Goal: Information Seeking & Learning: Learn about a topic

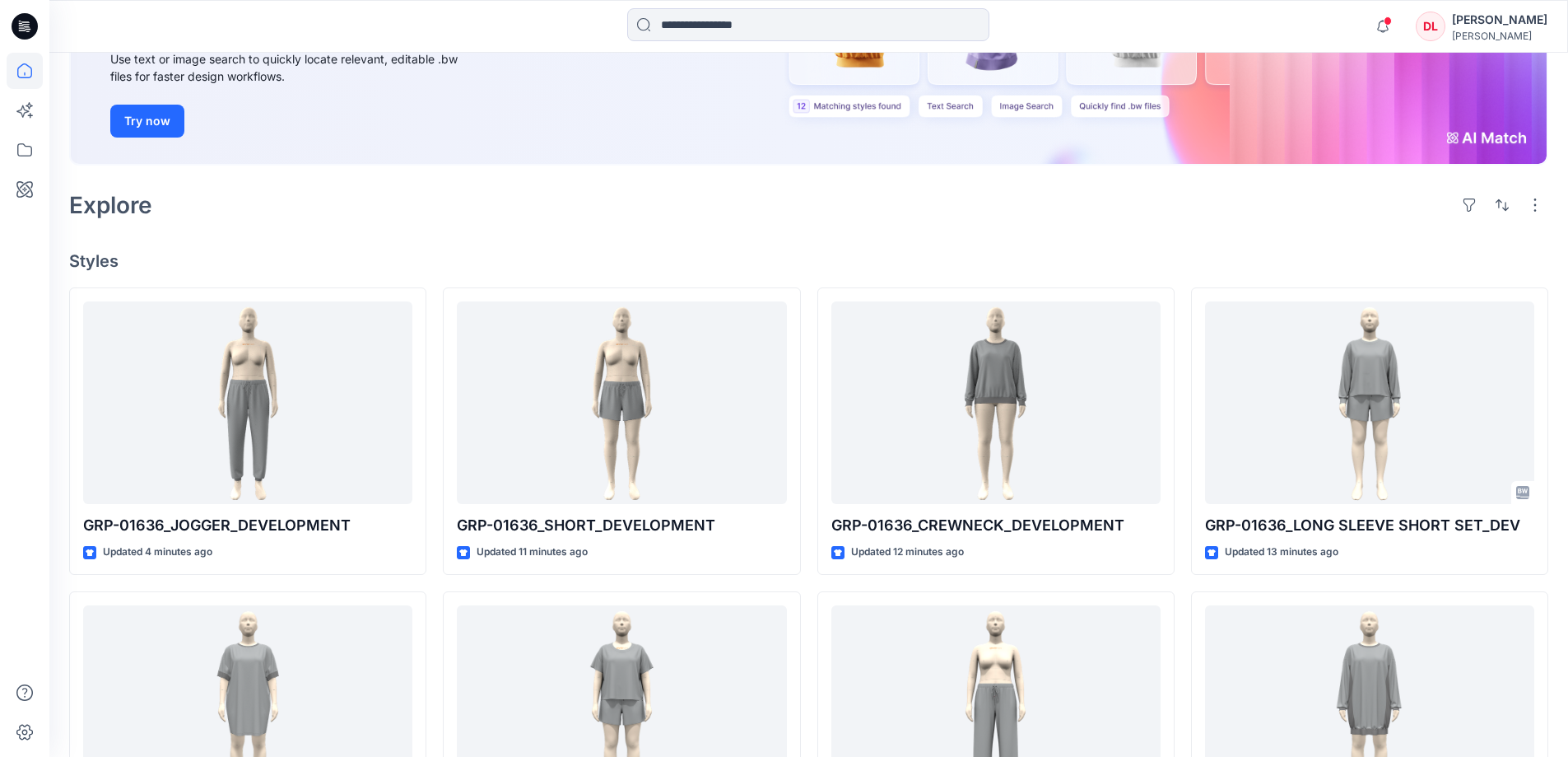
scroll to position [247, 0]
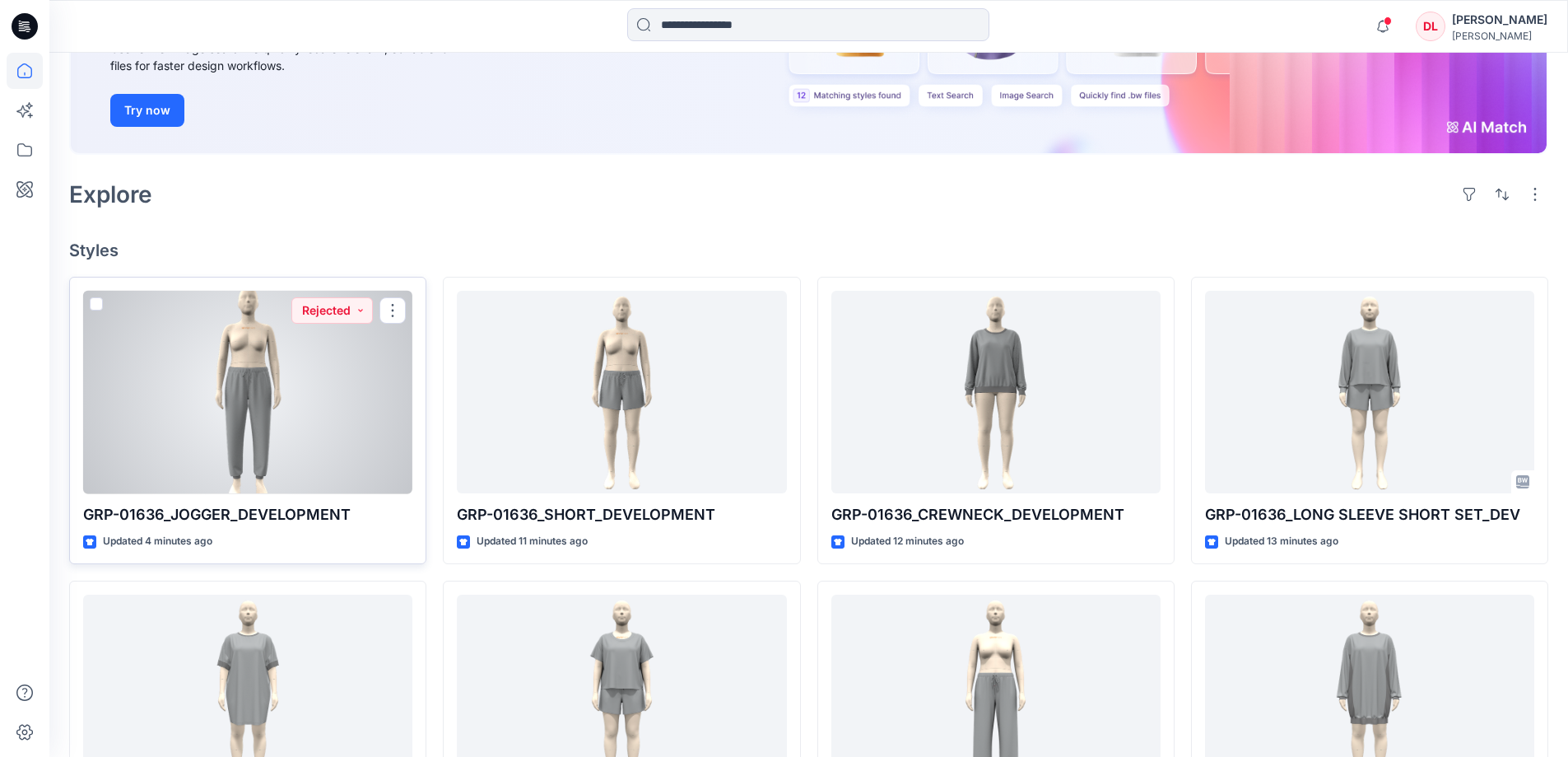
click at [259, 409] on div at bounding box center [247, 392] width 329 height 204
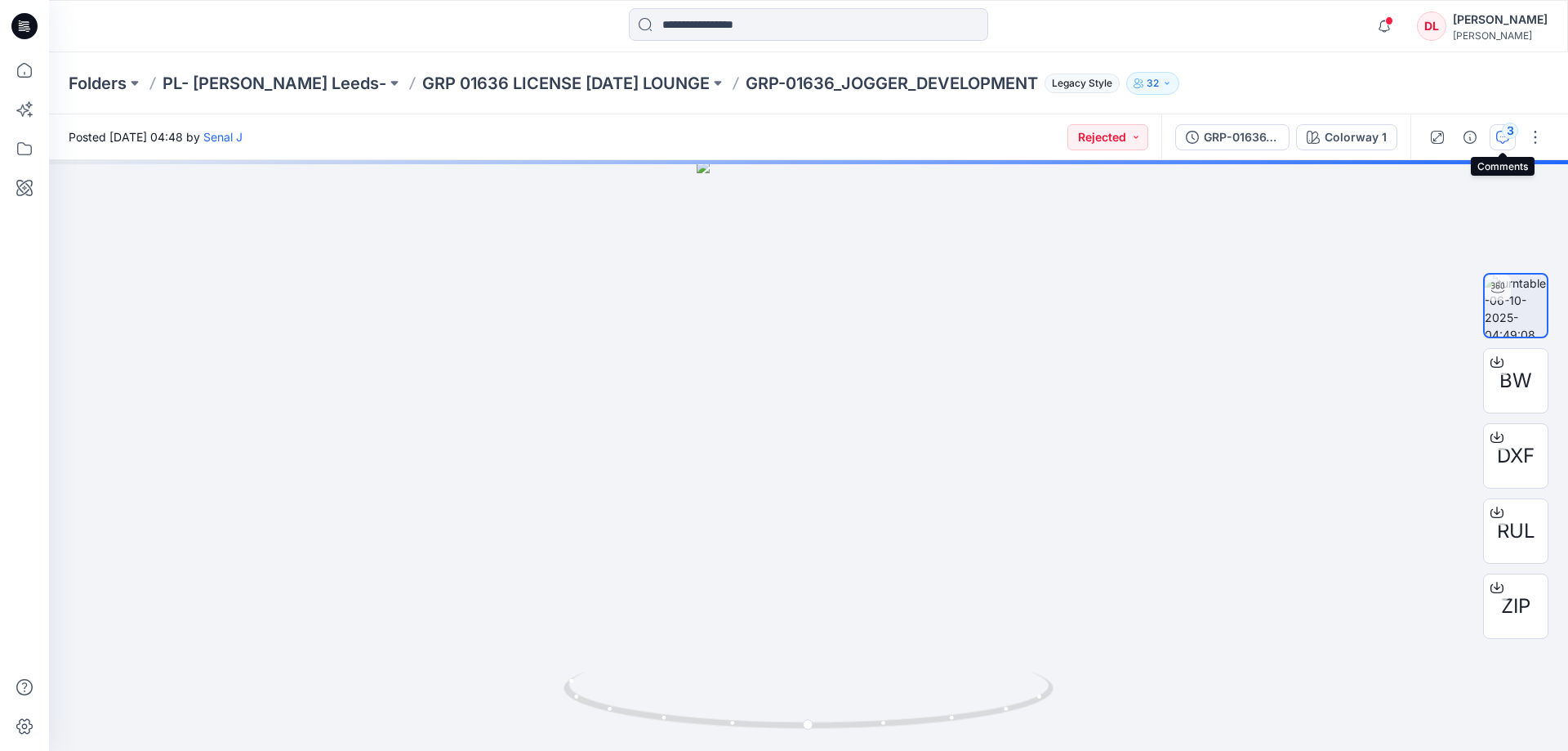
click at [1498, 144] on button "3" at bounding box center [1502, 137] width 26 height 26
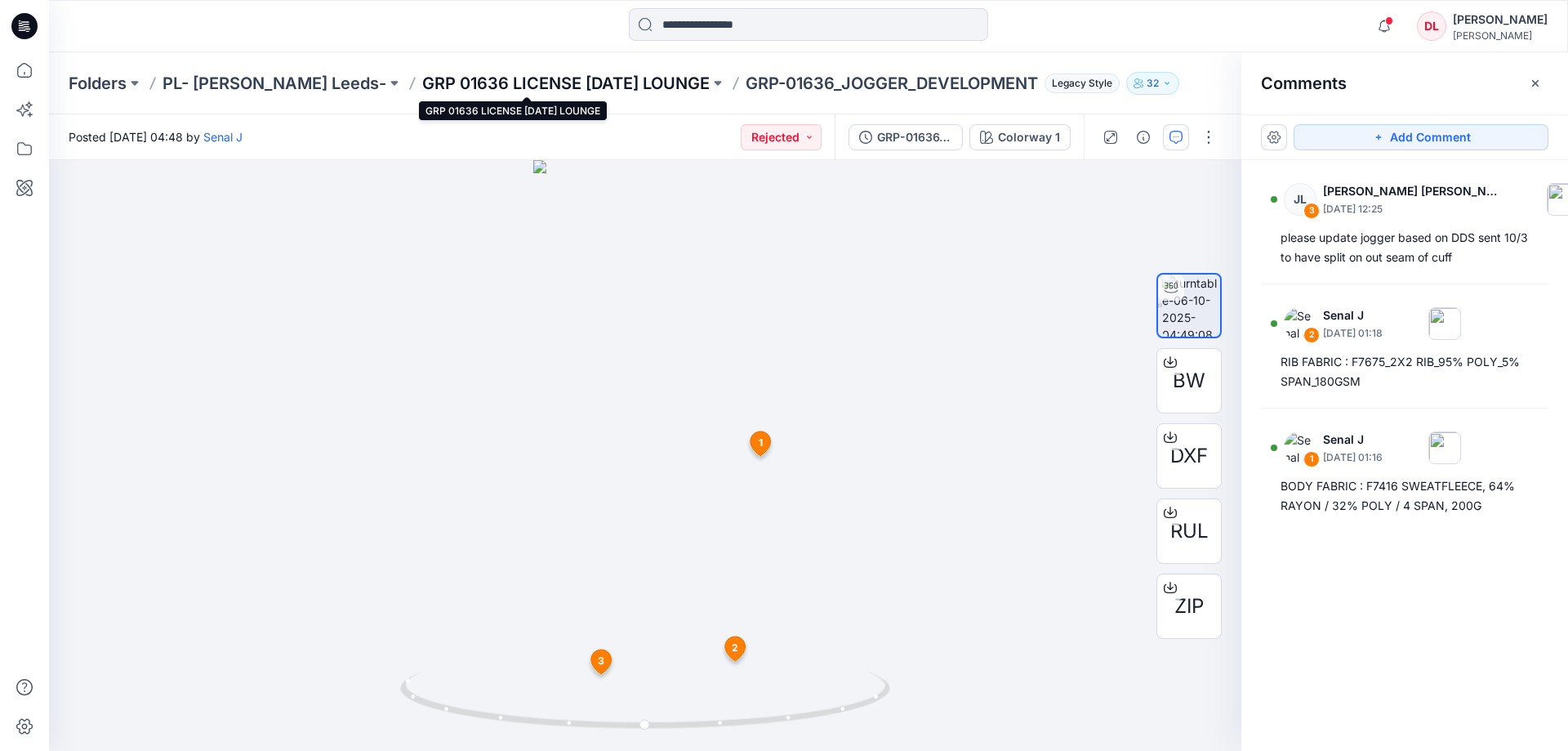
click at [471, 78] on p "GRP 01636 LICENSE [DATE] LOUNGE" at bounding box center [566, 83] width 288 height 23
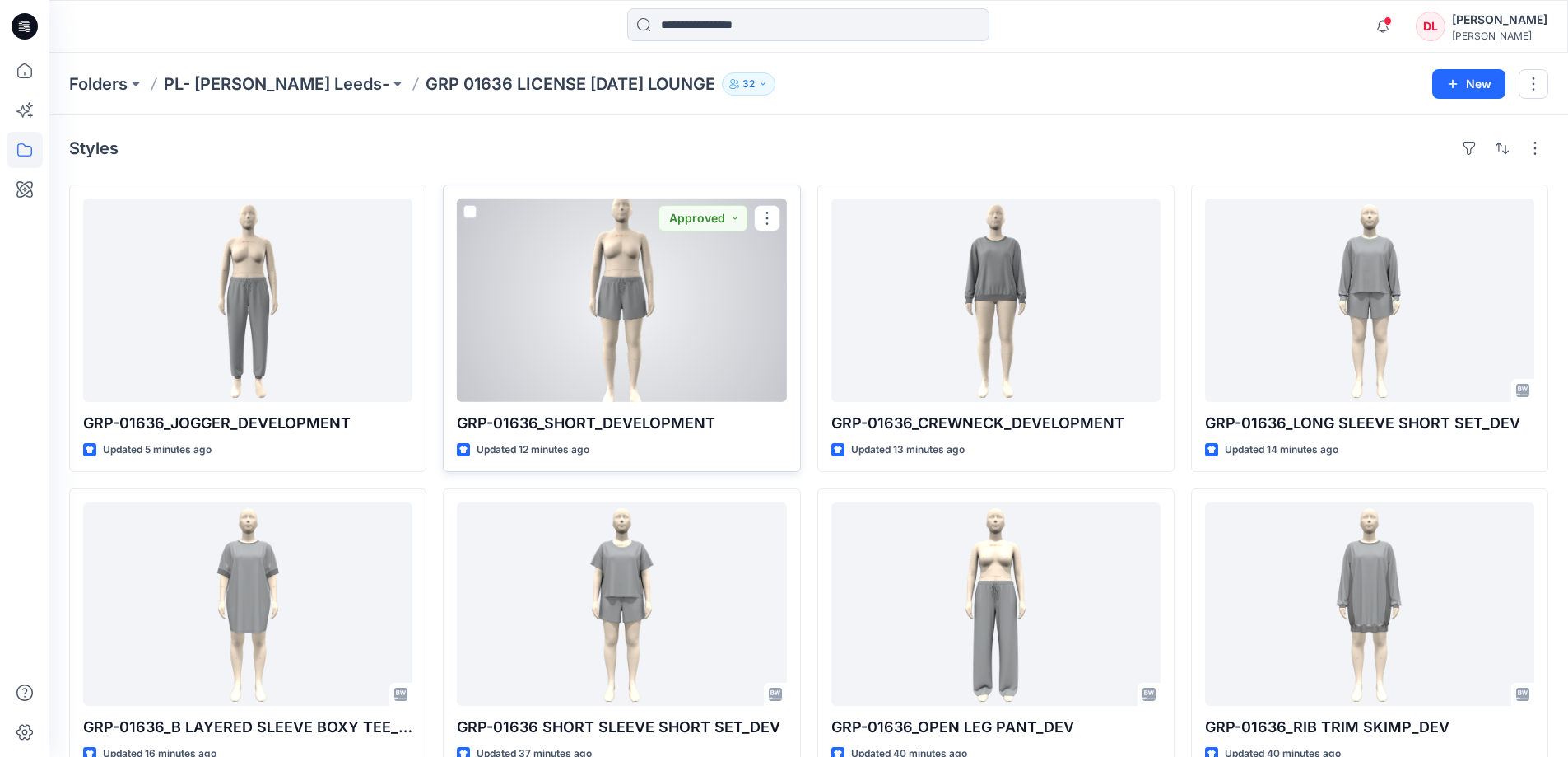
click at [679, 327] on div at bounding box center [621, 300] width 329 height 204
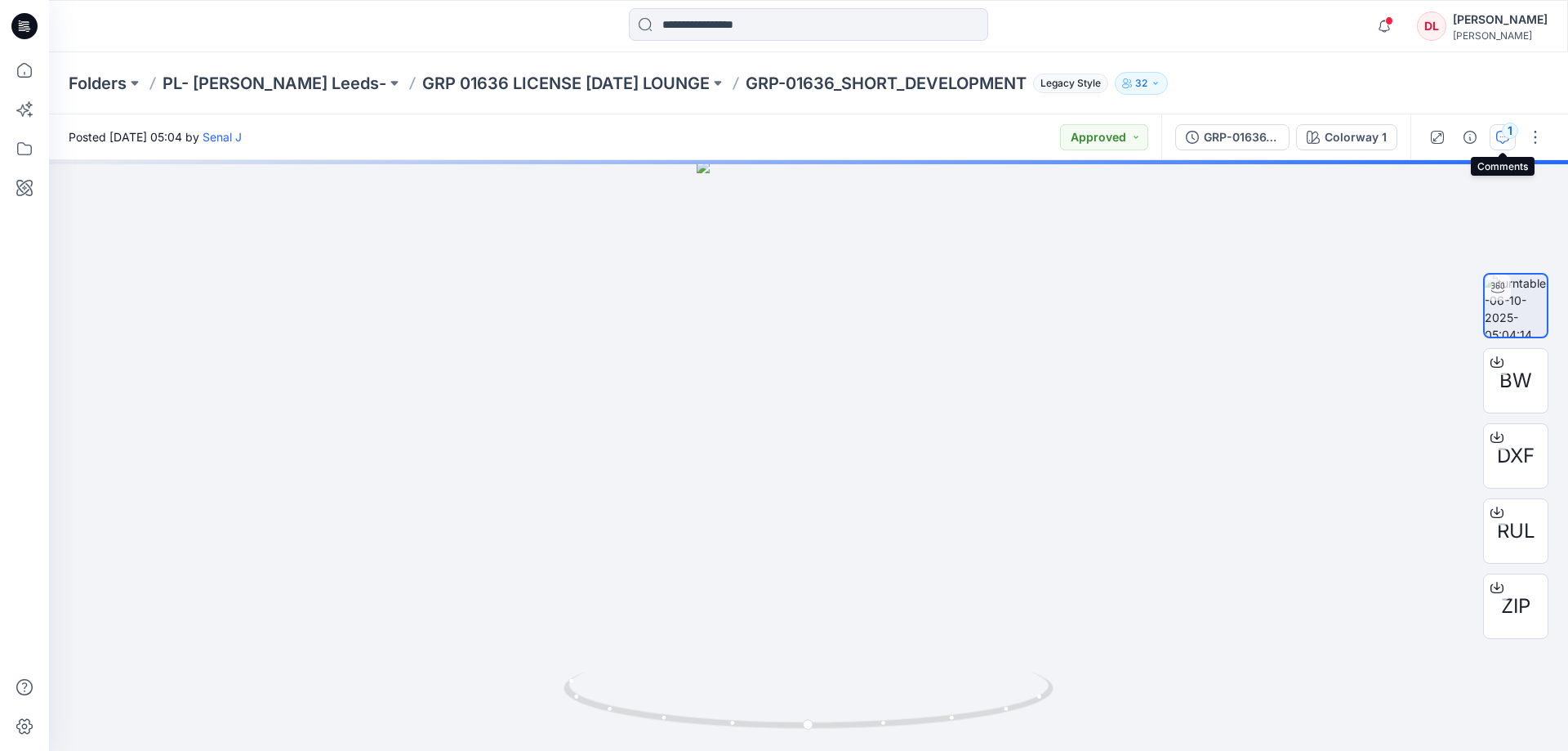
click at [1501, 139] on icon "button" at bounding box center [1503, 137] width 13 height 13
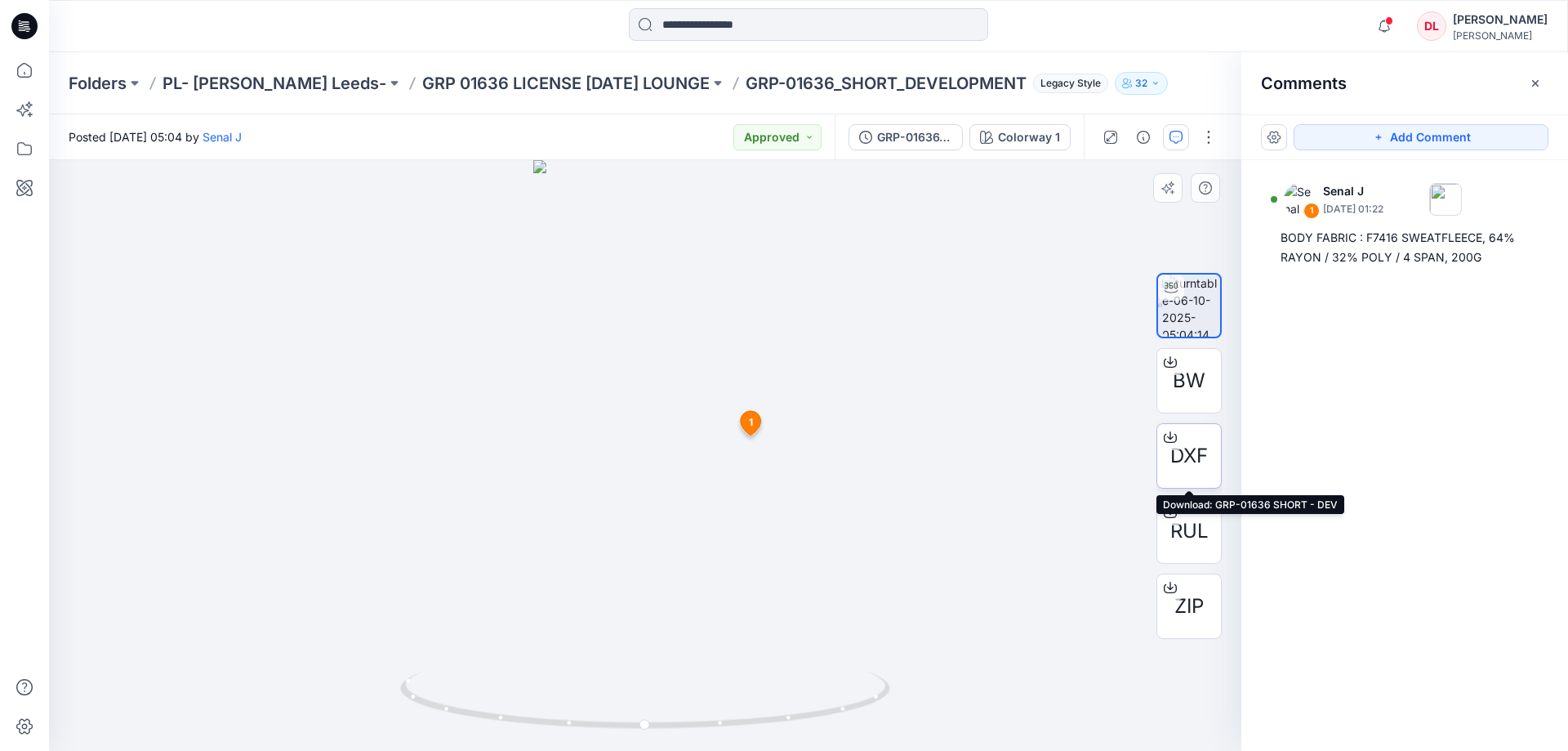
click at [1183, 458] on span "DXF" at bounding box center [1189, 455] width 38 height 30
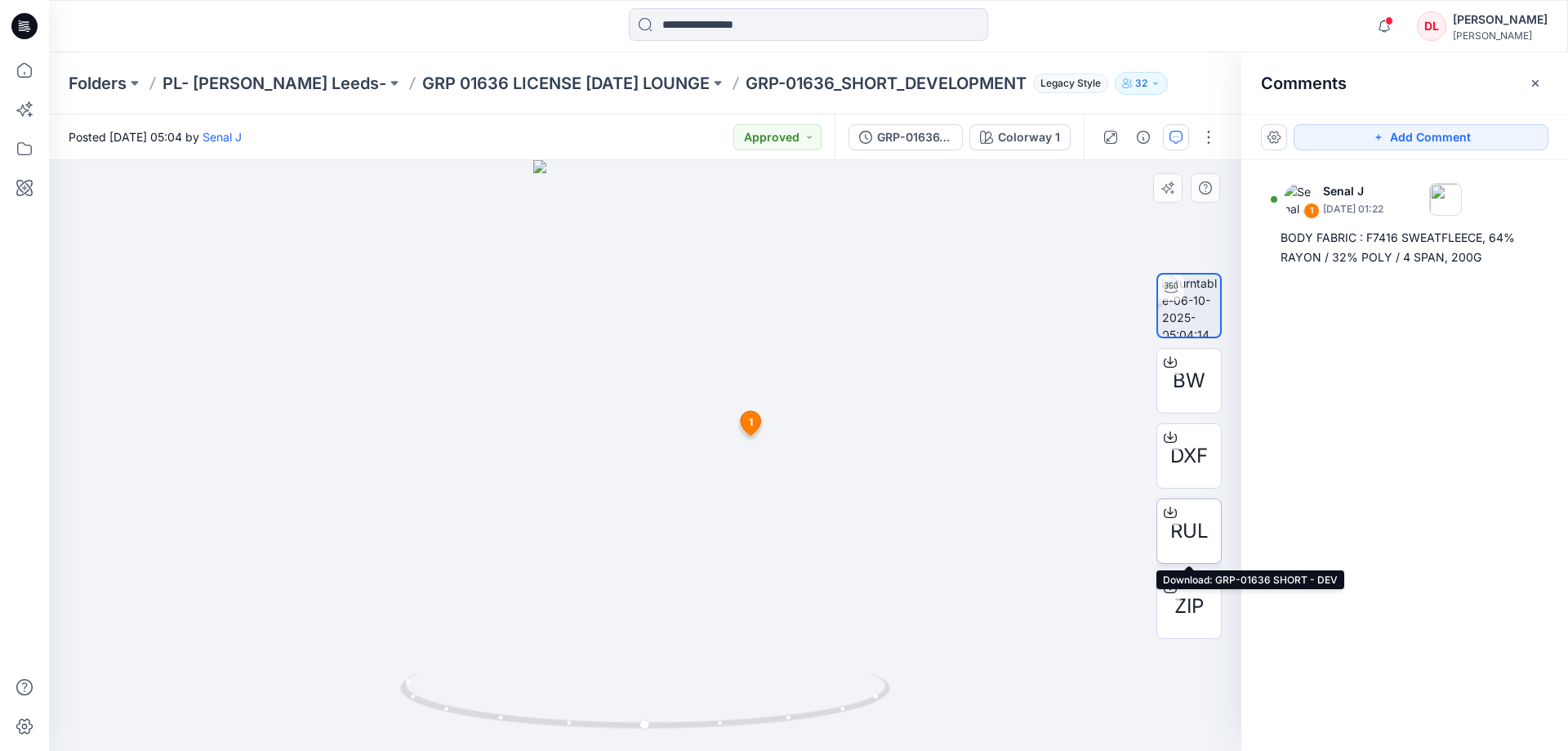
click at [1176, 535] on span "RUL" at bounding box center [1189, 530] width 38 height 30
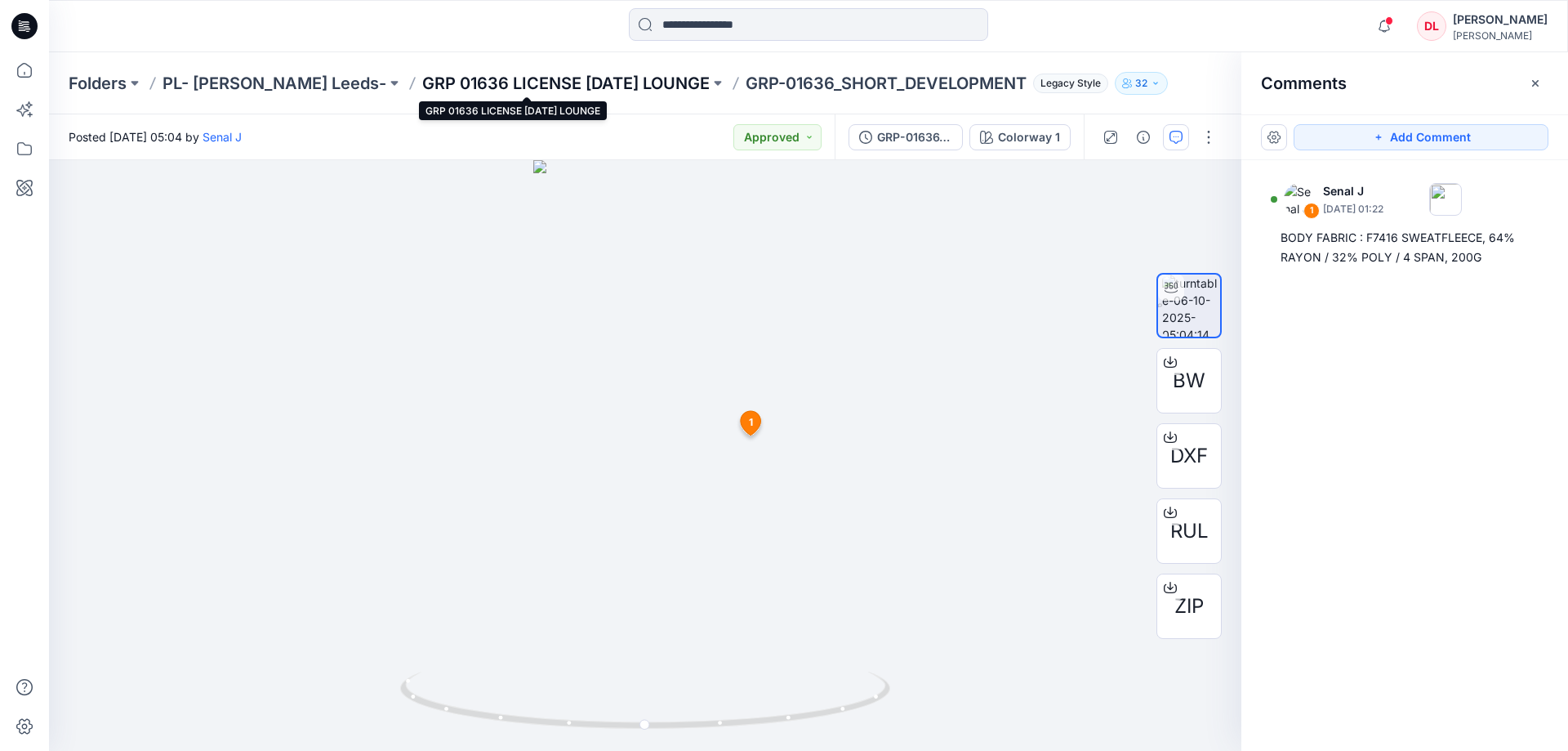
click at [495, 83] on p "GRP 01636 LICENSE [DATE] LOUNGE" at bounding box center [566, 83] width 288 height 23
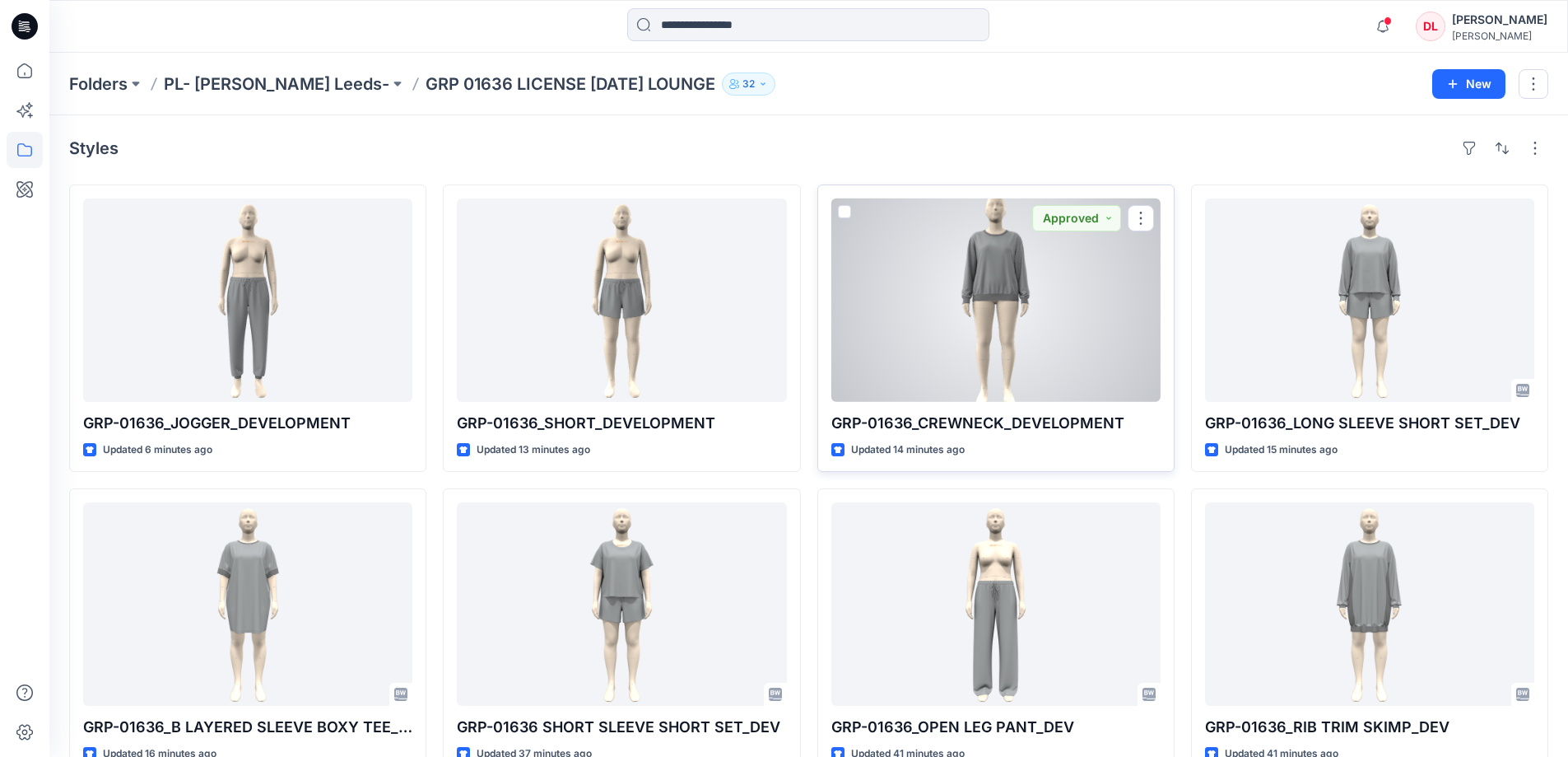
click at [996, 260] on div at bounding box center [996, 300] width 329 height 204
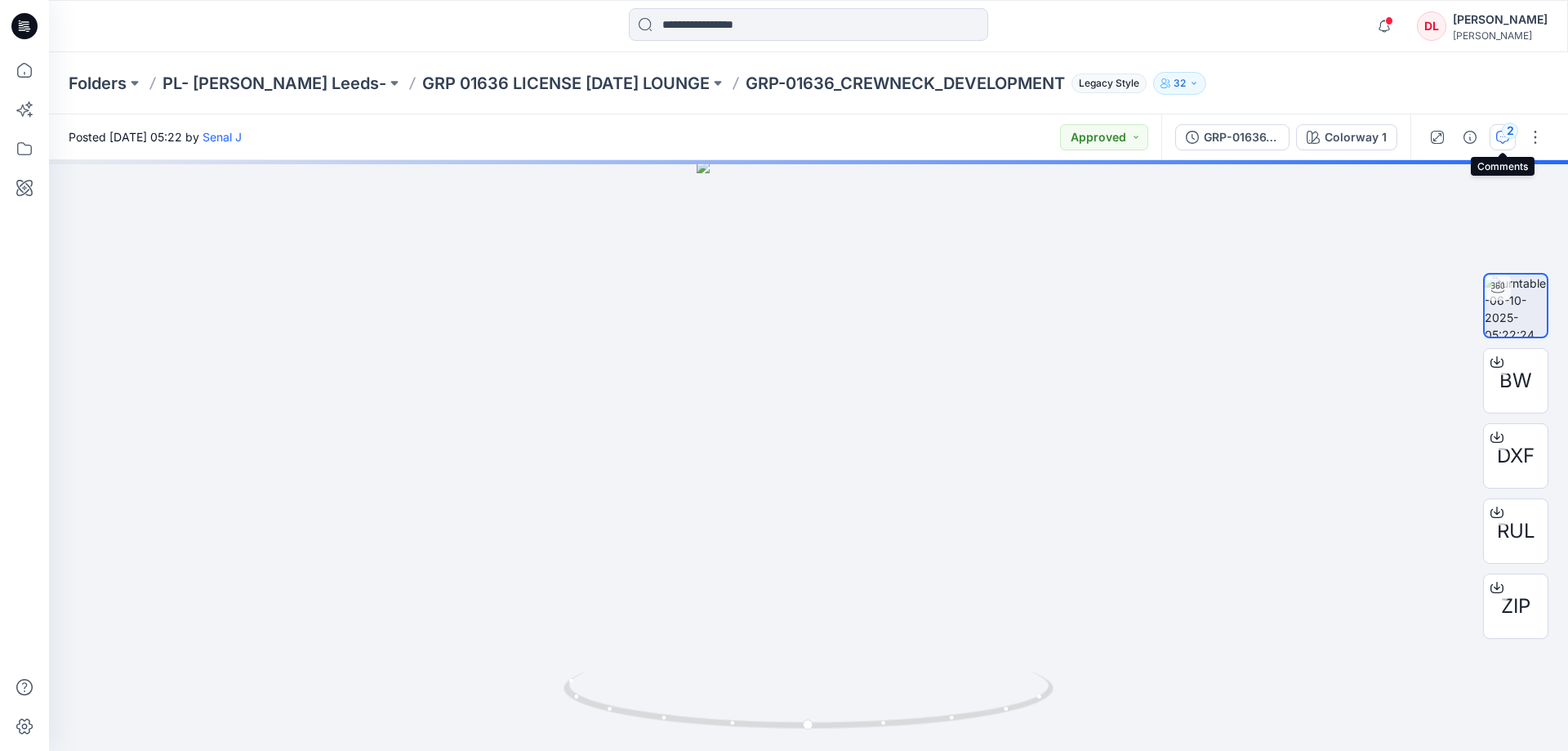
click at [1501, 147] on button "2" at bounding box center [1502, 137] width 26 height 26
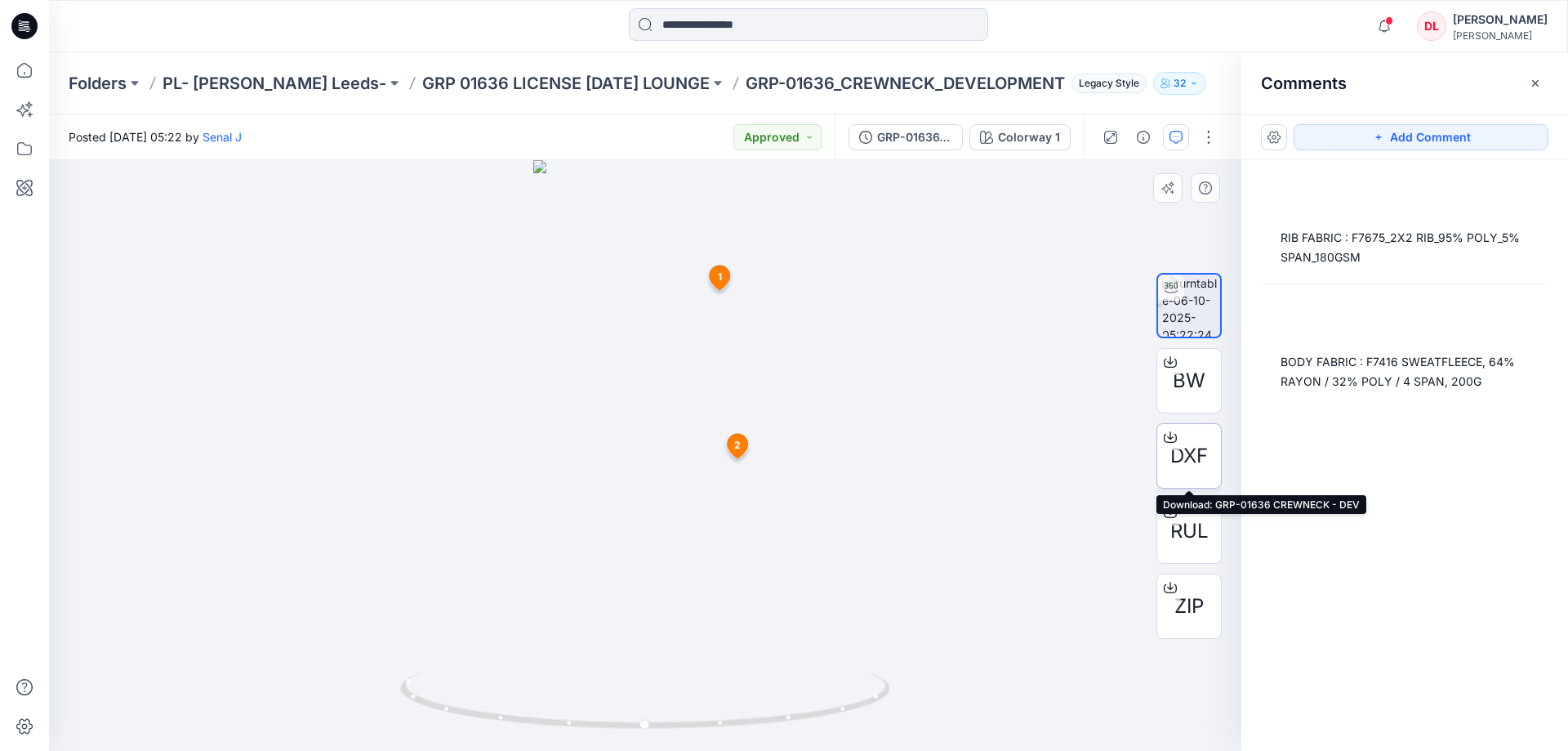
click at [1191, 451] on span "DXF" at bounding box center [1189, 455] width 38 height 30
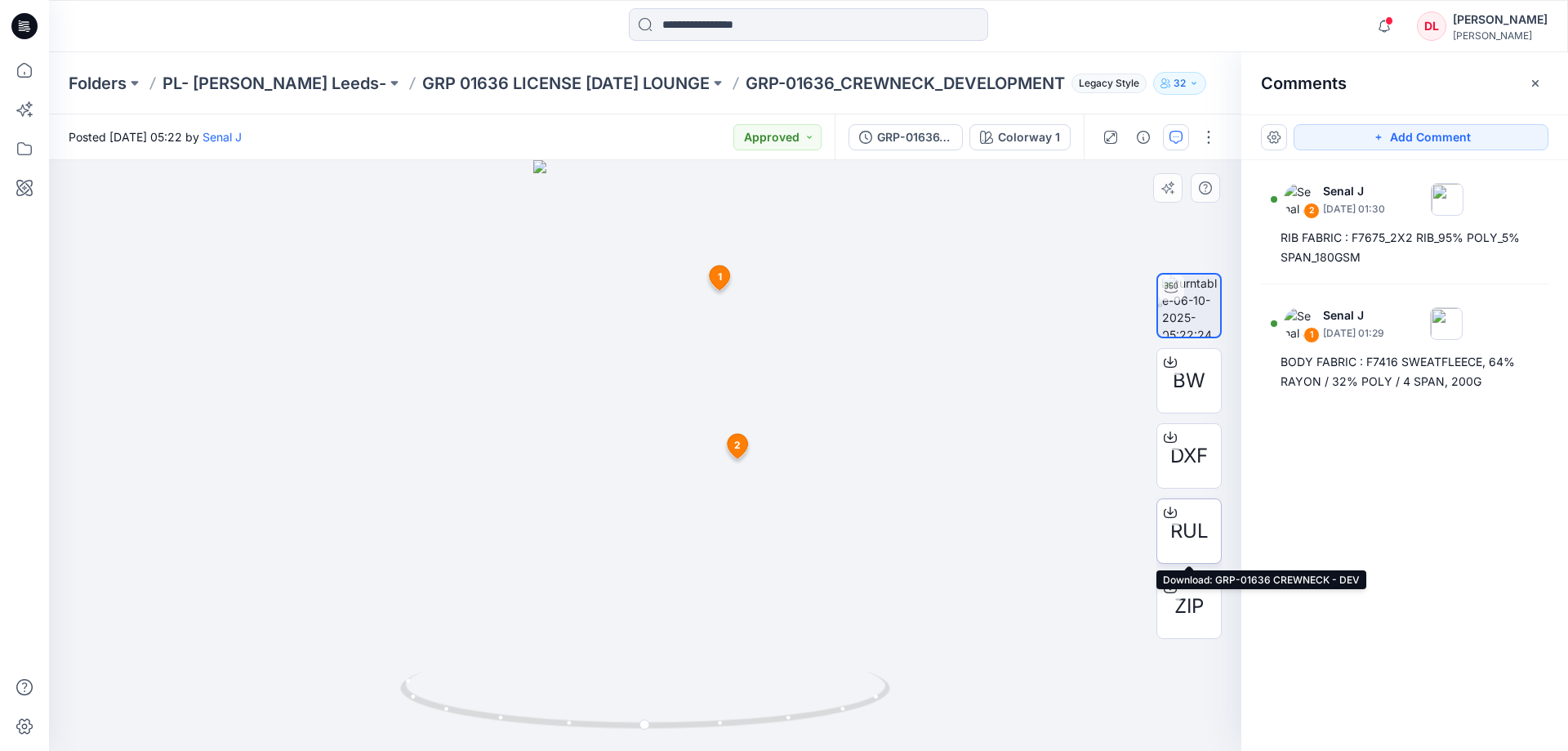
click at [1189, 534] on span "RUL" at bounding box center [1189, 530] width 38 height 30
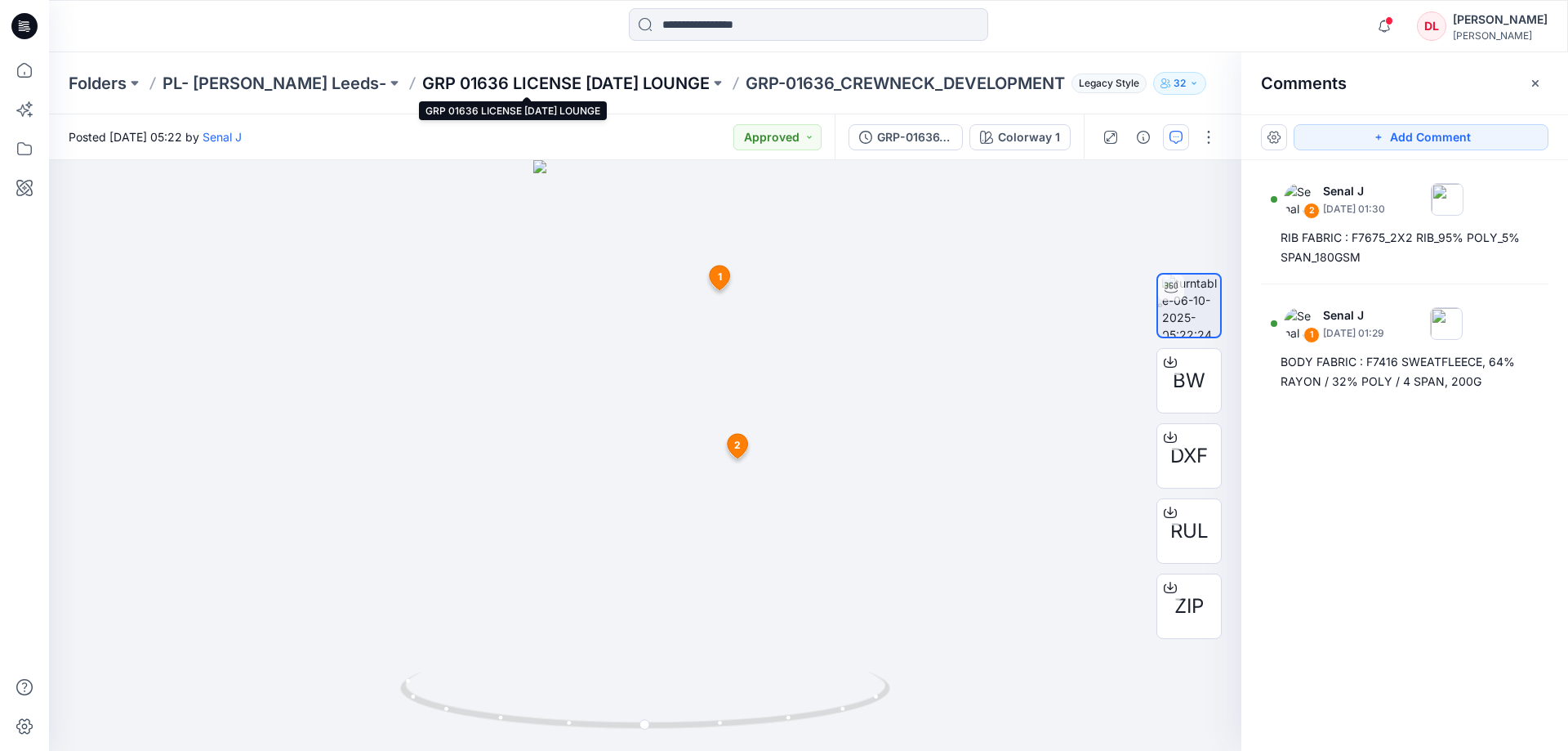
click at [422, 81] on p "GRP 01636 LICENSE [DATE] LOUNGE" at bounding box center [566, 83] width 288 height 23
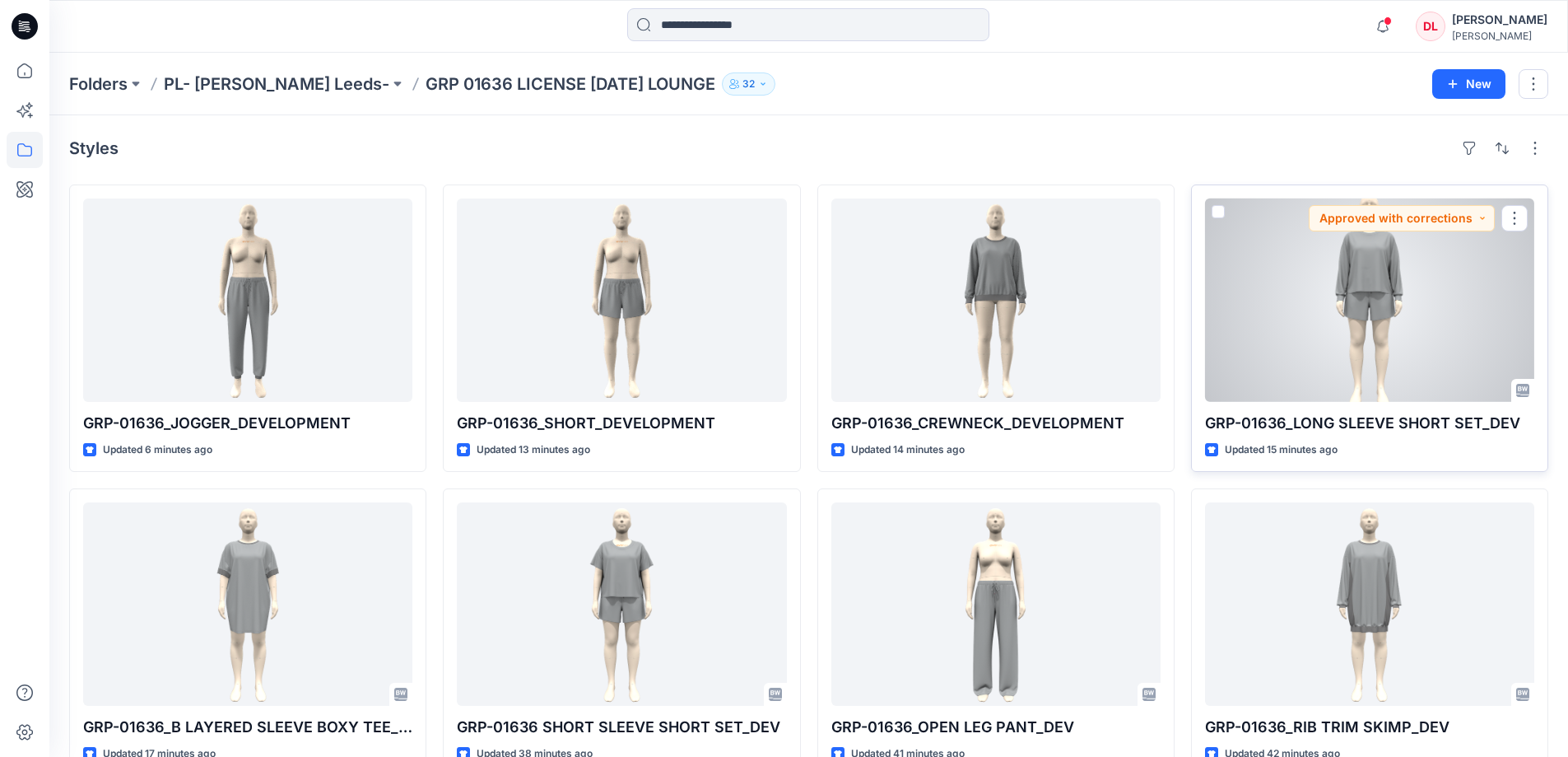
click at [1349, 285] on div at bounding box center [1370, 300] width 329 height 204
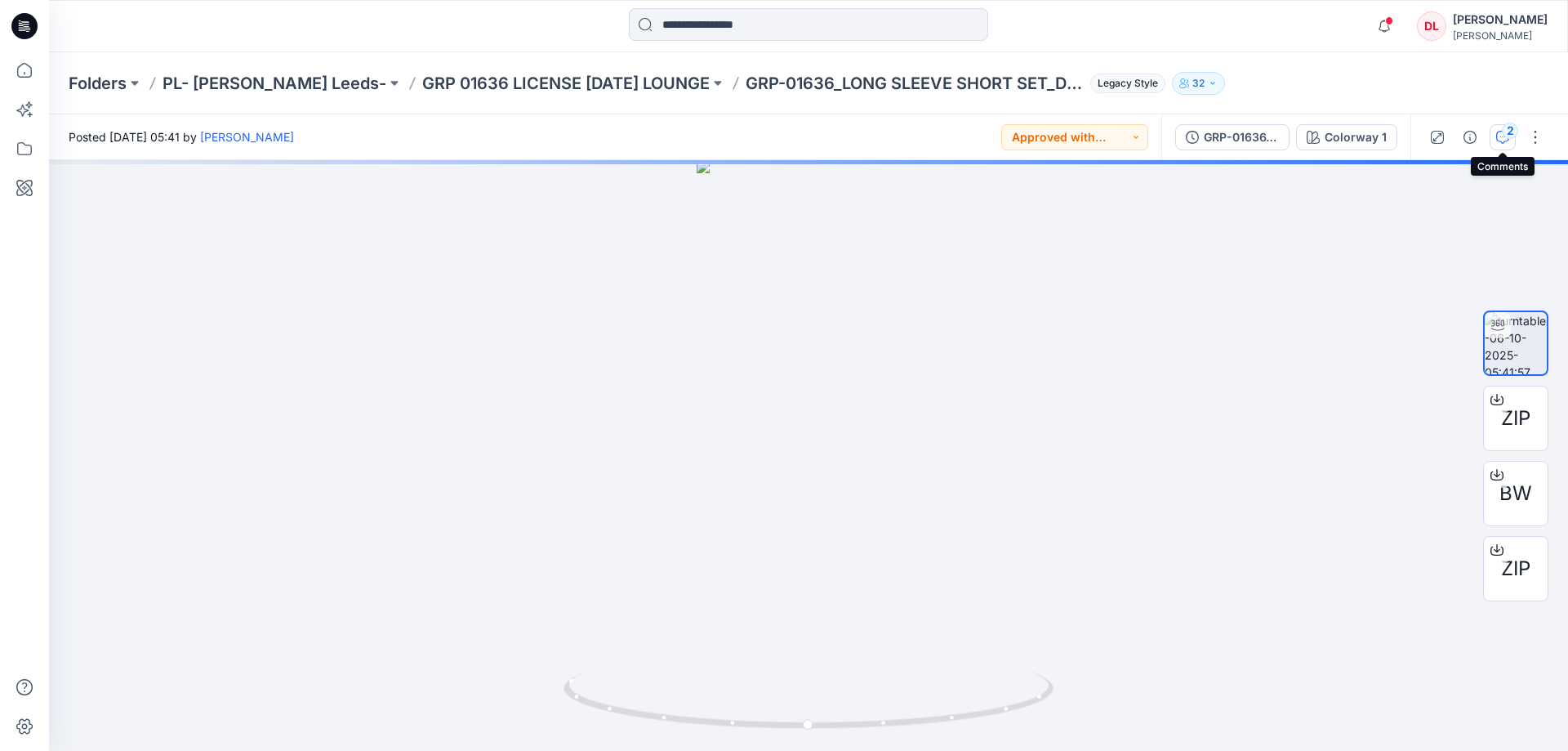
click at [1501, 141] on icon "button" at bounding box center [1503, 137] width 13 height 13
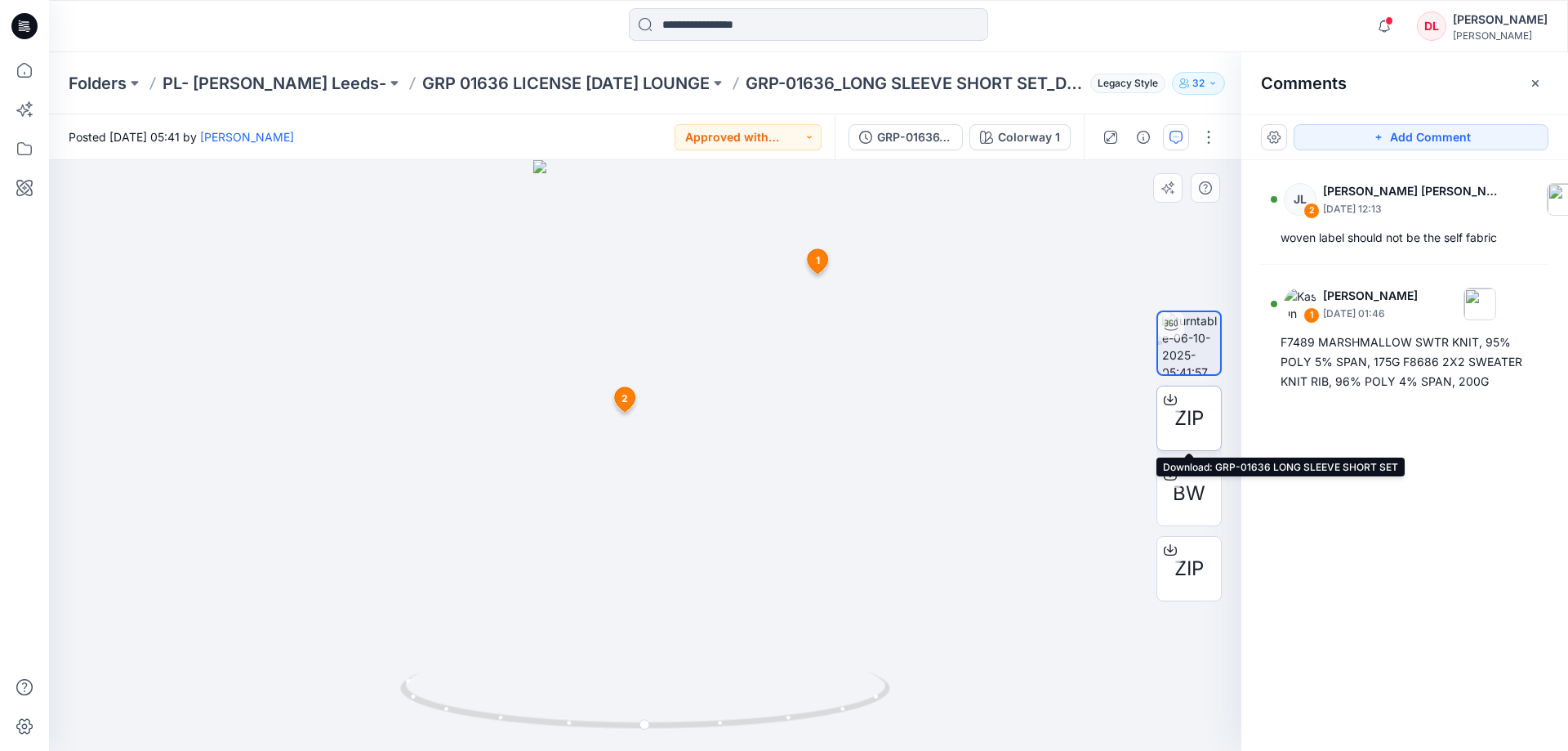
click at [1181, 418] on span "ZIP" at bounding box center [1189, 418] width 30 height 30
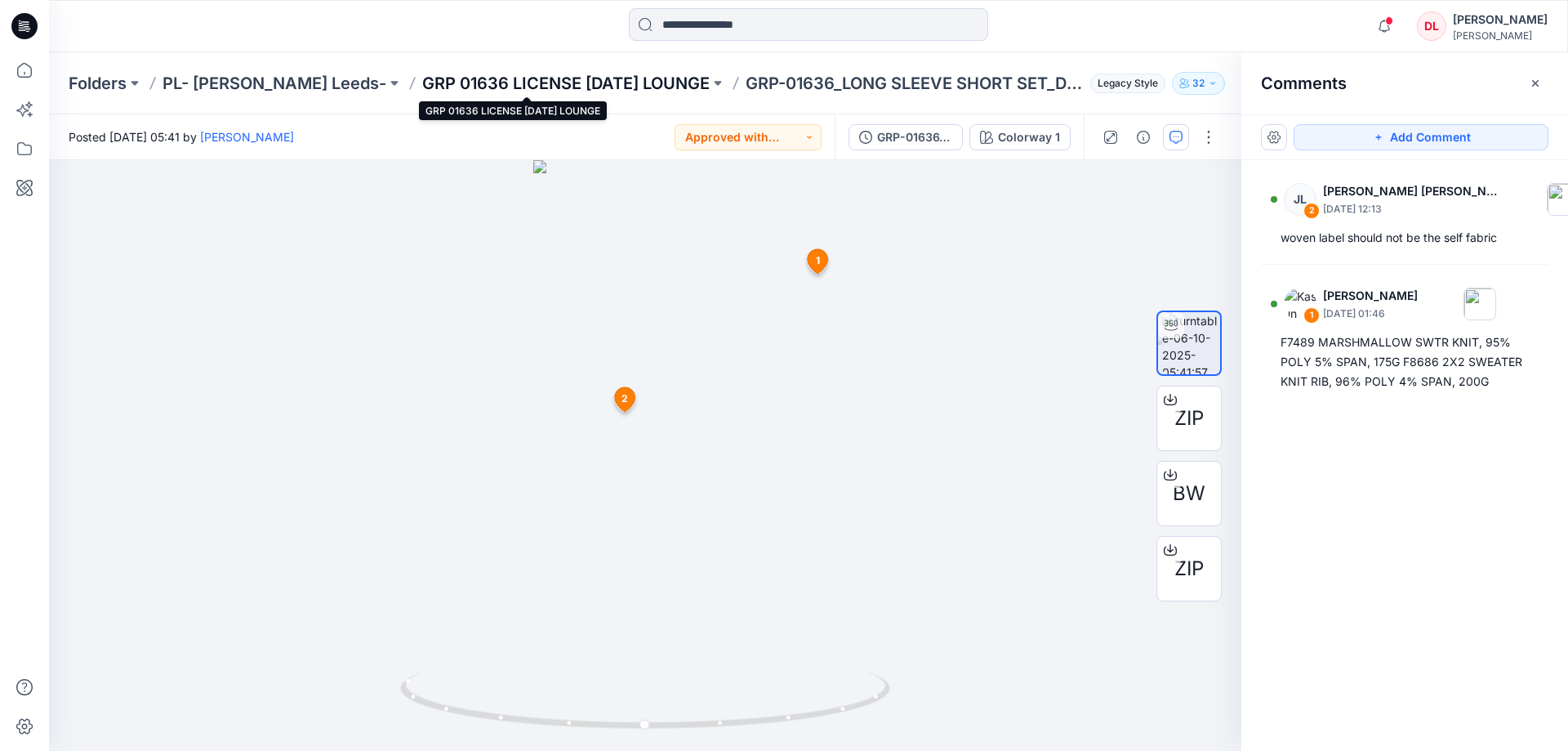
click at [525, 81] on p "GRP 01636 LICENSE [DATE] LOUNGE" at bounding box center [566, 83] width 288 height 23
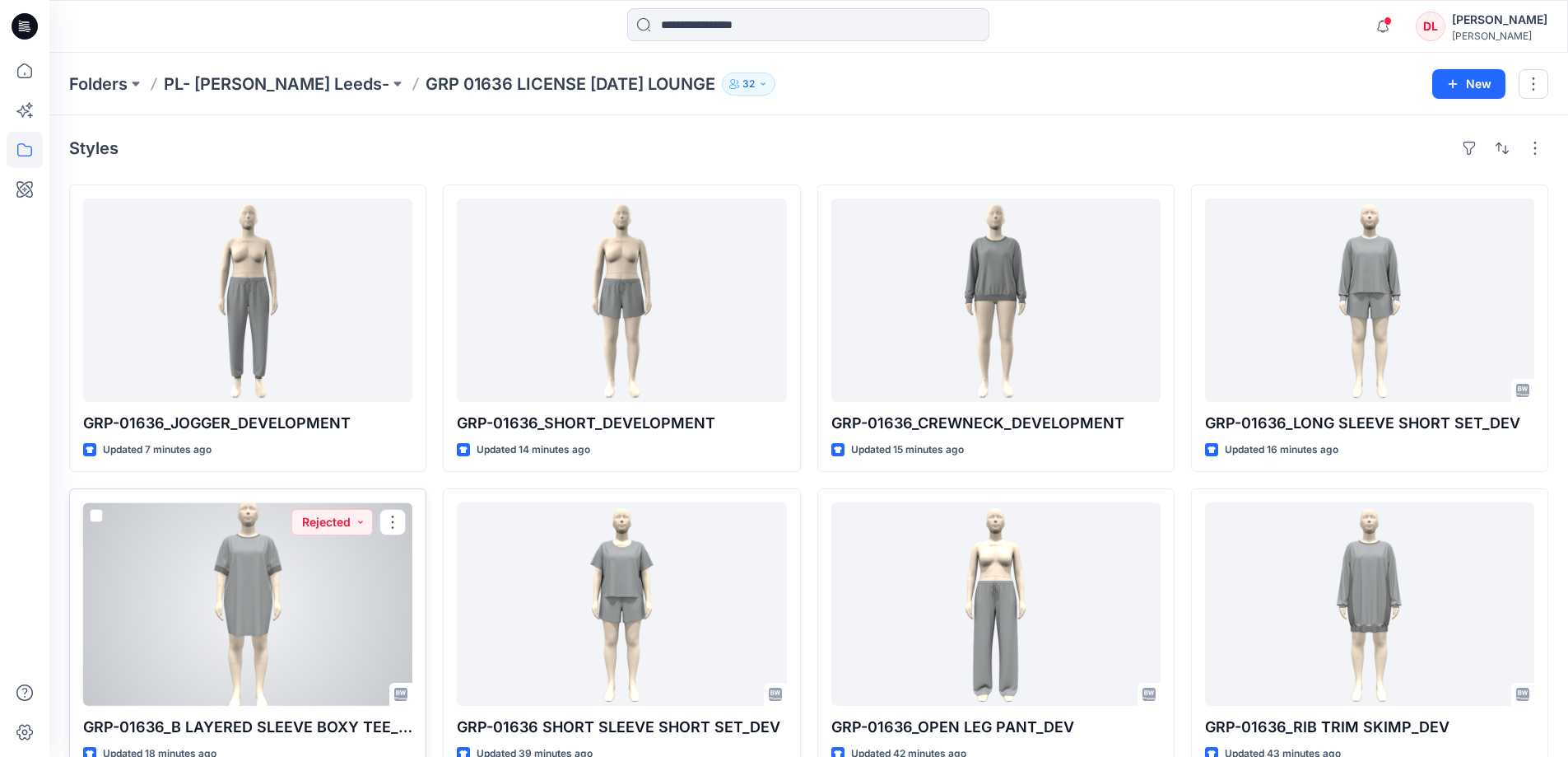
click at [251, 610] on div at bounding box center [247, 604] width 329 height 204
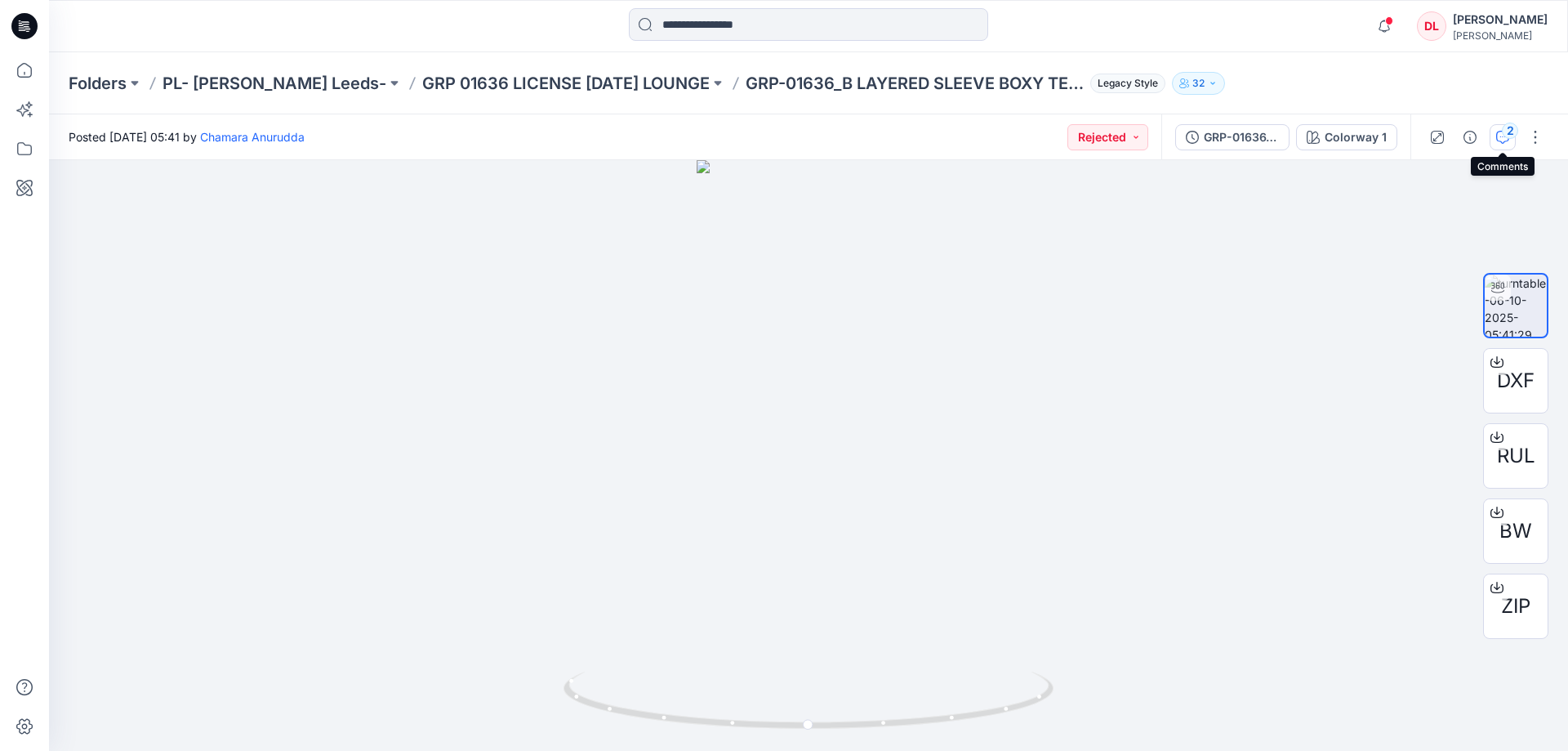
click at [1502, 145] on button "2" at bounding box center [1502, 137] width 26 height 26
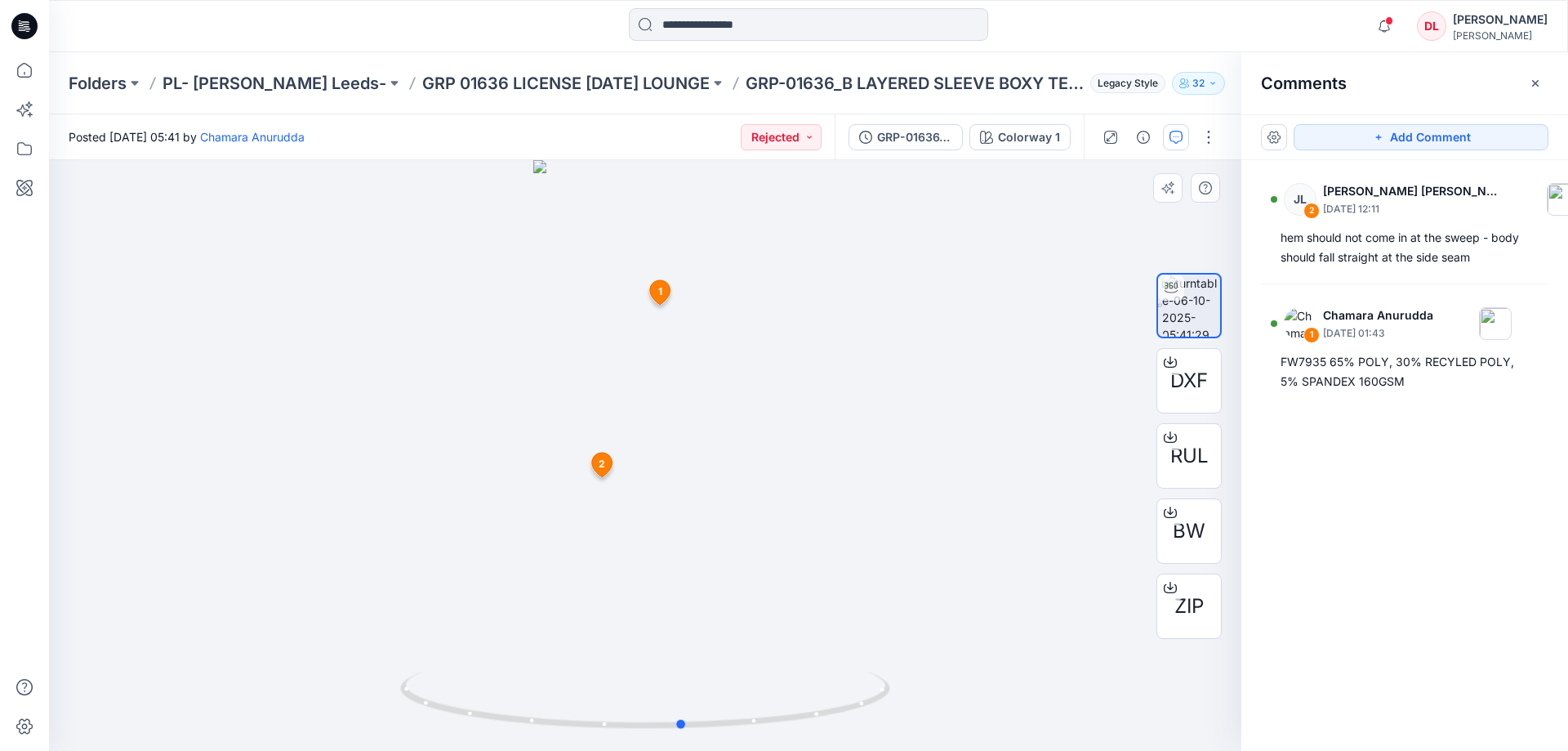
drag, startPoint x: 833, startPoint y: 711, endPoint x: 374, endPoint y: 660, distance: 461.8
click at [380, 659] on div at bounding box center [645, 455] width 1193 height 591
click at [457, 80] on p "GRP 01636 LICENSE [DATE] LOUNGE" at bounding box center [566, 83] width 288 height 23
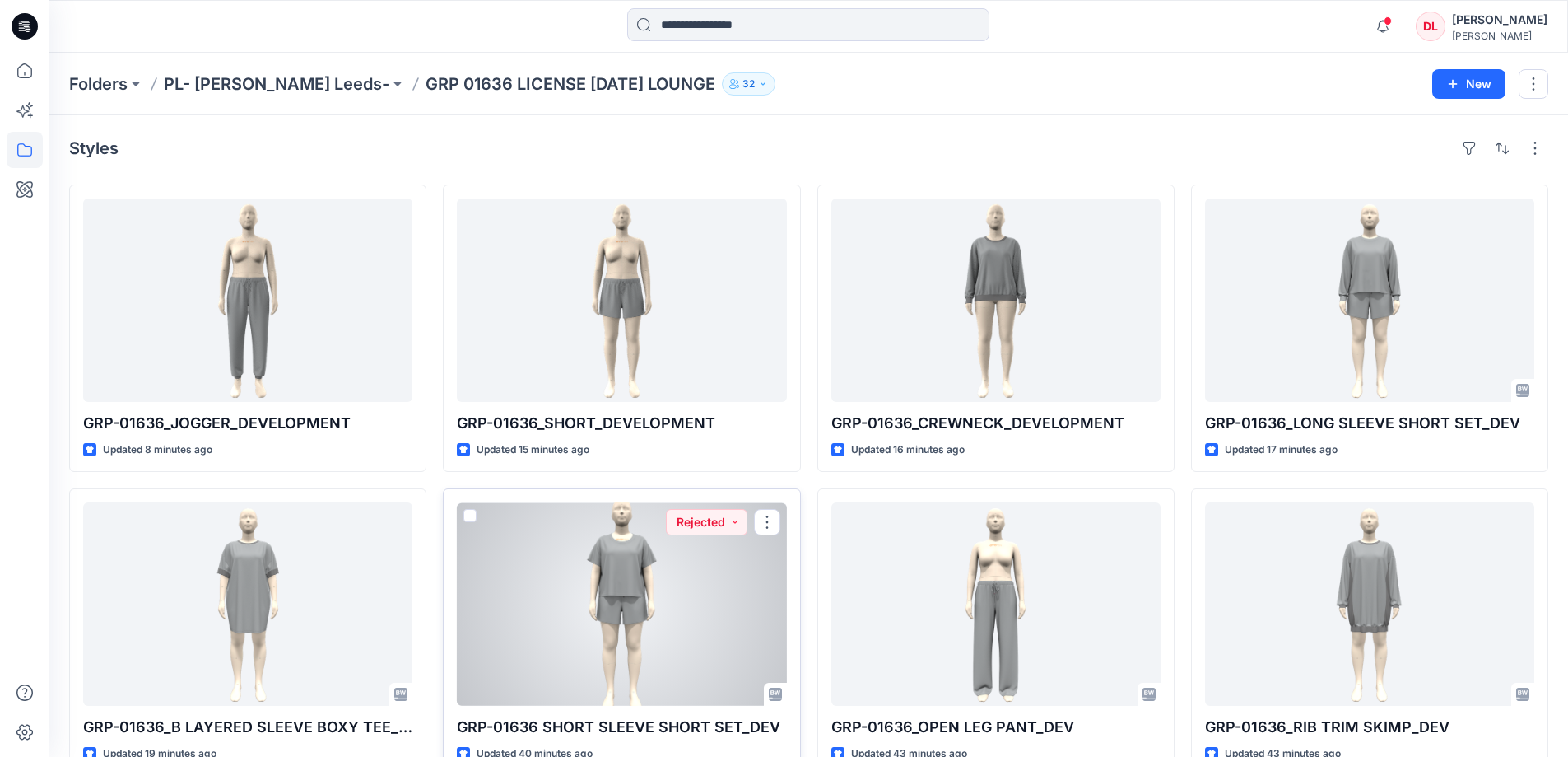
click at [624, 594] on div at bounding box center [621, 604] width 329 height 204
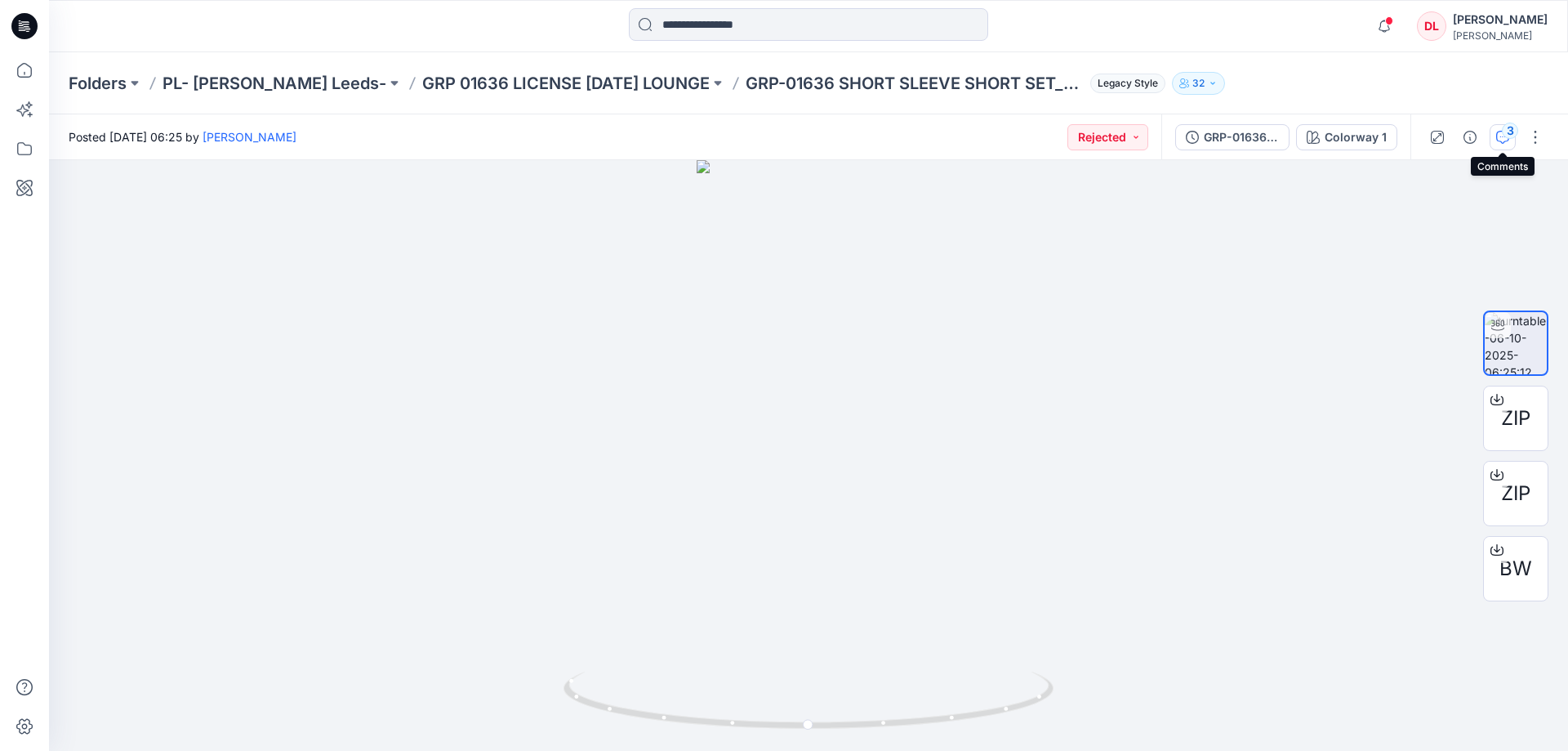
click at [1496, 142] on button "3" at bounding box center [1502, 137] width 26 height 26
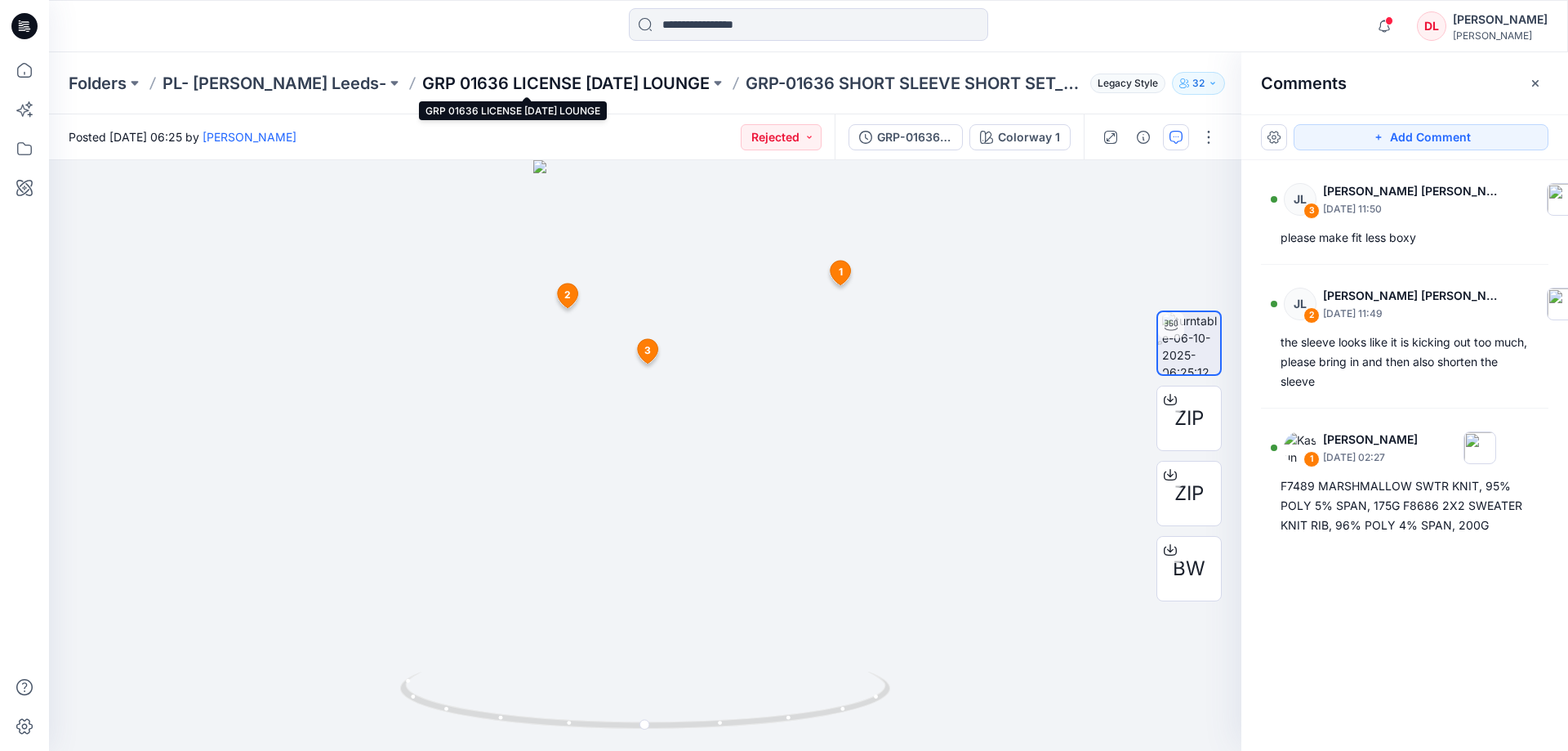
click at [485, 86] on p "GRP 01636 LICENSE [DATE] LOUNGE" at bounding box center [566, 83] width 288 height 23
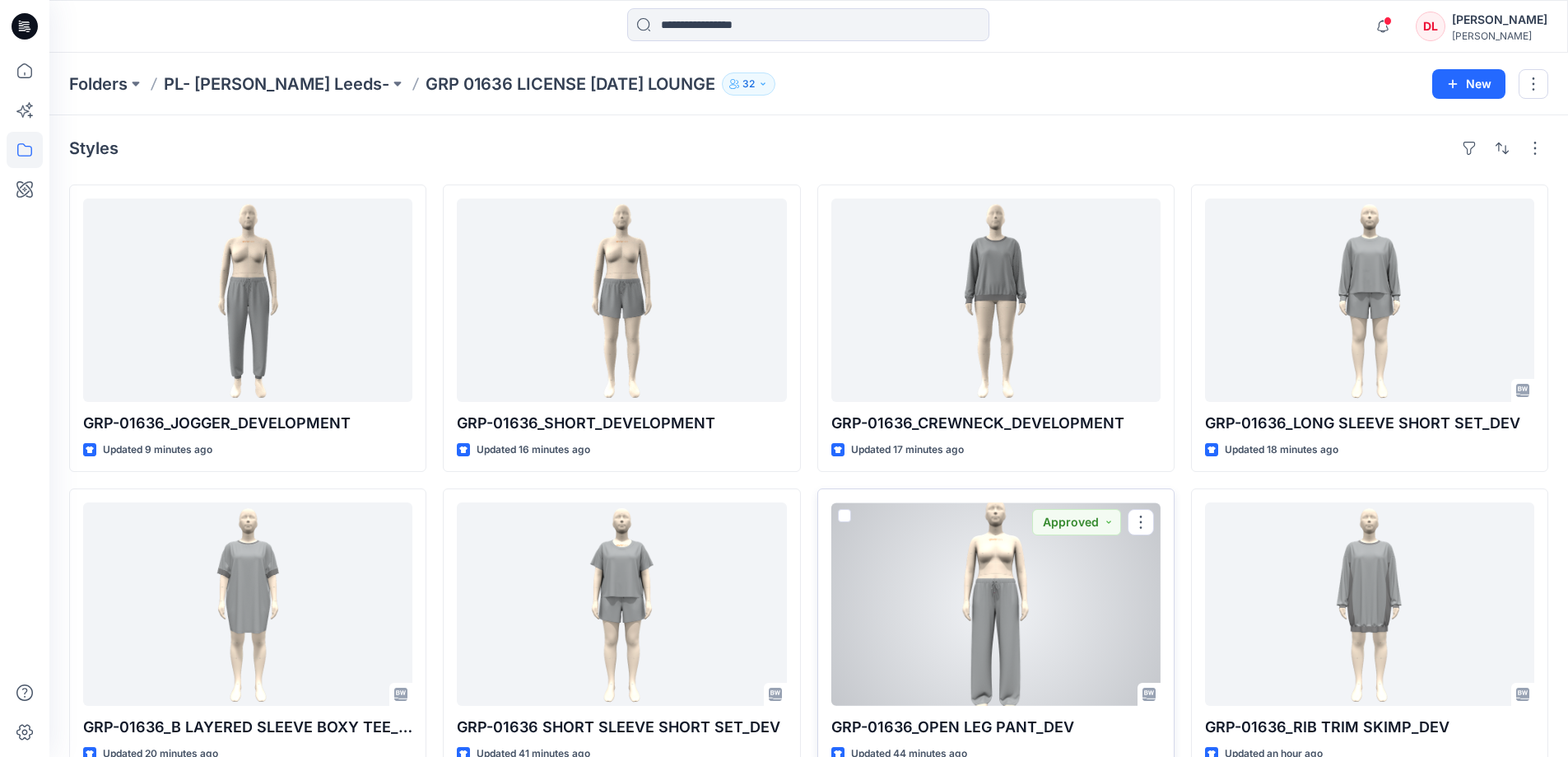
click at [988, 617] on div at bounding box center [996, 604] width 329 height 204
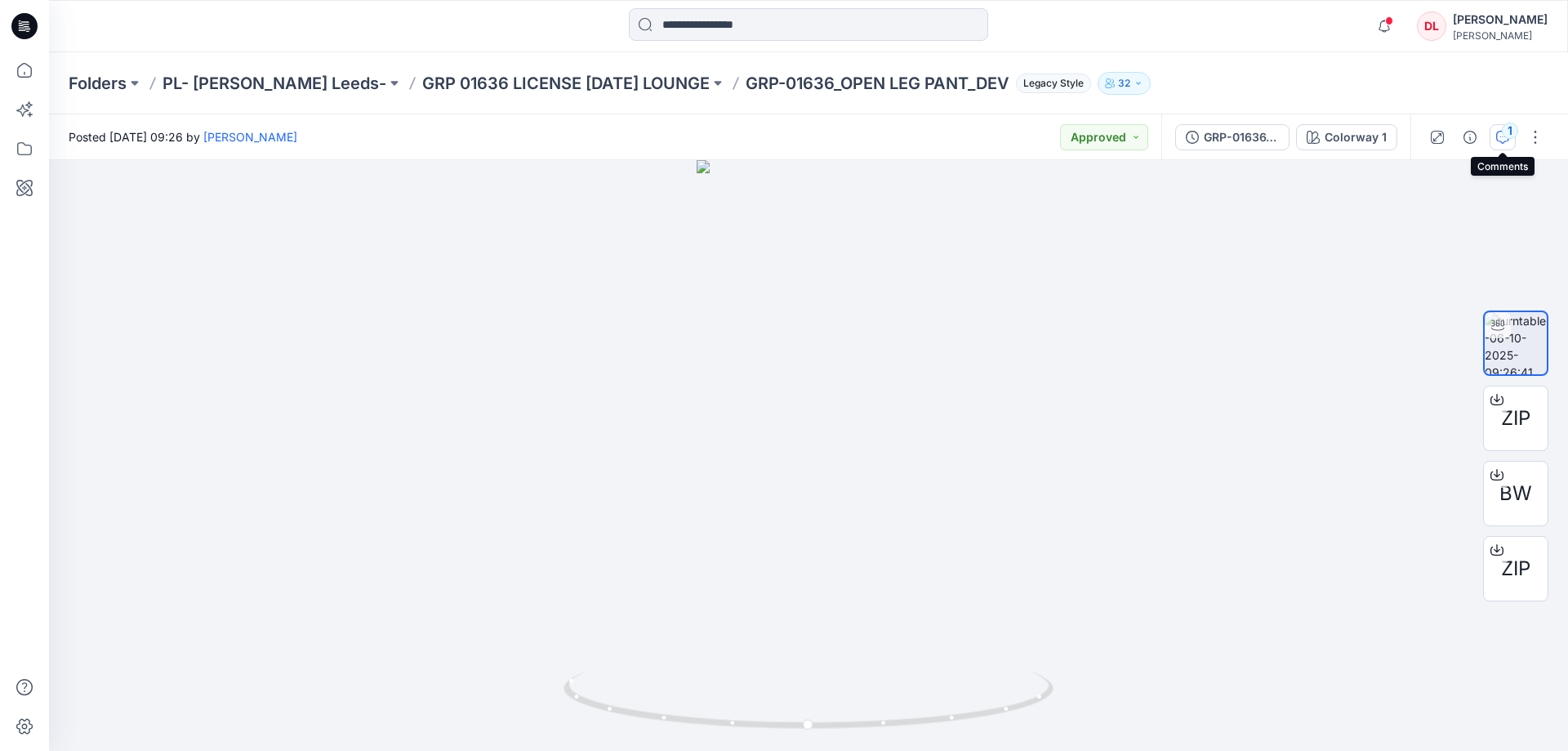
click at [1497, 141] on icon "button" at bounding box center [1503, 137] width 13 height 13
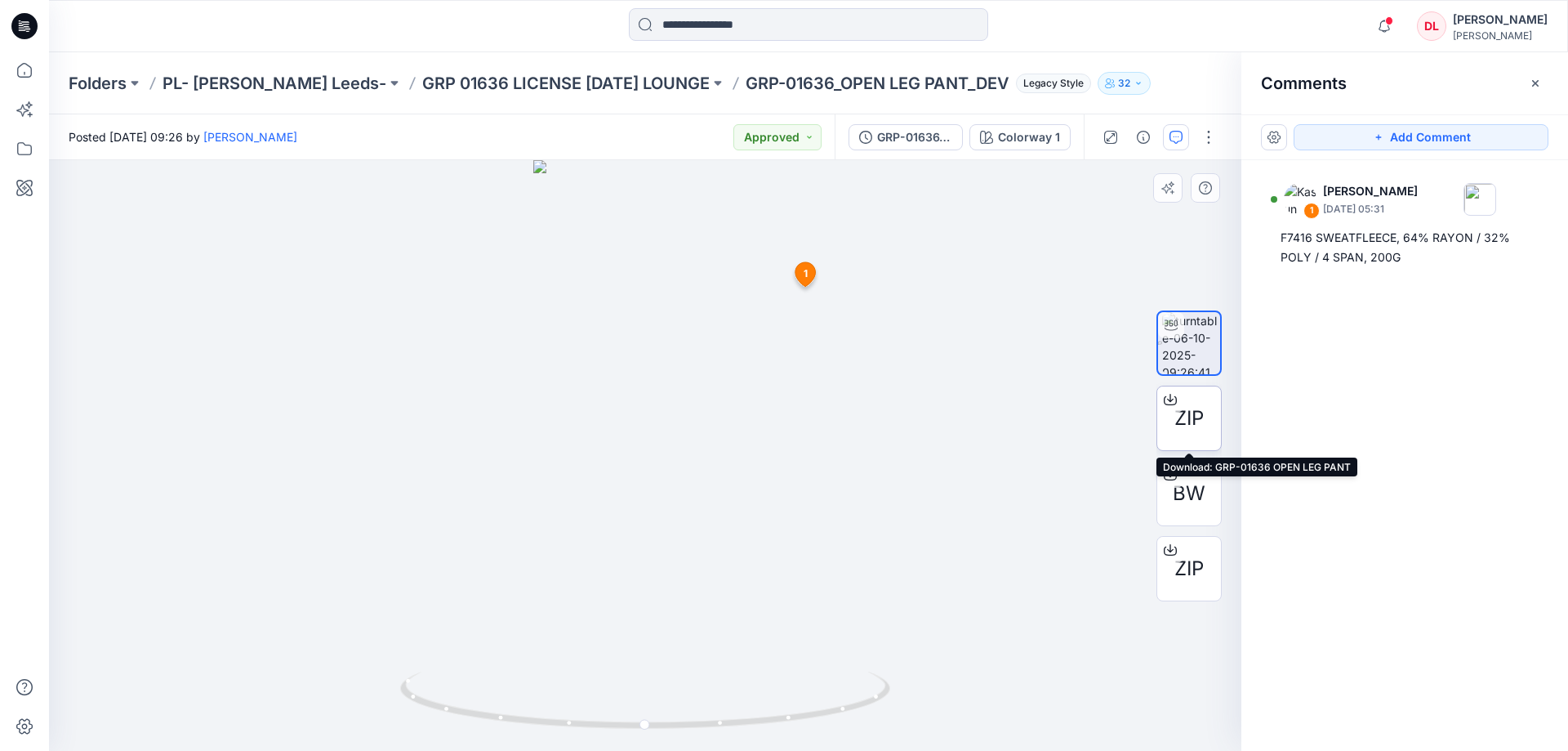
click at [1184, 418] on span "ZIP" at bounding box center [1189, 418] width 30 height 30
click at [1177, 77] on div "Folders PL- [PERSON_NAME] Leeds- GRP 01636 LICENSE [DATE] LOUNGE GRP-01636_OPEN…" at bounding box center [745, 83] width 1353 height 23
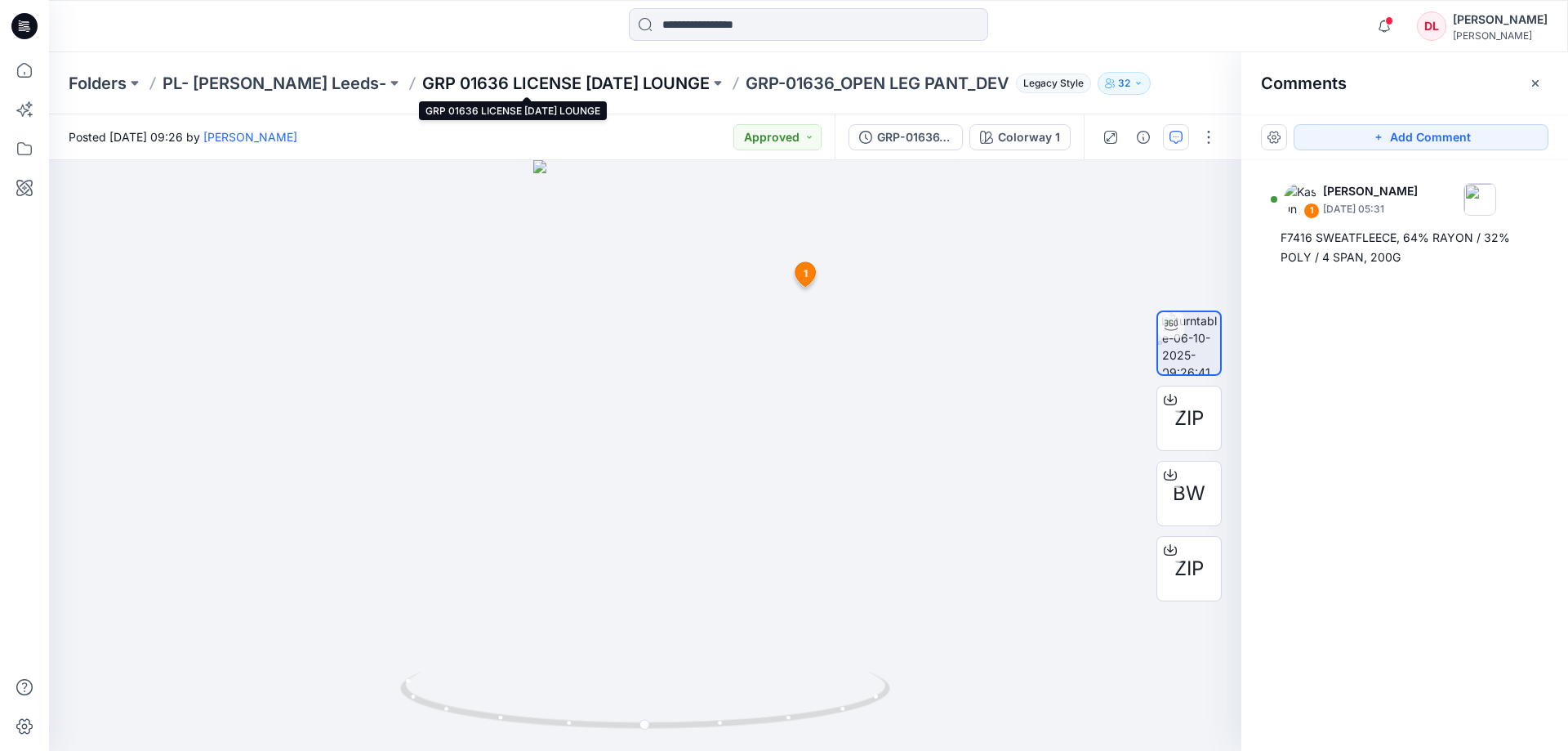
click at [442, 87] on p "GRP 01636 LICENSE [DATE] LOUNGE" at bounding box center [566, 83] width 288 height 23
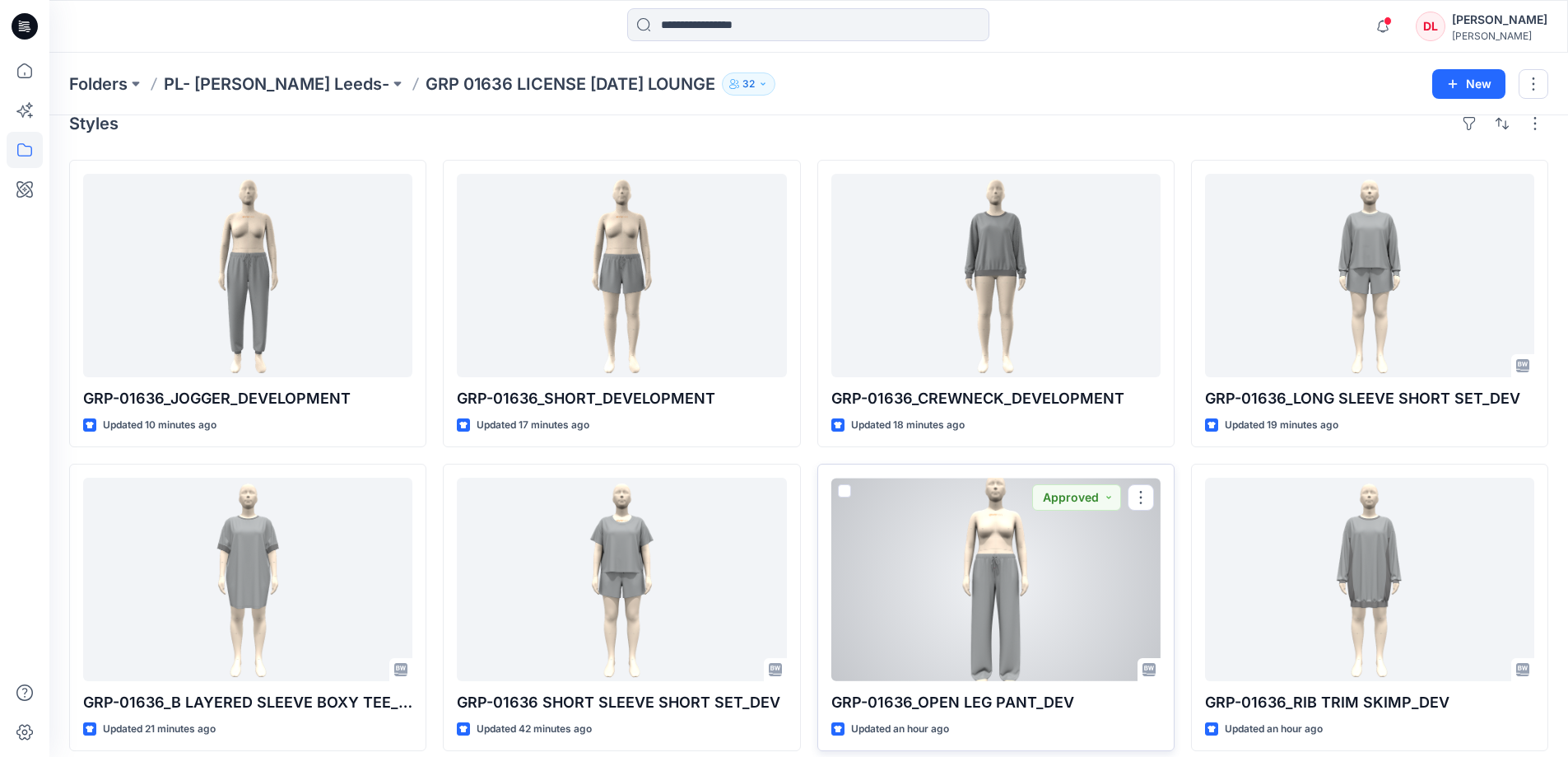
scroll to position [39, 0]
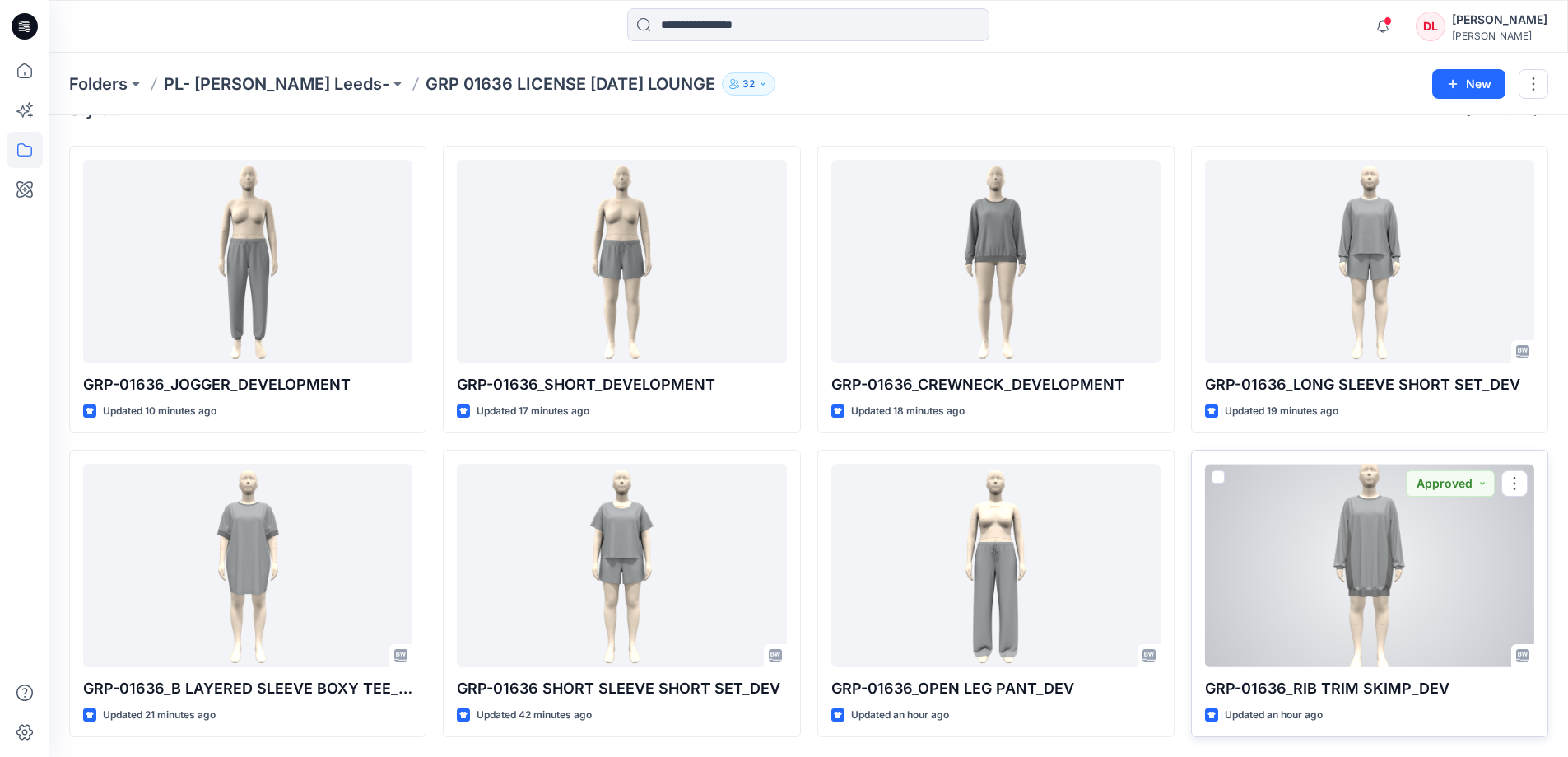
click at [1372, 571] on div at bounding box center [1370, 565] width 329 height 204
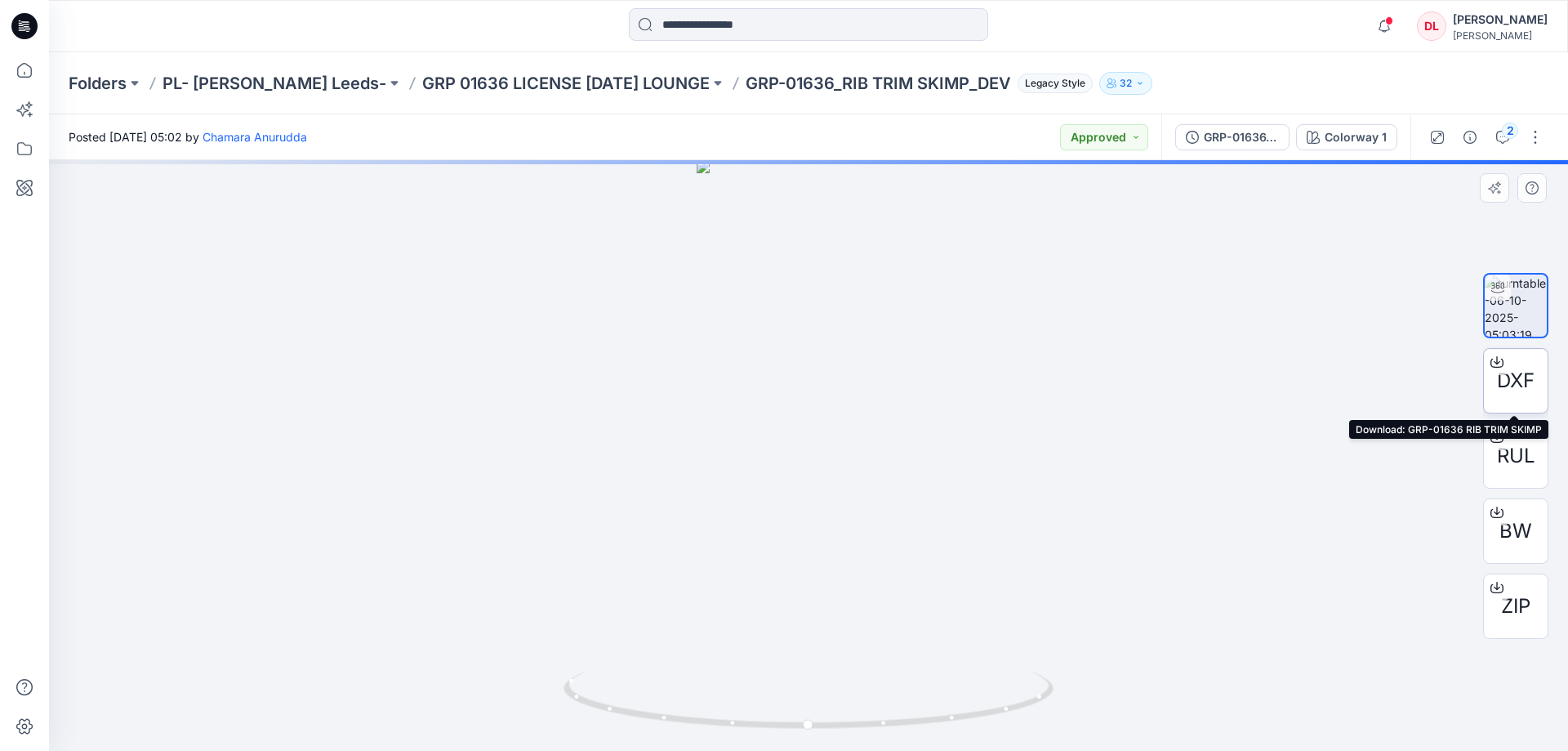
click at [1507, 385] on span "DXF" at bounding box center [1516, 380] width 38 height 30
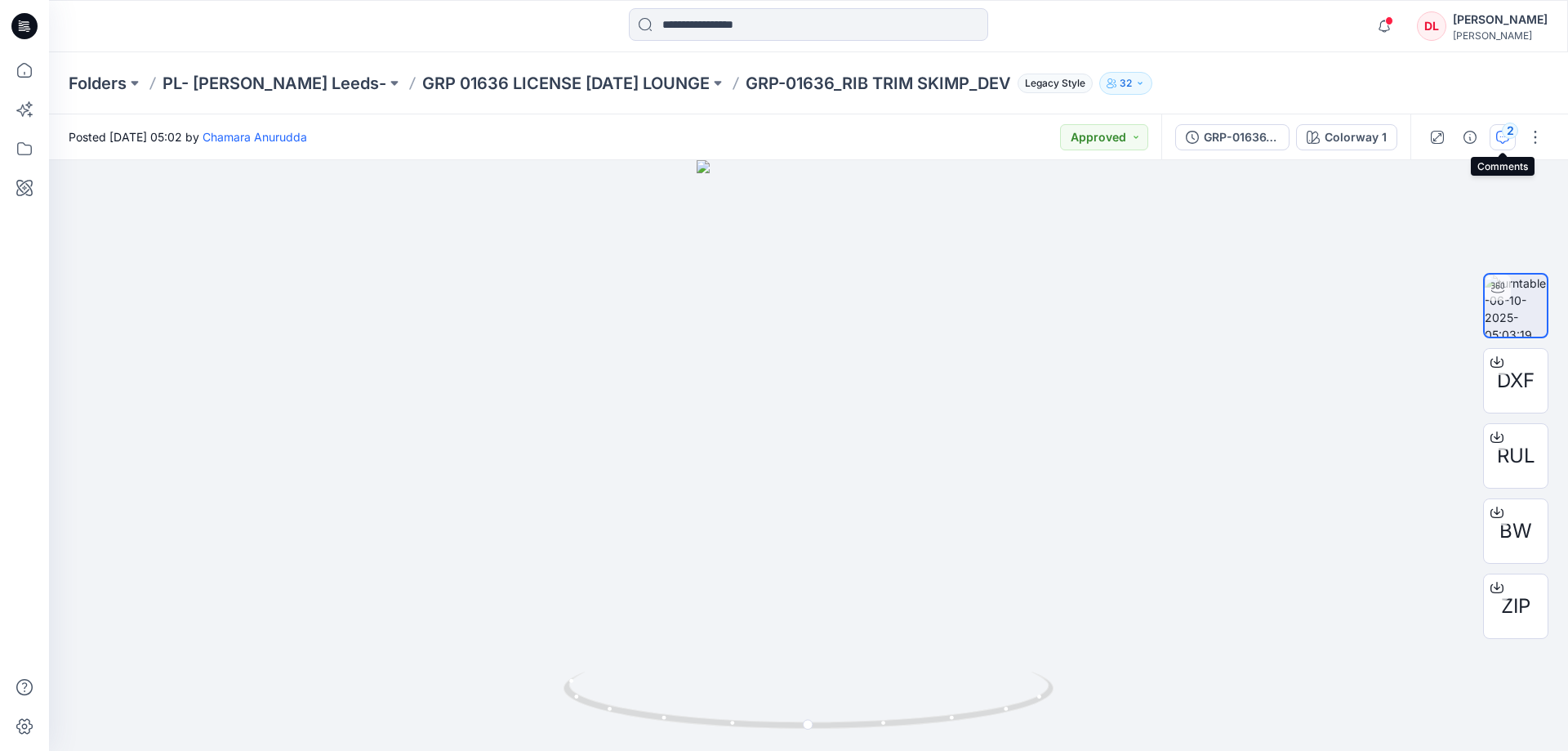
click at [1496, 138] on button "2" at bounding box center [1502, 137] width 26 height 26
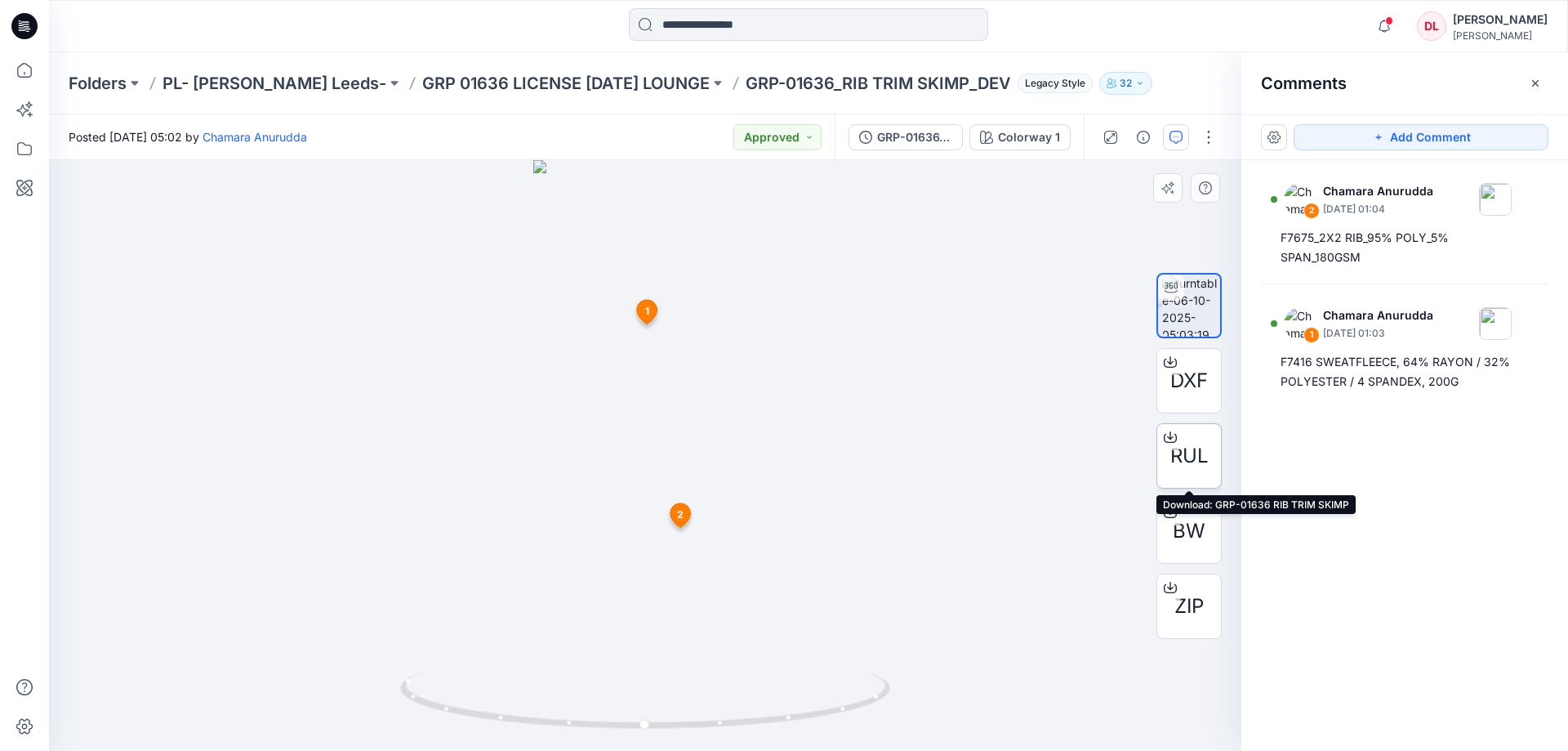
click at [1196, 447] on span "RUL" at bounding box center [1189, 455] width 38 height 30
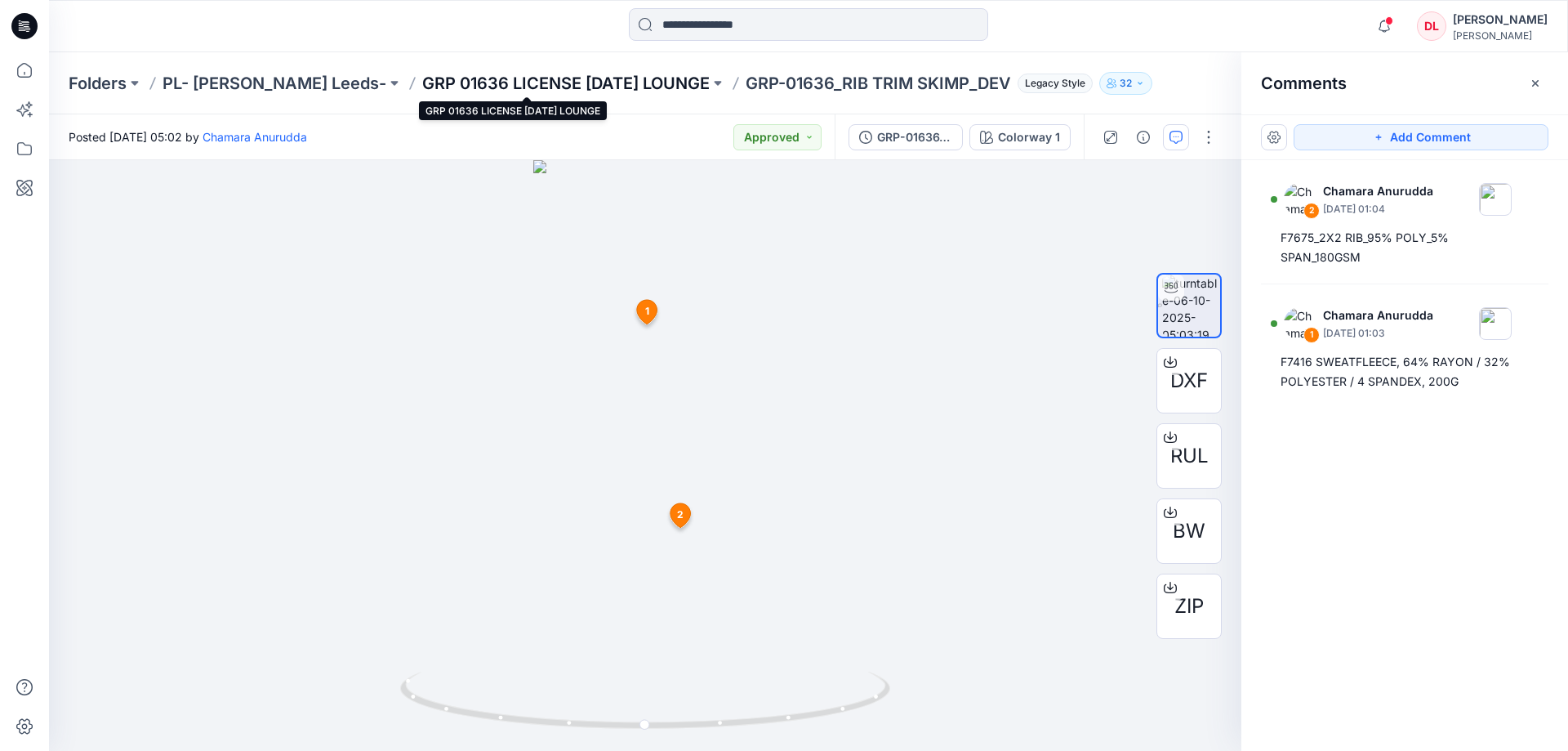
click at [538, 86] on p "GRP 01636 LICENSE [DATE] LOUNGE" at bounding box center [566, 83] width 288 height 23
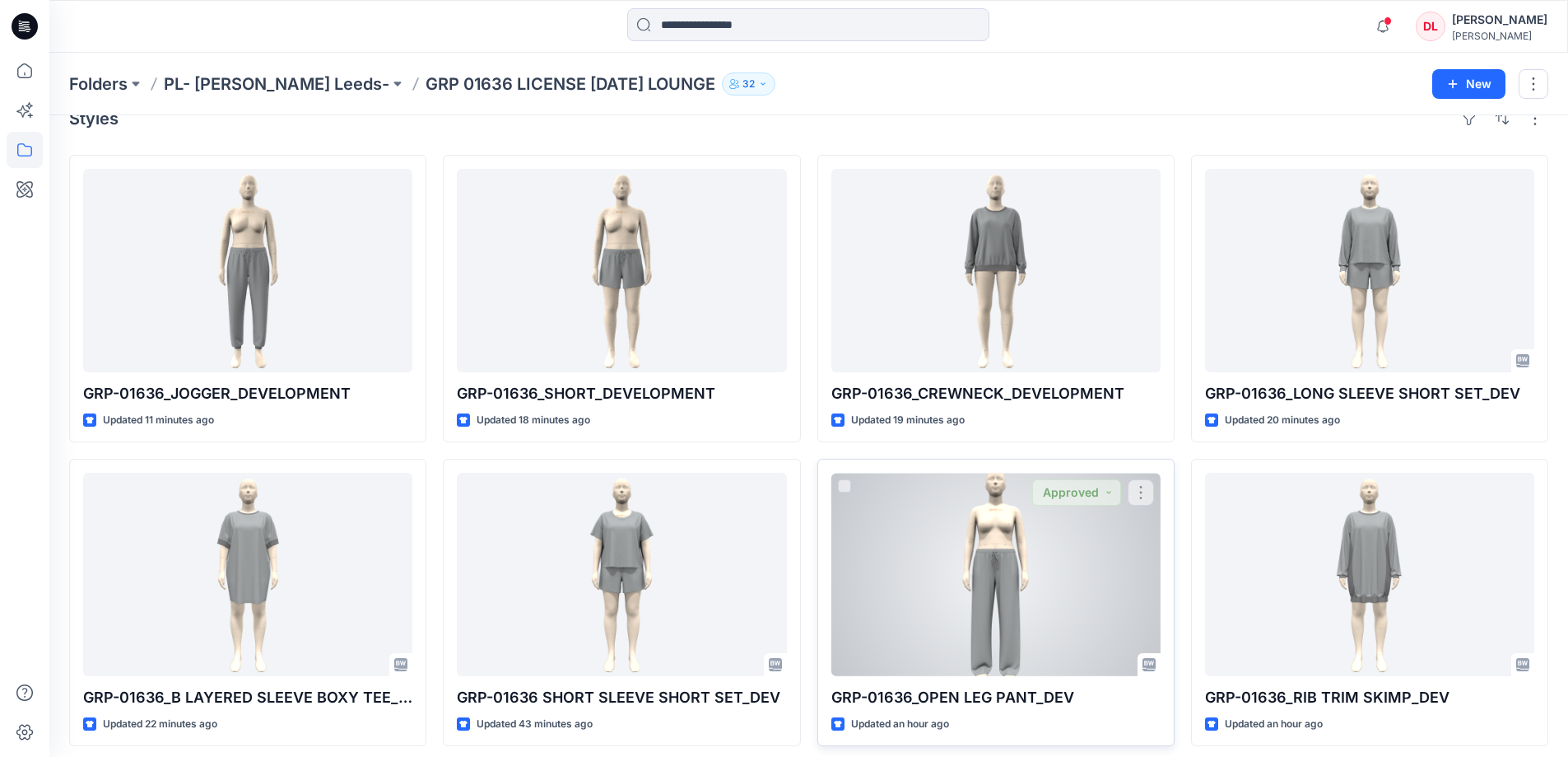
scroll to position [39, 0]
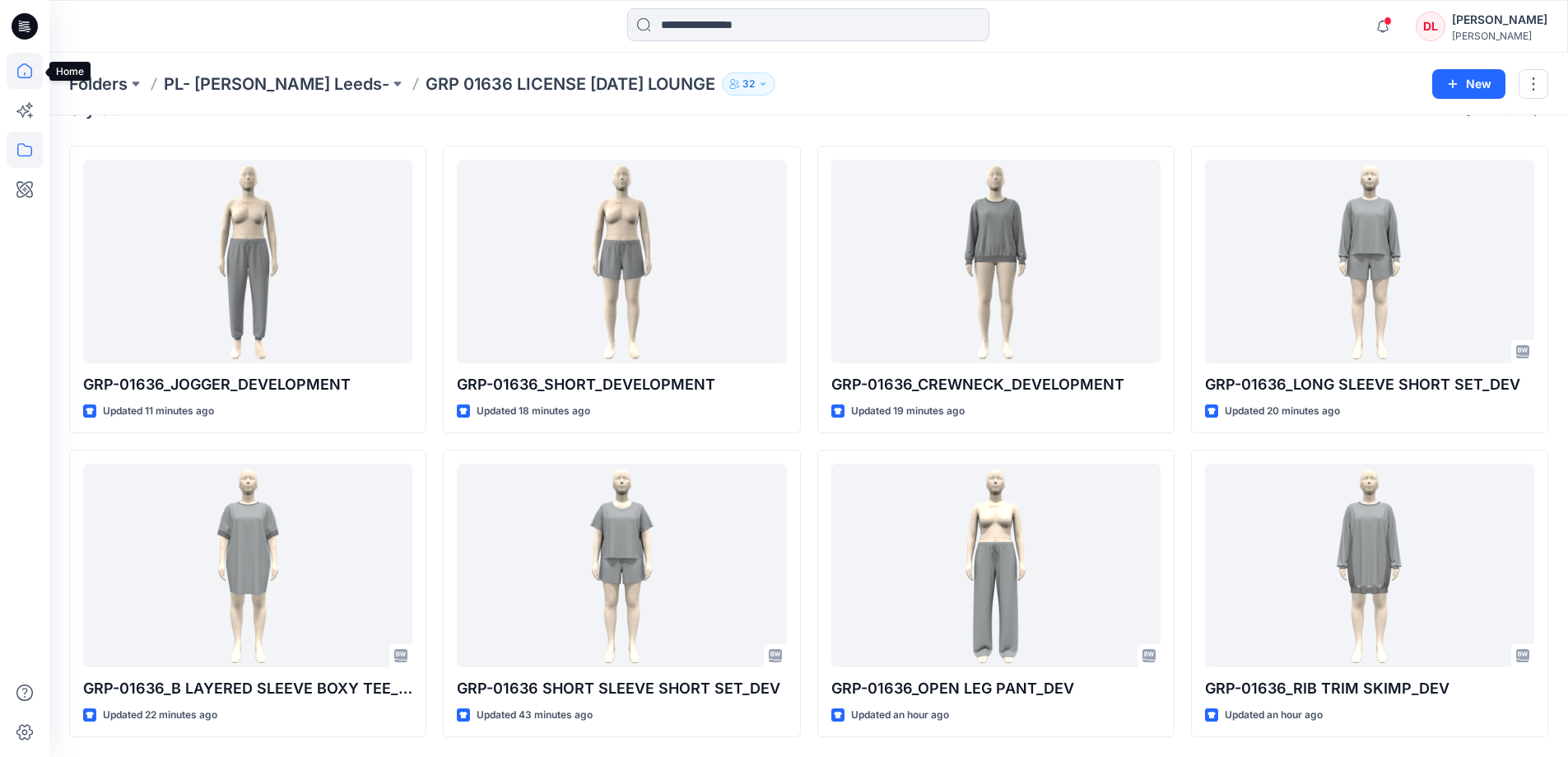
click at [26, 77] on icon at bounding box center [24, 70] width 36 height 36
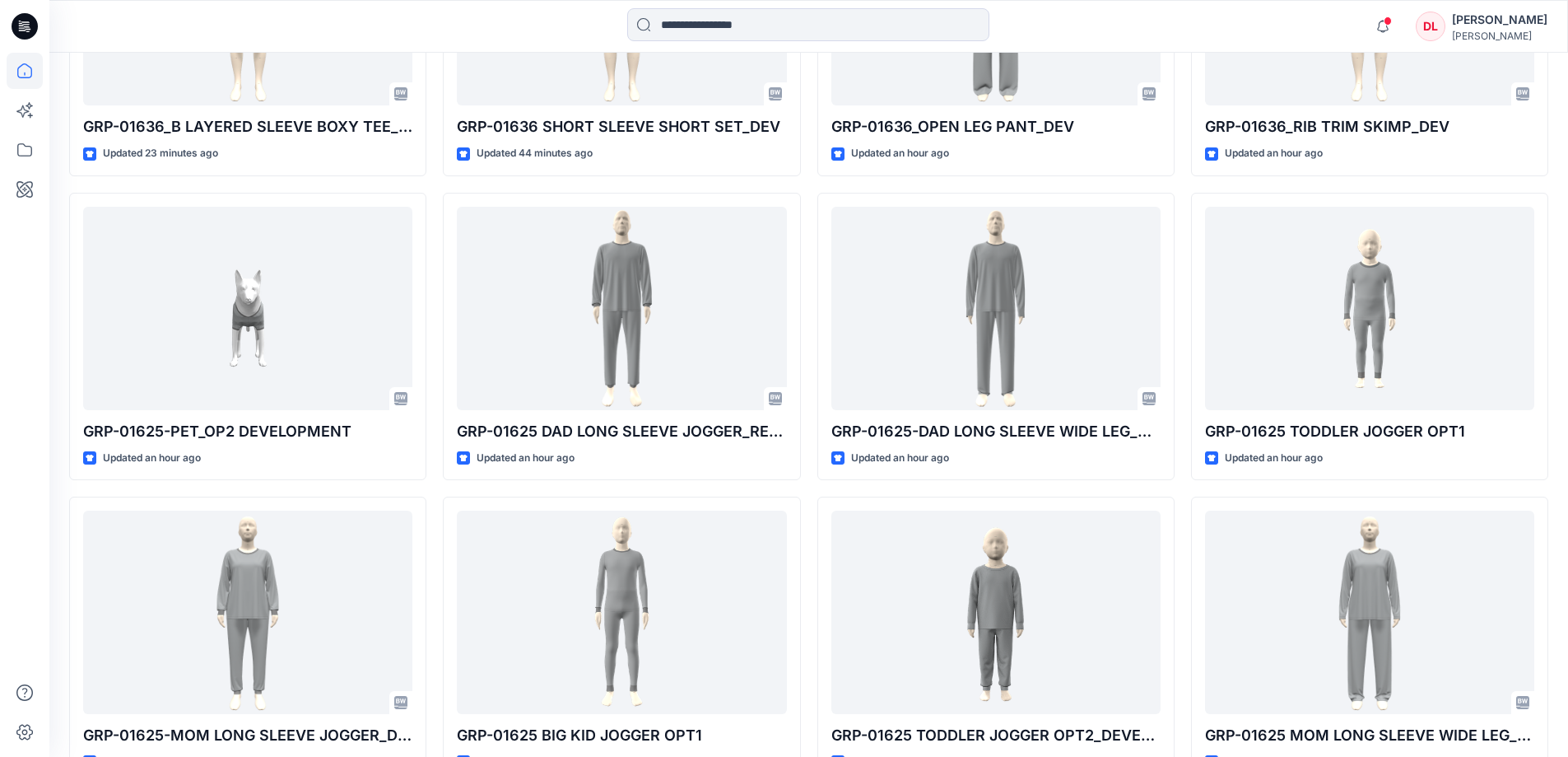
scroll to position [988, 0]
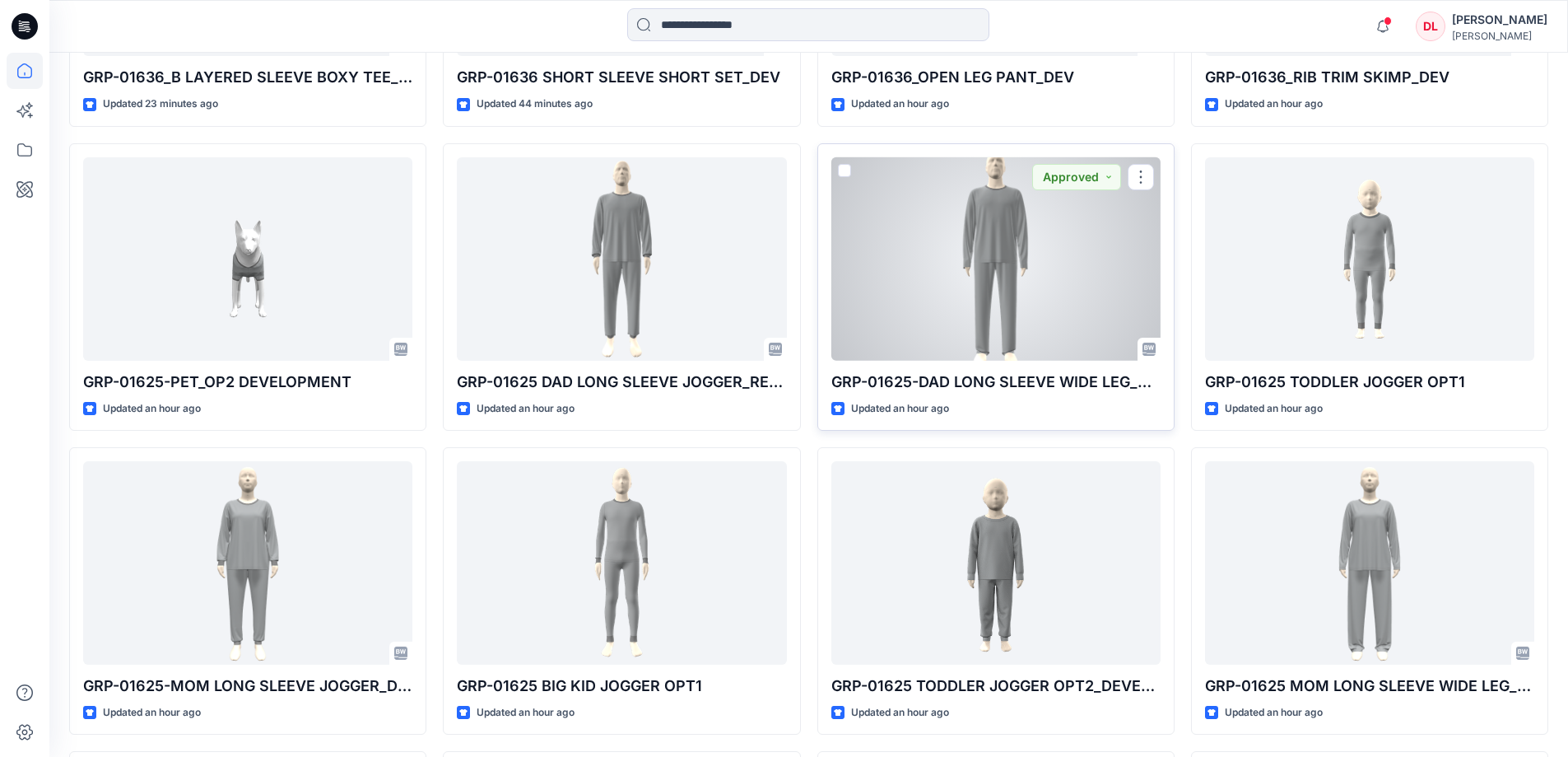
click at [1008, 308] on div at bounding box center [996, 259] width 329 height 204
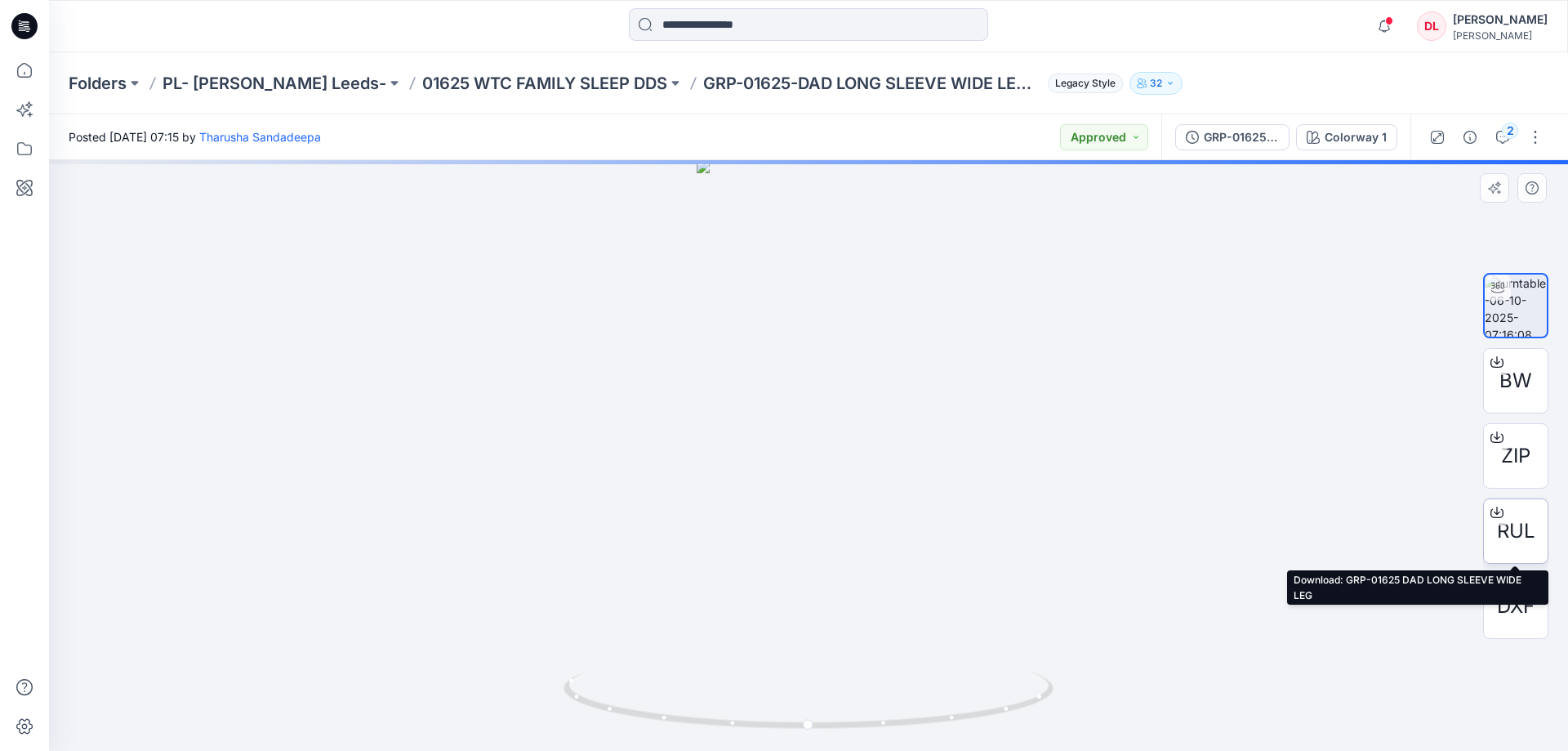
click at [1506, 526] on span "RUL" at bounding box center [1516, 530] width 38 height 30
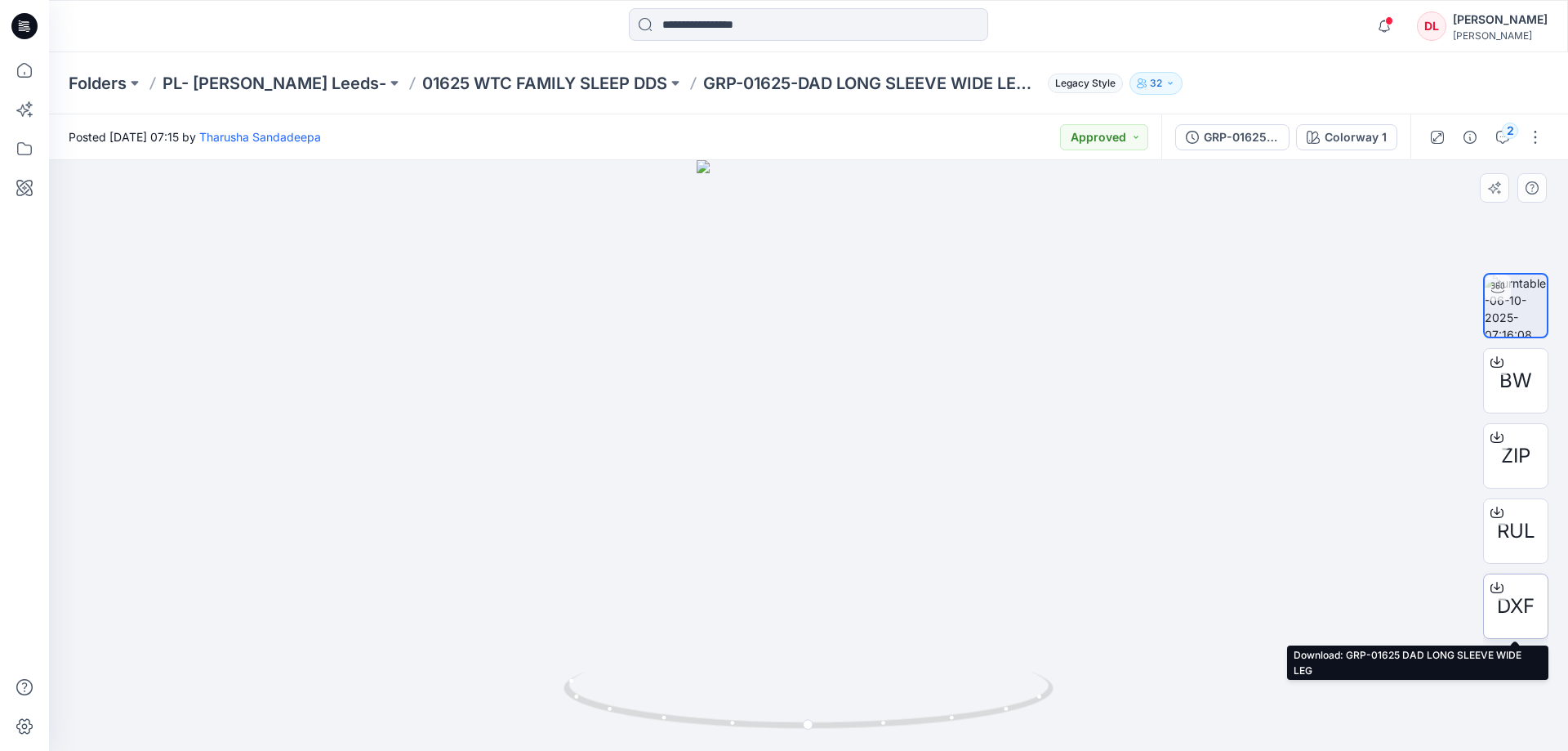
click at [1521, 602] on span "DXF" at bounding box center [1516, 605] width 38 height 30
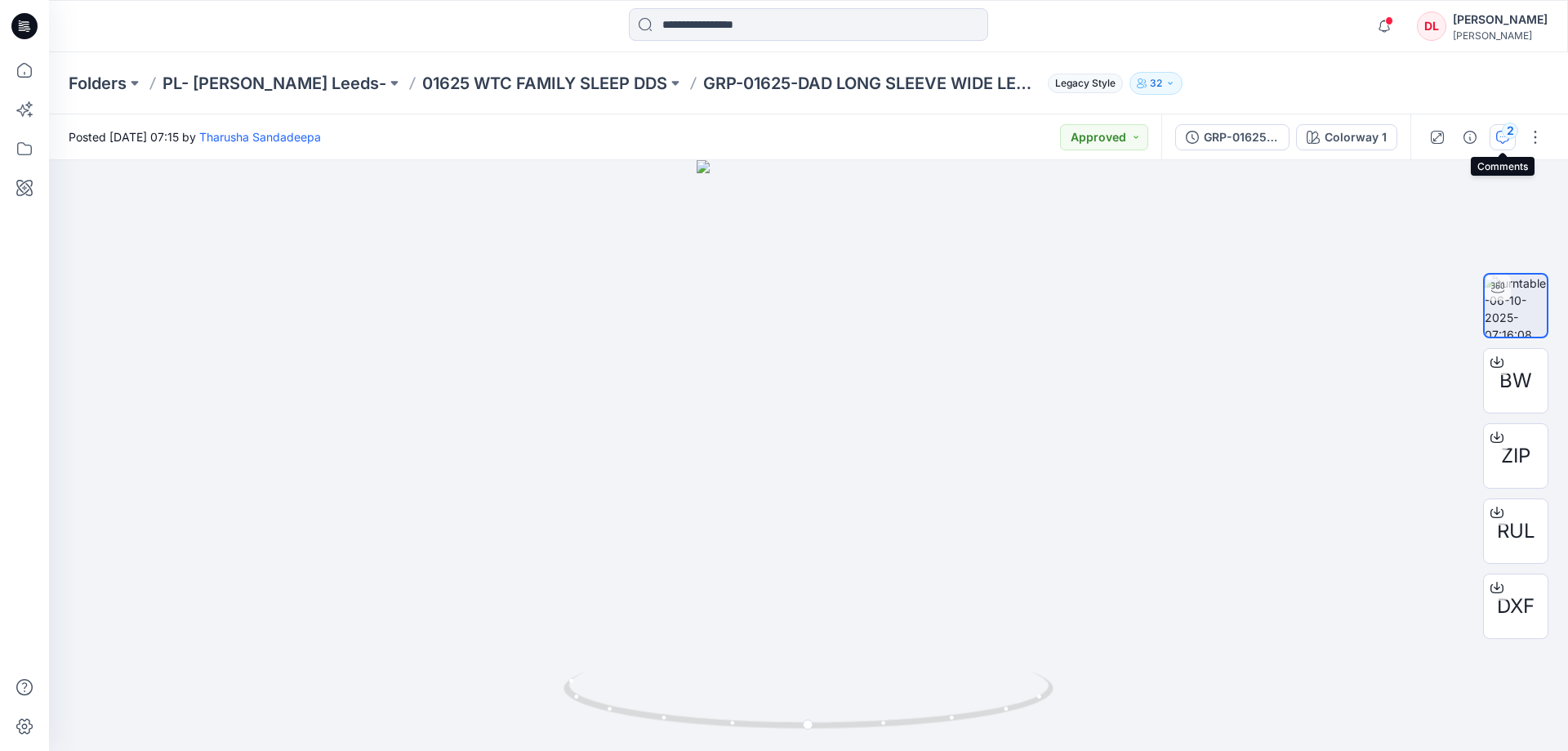
click at [1503, 142] on icon "button" at bounding box center [1503, 137] width 13 height 13
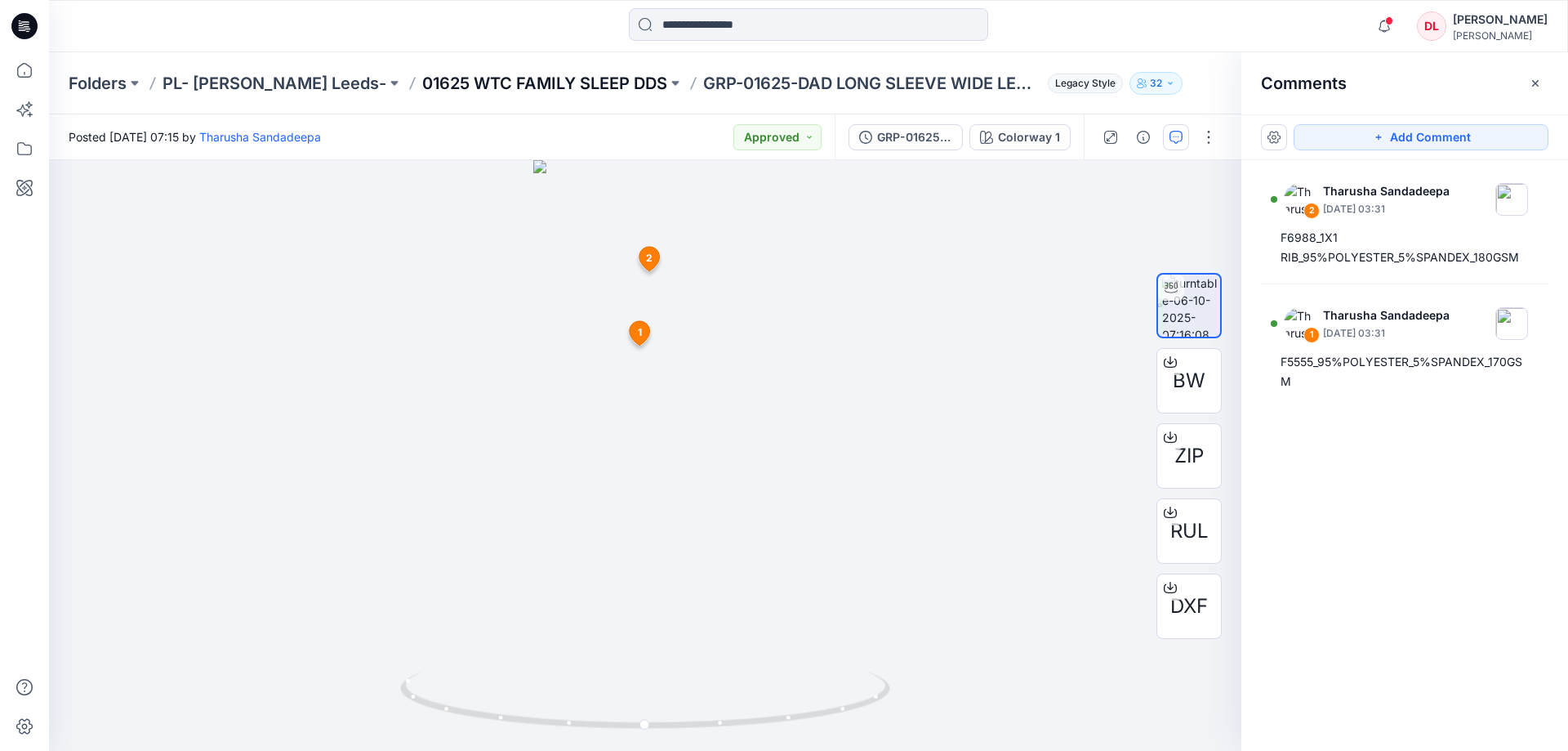
click at [542, 80] on p "01625 WTC FAMILY SLEEP DDS" at bounding box center [544, 83] width 245 height 23
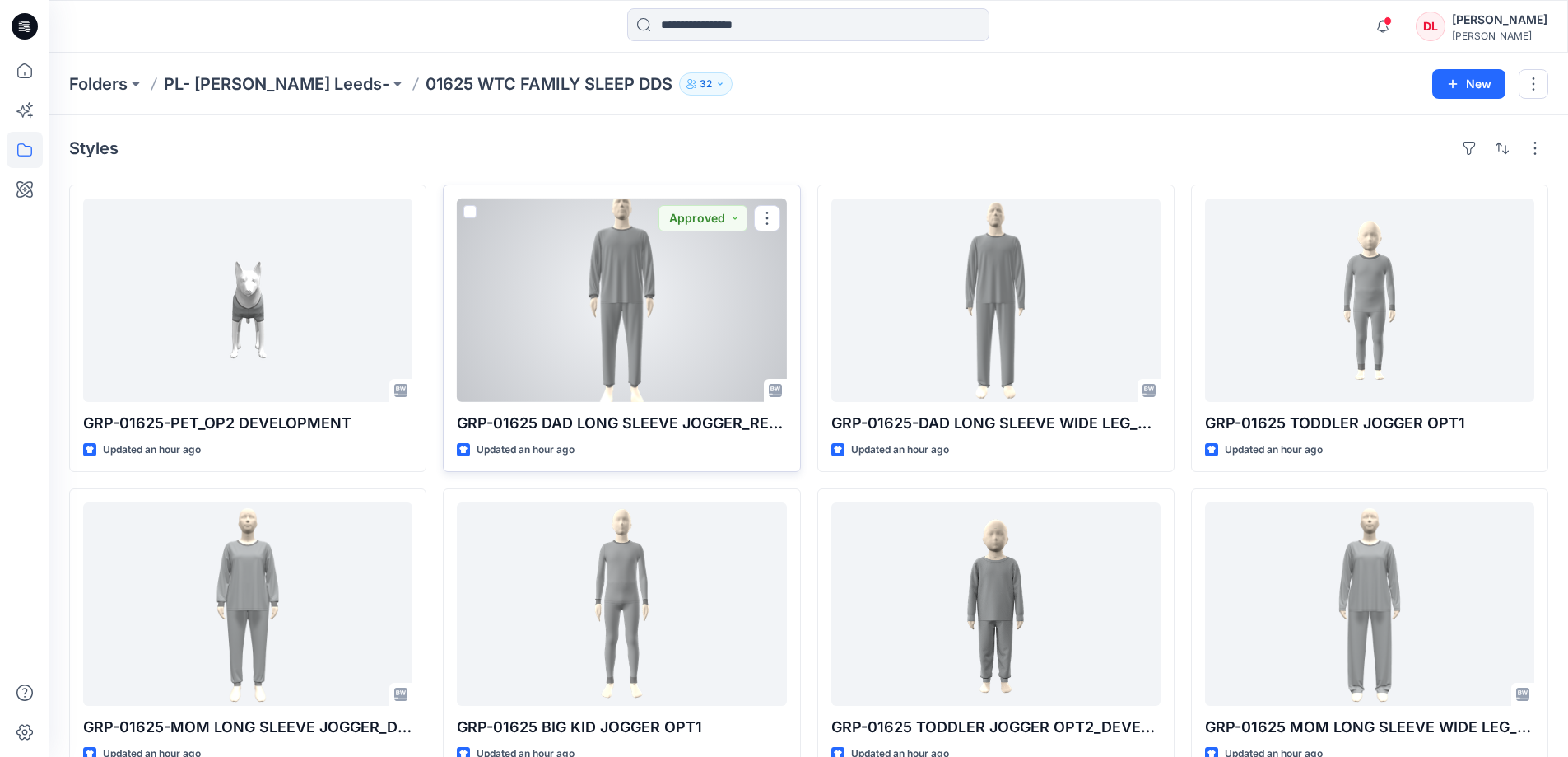
click at [635, 315] on div at bounding box center [621, 300] width 329 height 204
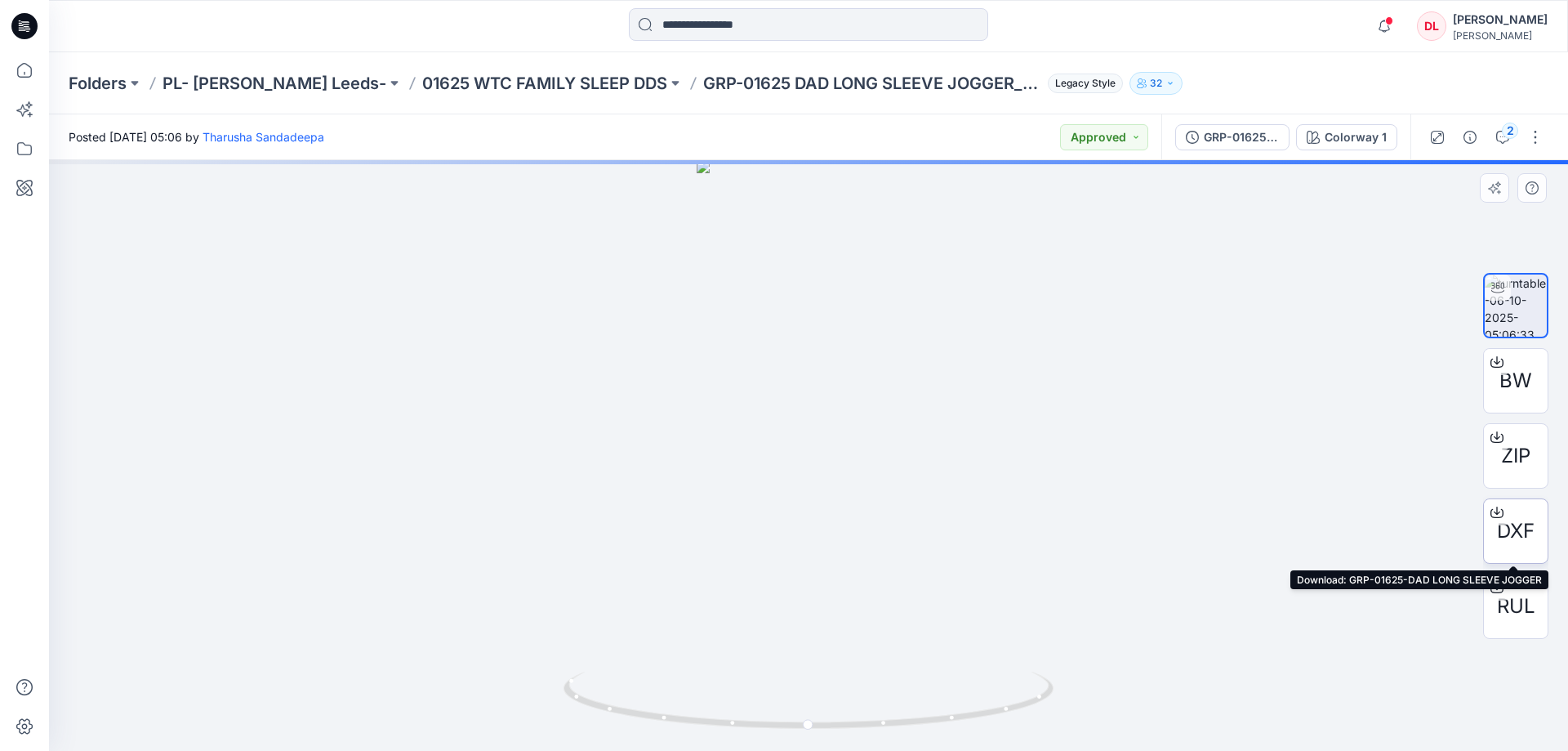
click at [1516, 540] on span "DXF" at bounding box center [1516, 530] width 38 height 30
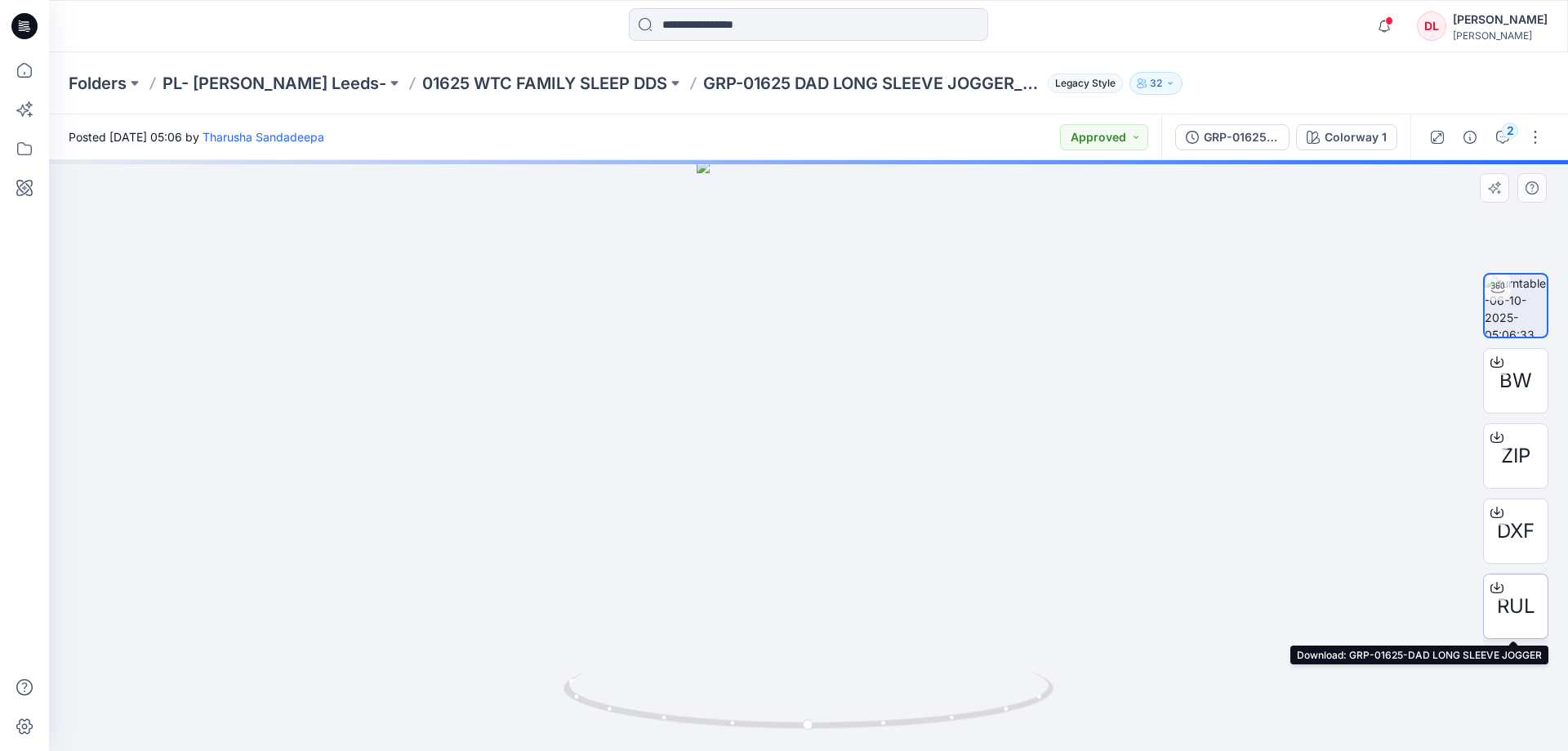
click at [1520, 607] on span "RUL" at bounding box center [1516, 605] width 38 height 30
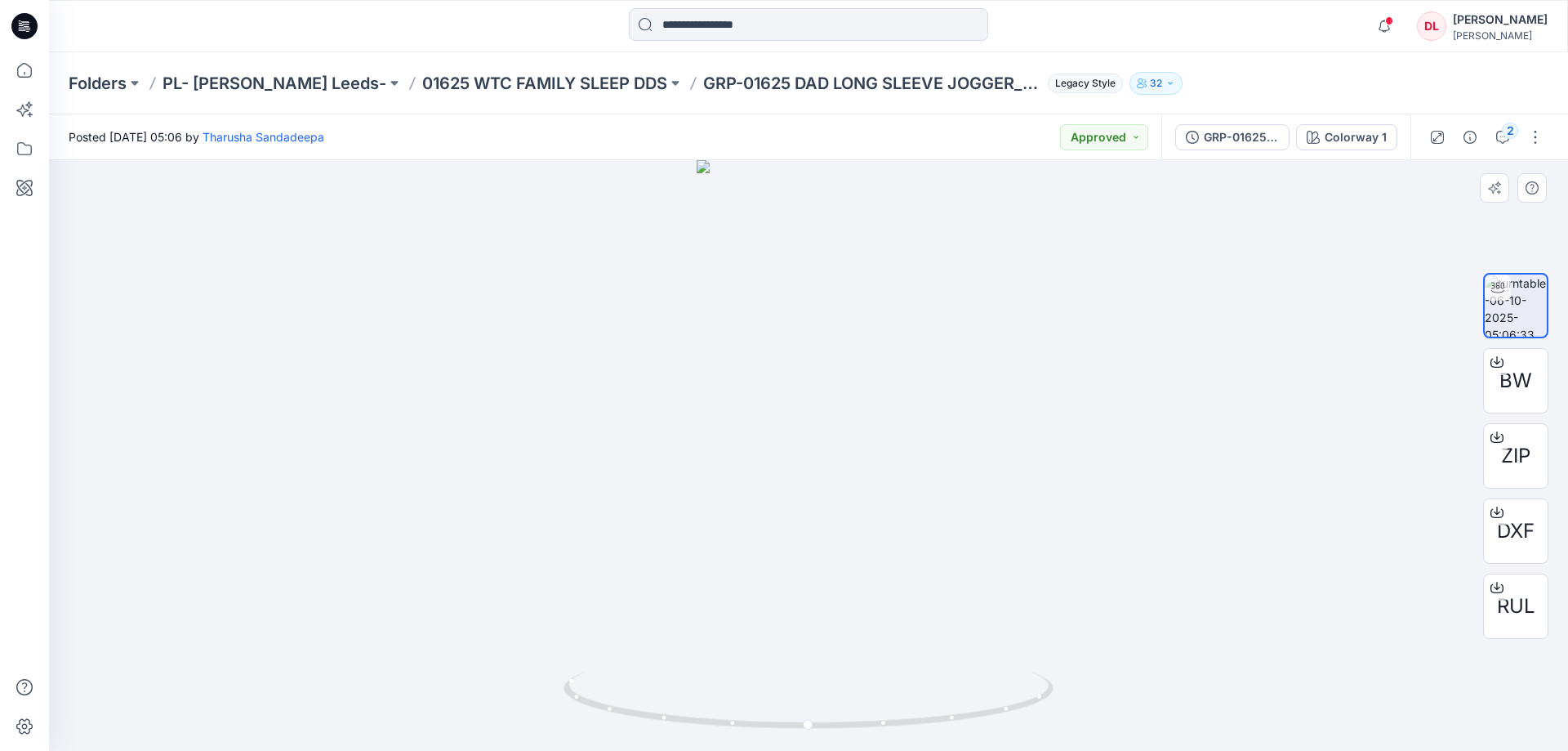
click at [995, 326] on div at bounding box center [808, 455] width 1519 height 591
click at [1498, 137] on icon "button" at bounding box center [1503, 137] width 13 height 13
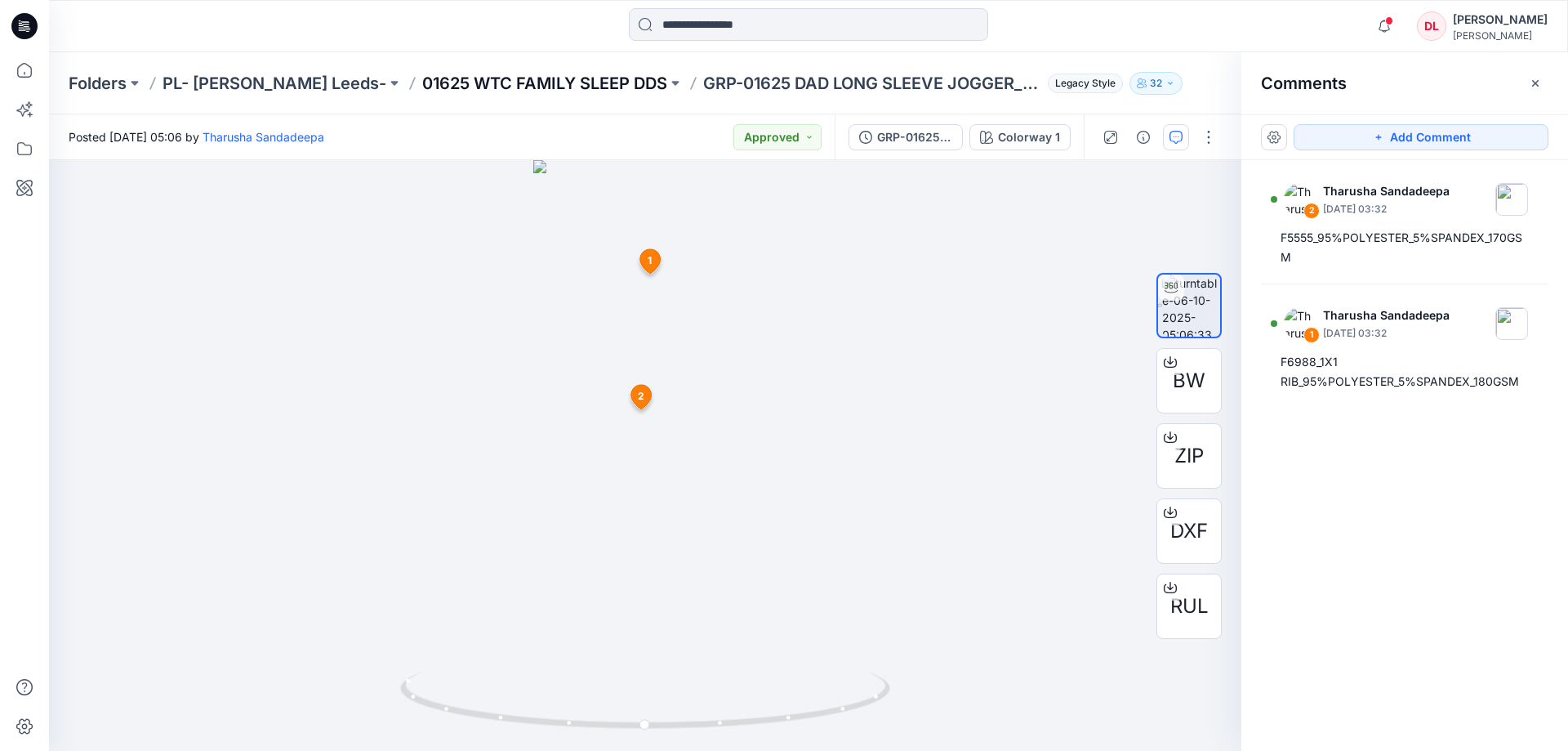
click at [422, 84] on p "01625 WTC FAMILY SLEEP DDS" at bounding box center [544, 83] width 245 height 23
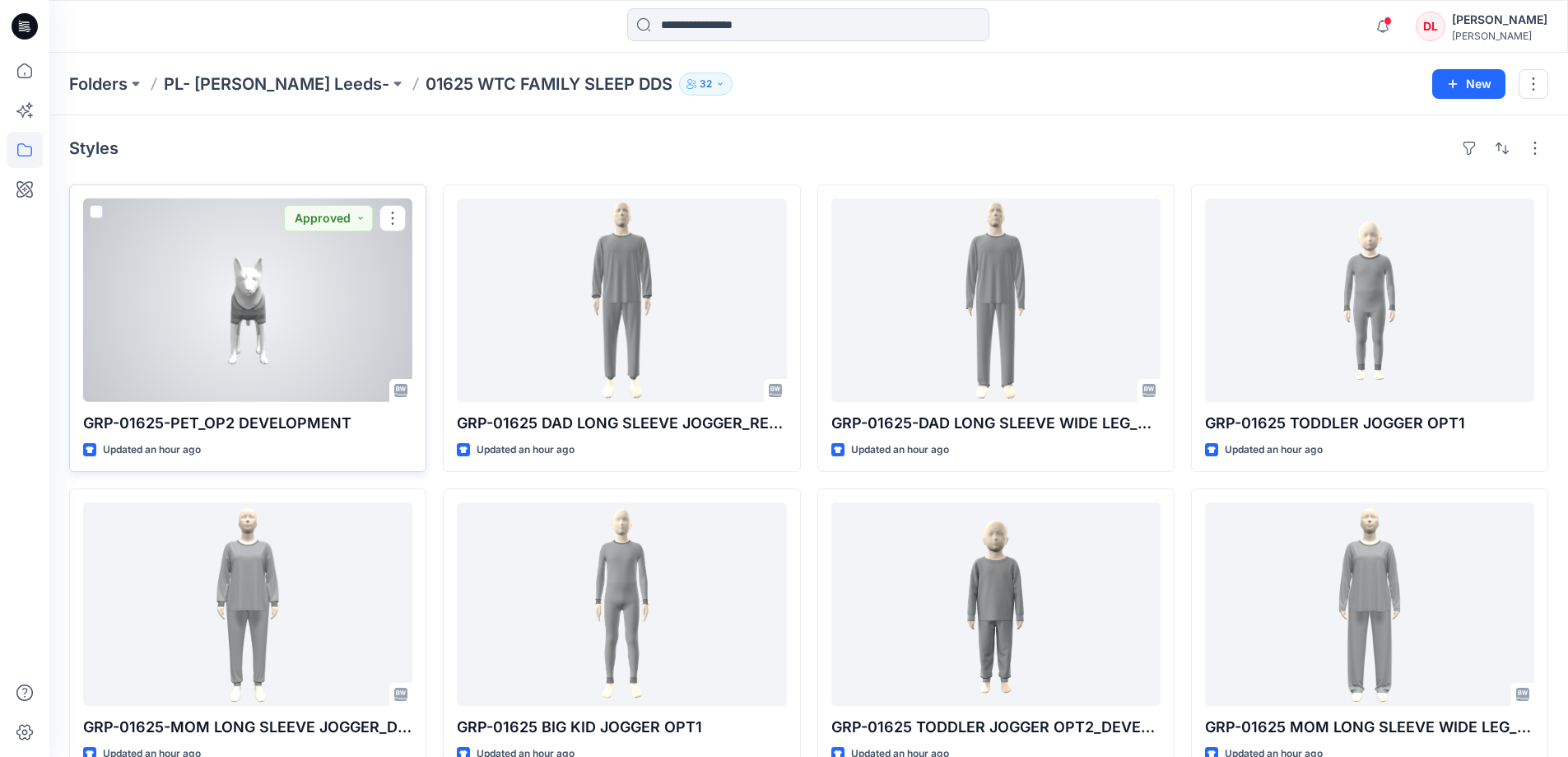
click at [250, 310] on div at bounding box center [247, 300] width 329 height 204
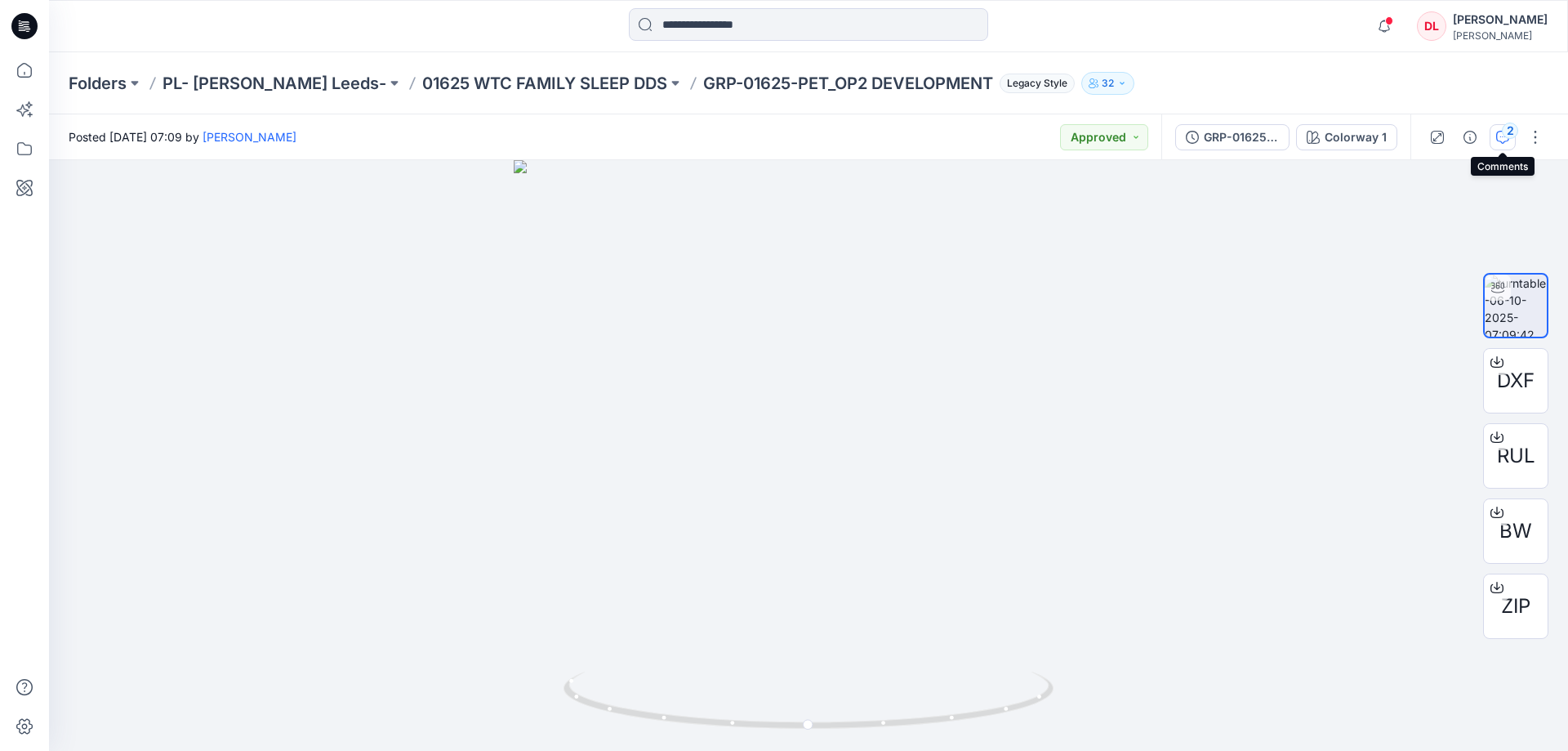
click at [1502, 146] on button "2" at bounding box center [1502, 137] width 26 height 26
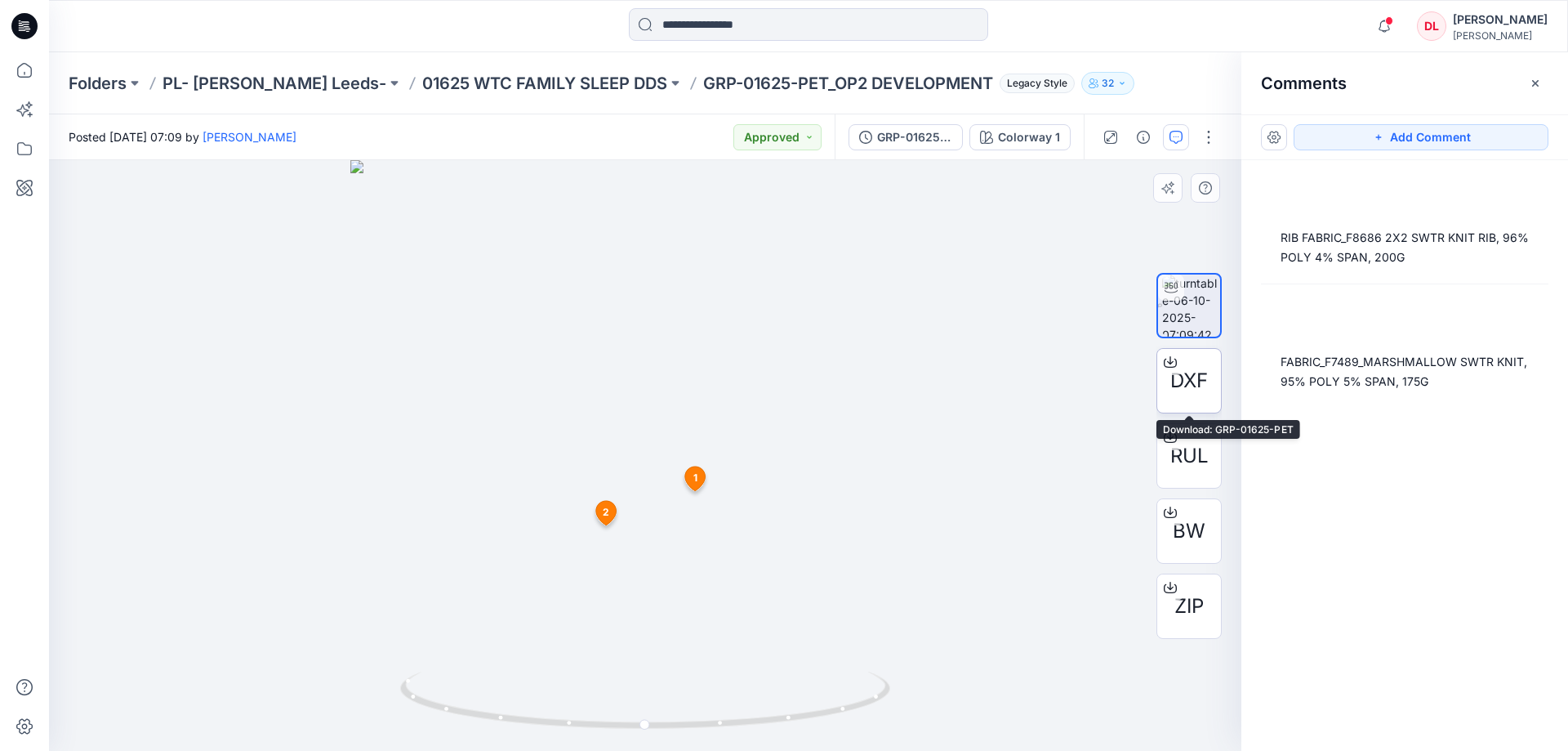
click at [1192, 391] on span "DXF" at bounding box center [1189, 380] width 38 height 30
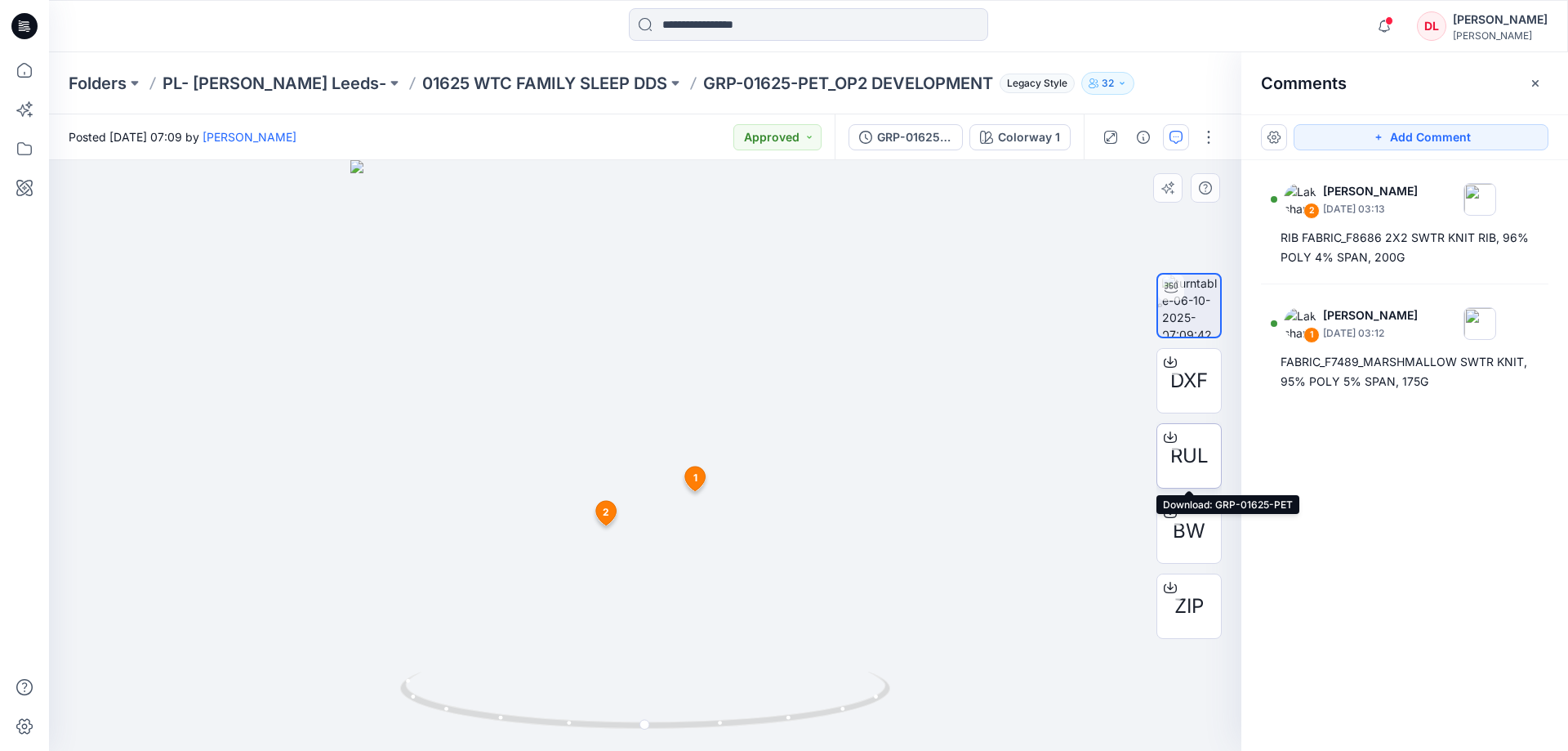
click at [1196, 454] on span "RUL" at bounding box center [1189, 455] width 38 height 30
click at [549, 80] on p "01625 WTC FAMILY SLEEP DDS" at bounding box center [544, 83] width 245 height 23
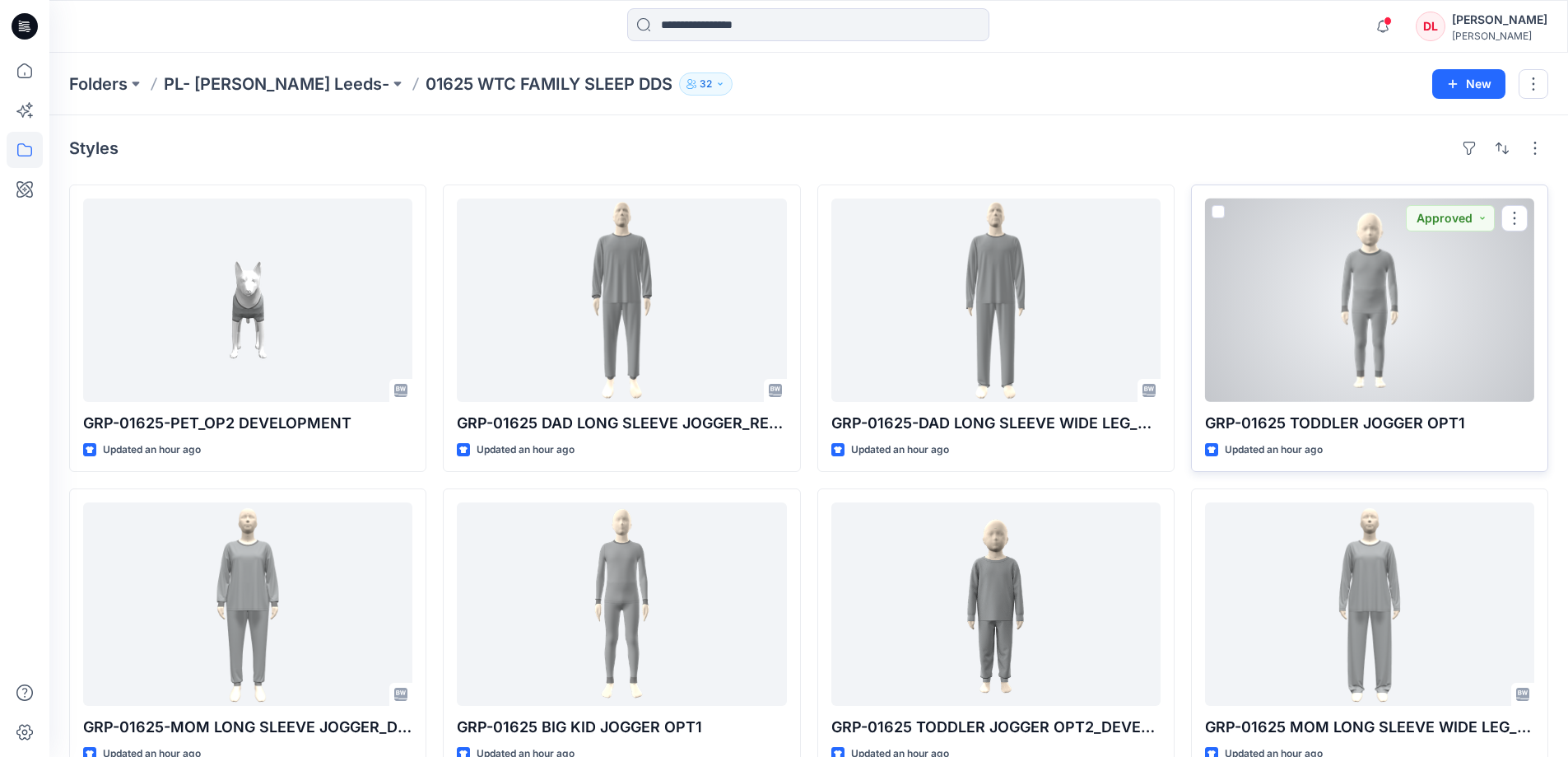
click at [1382, 311] on div at bounding box center [1370, 300] width 329 height 204
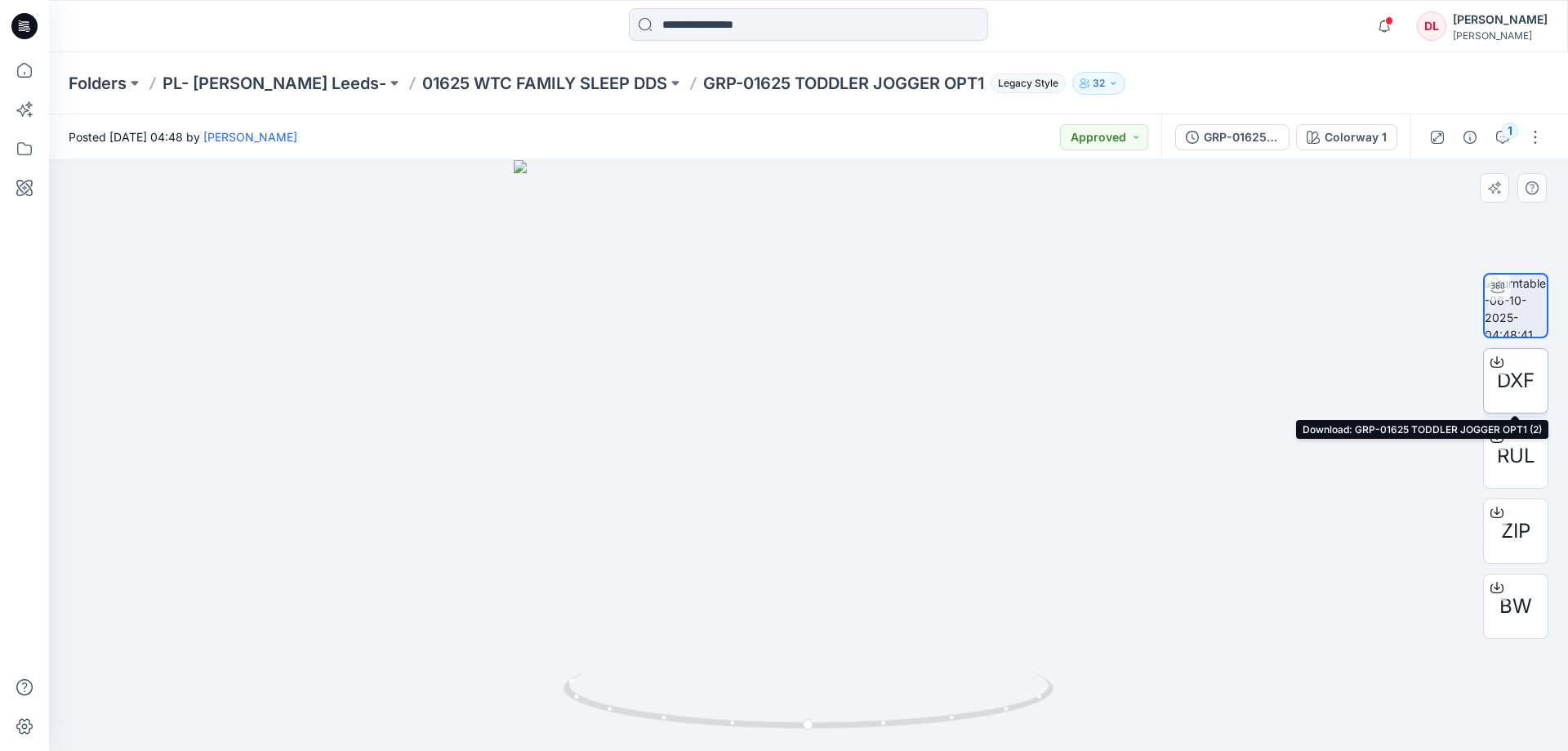
click at [1508, 388] on span "DXF" at bounding box center [1516, 380] width 38 height 30
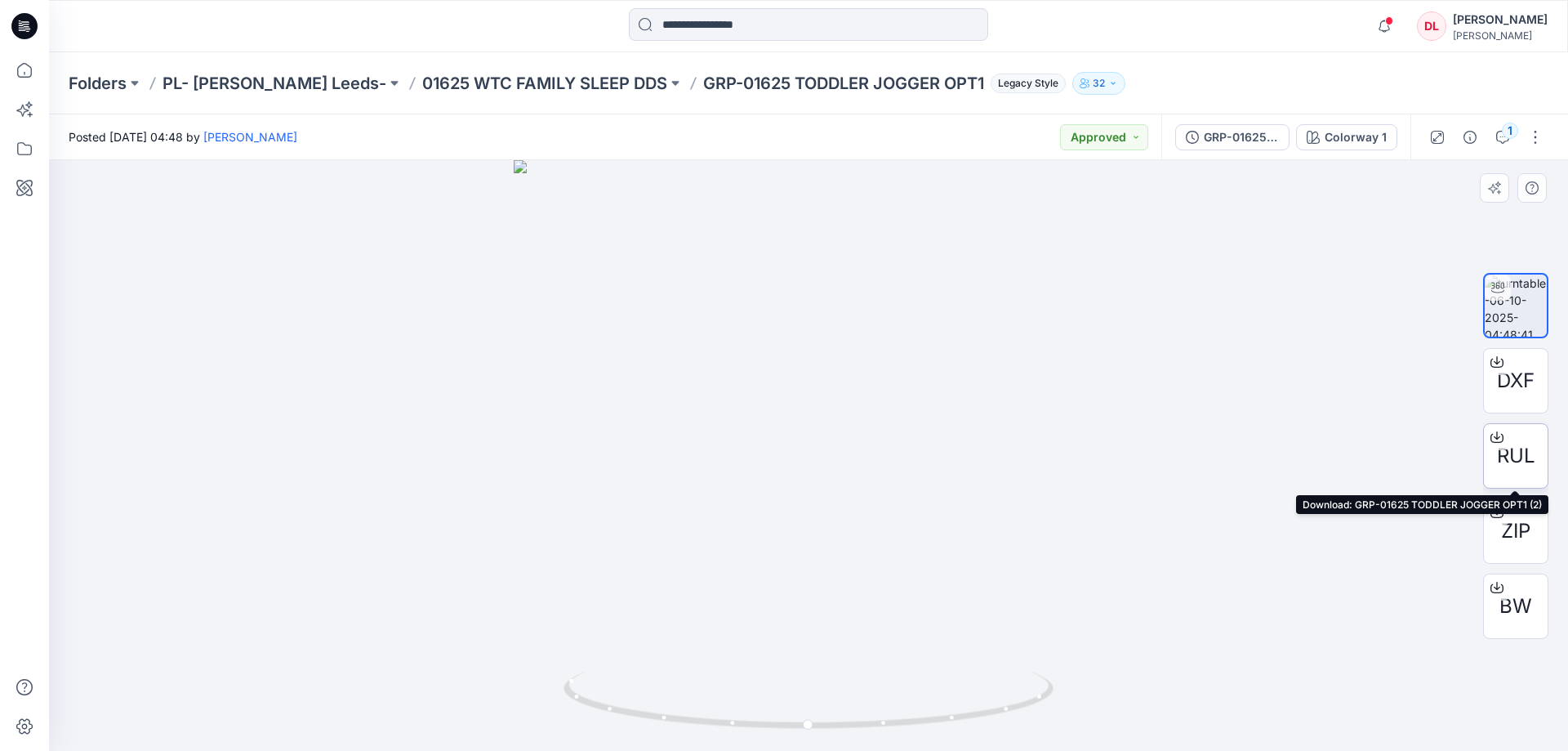
click at [1516, 447] on span "RUL" at bounding box center [1516, 455] width 38 height 30
click at [1157, 385] on div at bounding box center [808, 455] width 1519 height 591
click at [1507, 140] on icon "button" at bounding box center [1503, 137] width 13 height 13
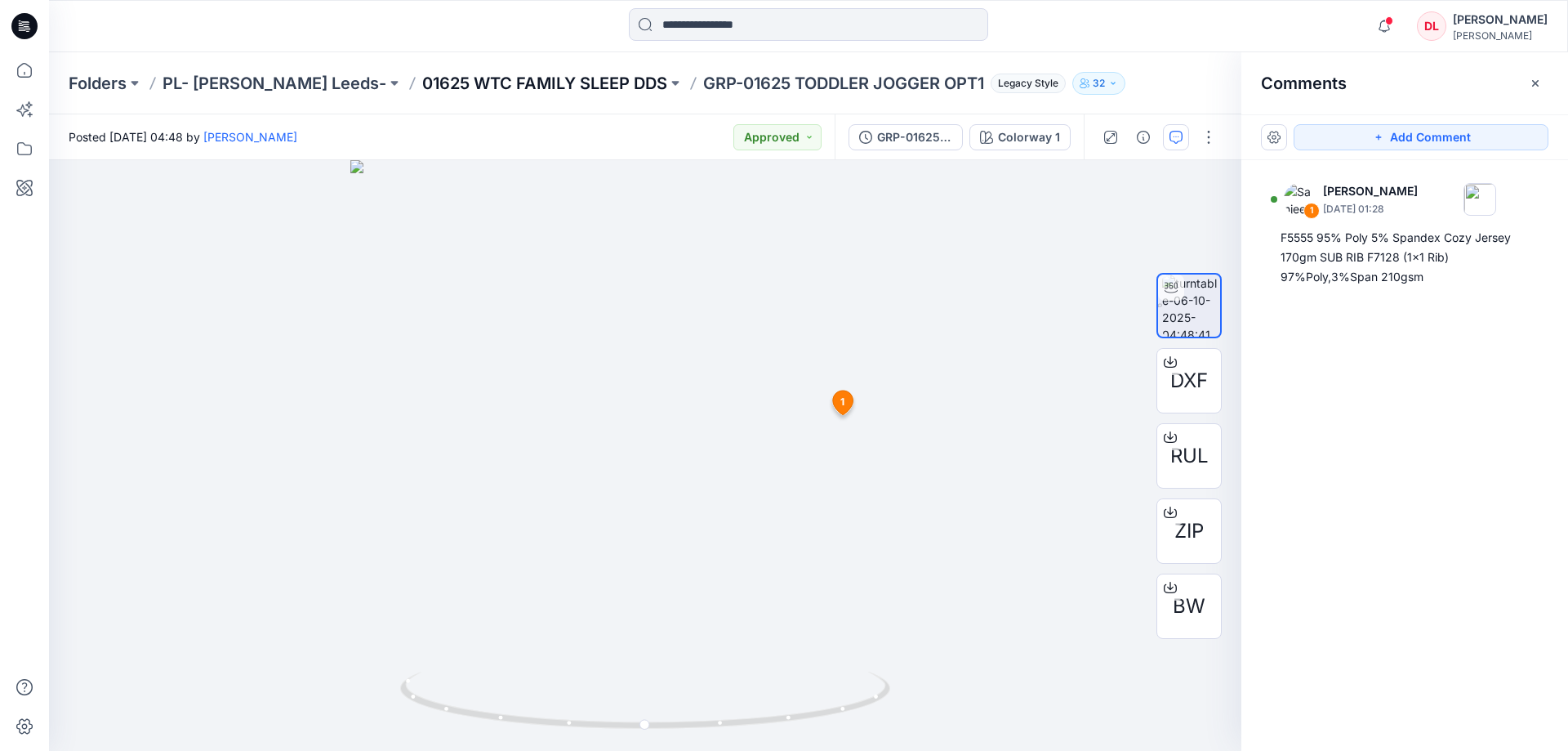
click at [485, 78] on p "01625 WTC FAMILY SLEEP DDS" at bounding box center [544, 83] width 245 height 23
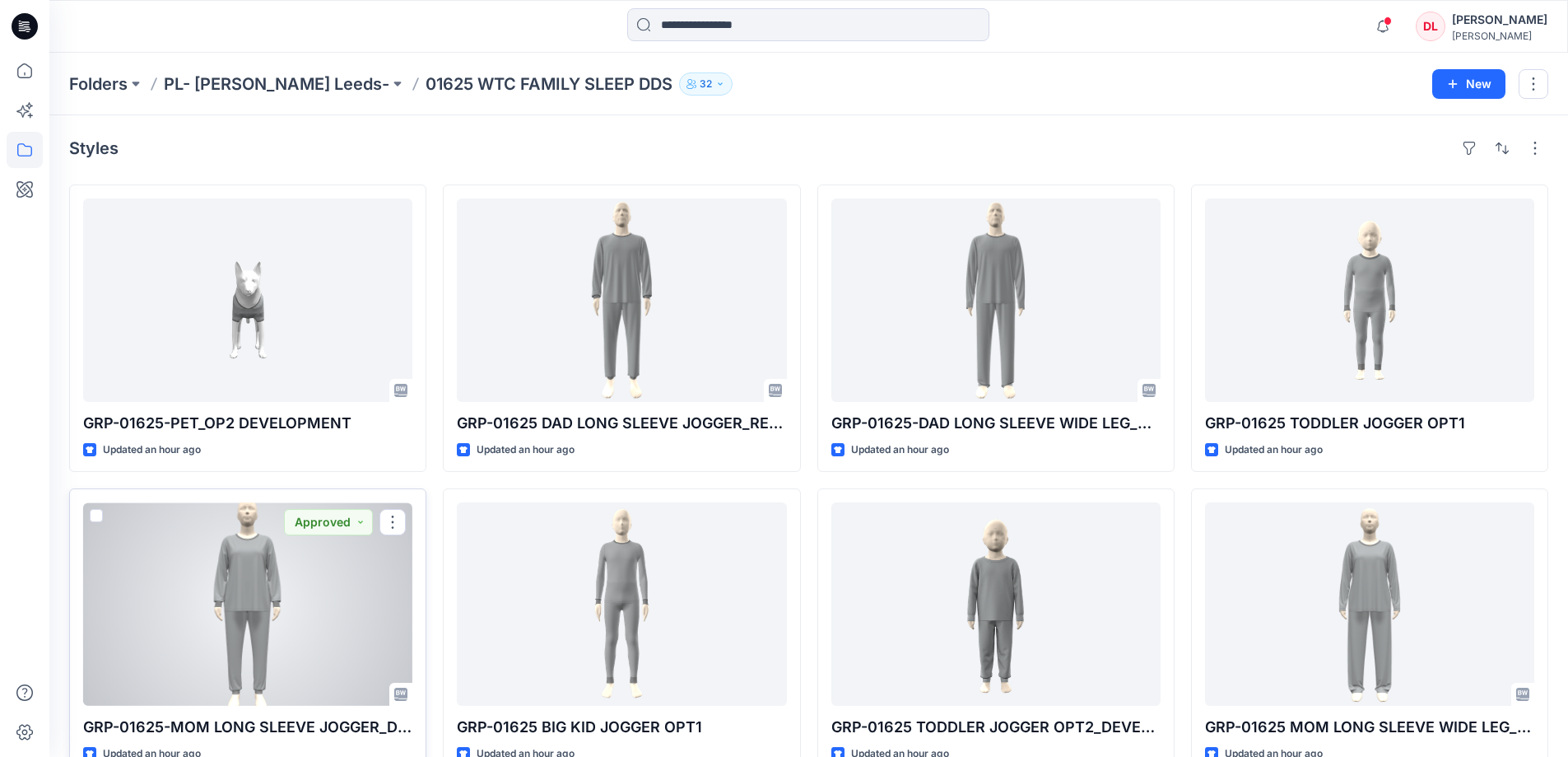
click at [276, 581] on div at bounding box center [247, 604] width 329 height 204
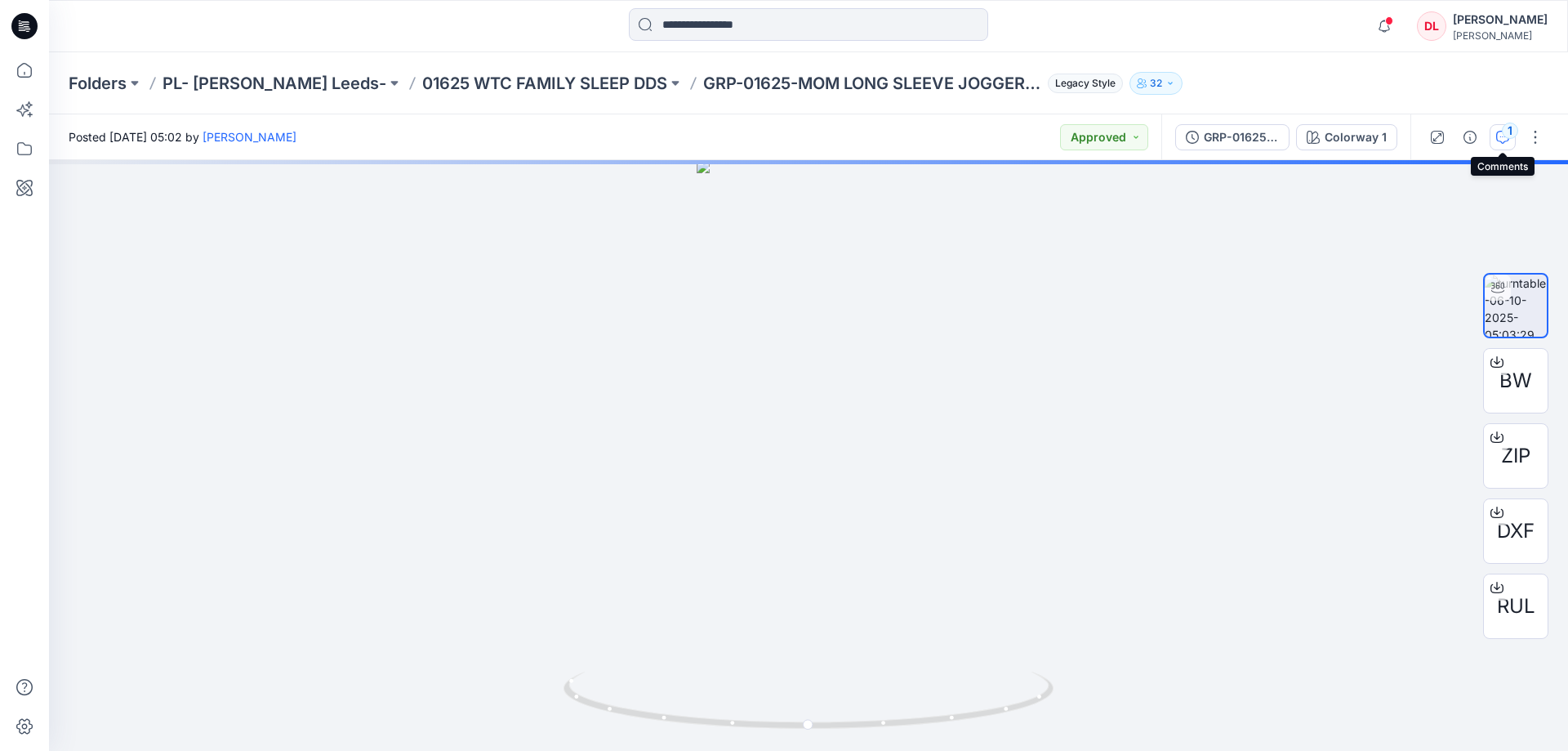
click at [1502, 139] on icon "button" at bounding box center [1503, 137] width 13 height 13
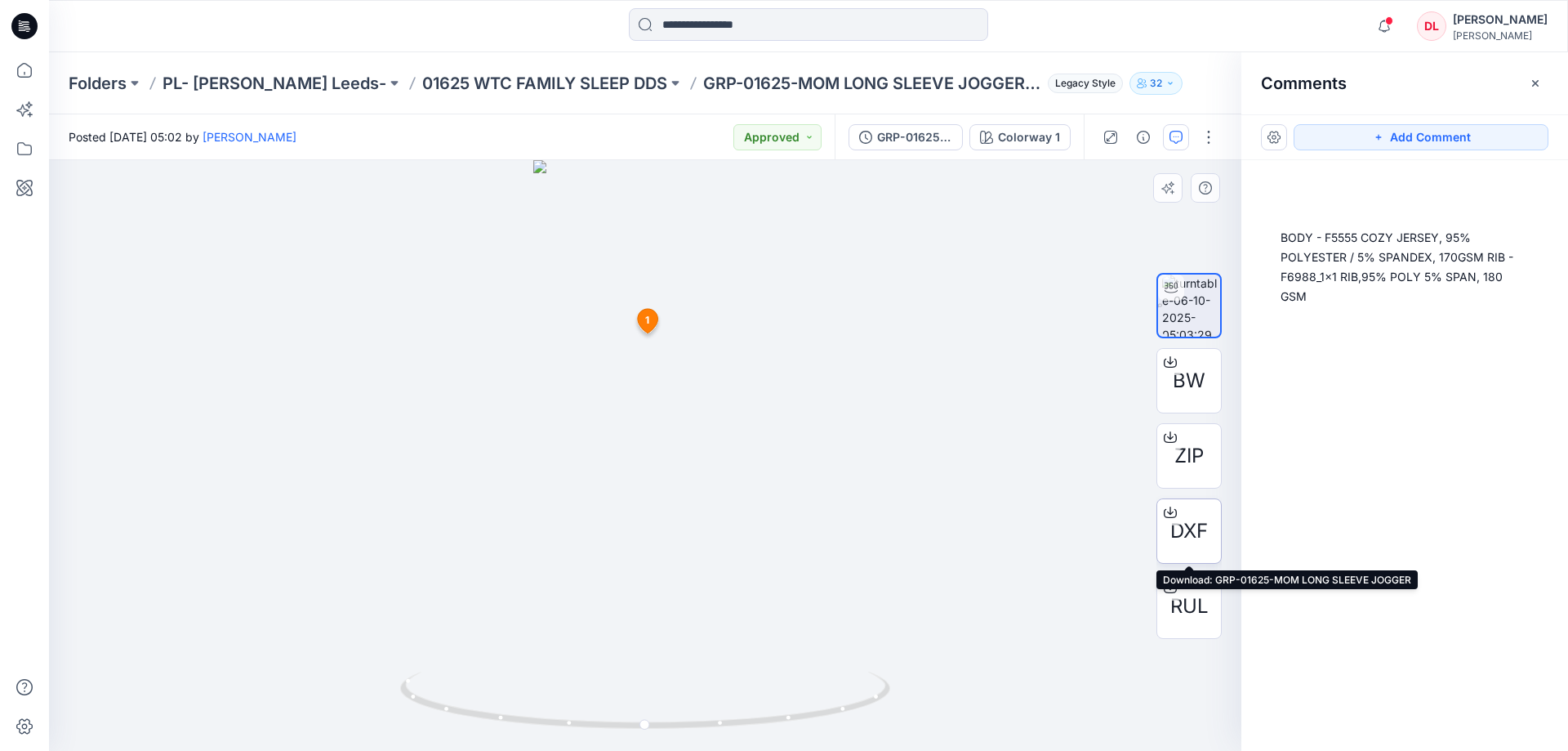
click at [1177, 525] on div at bounding box center [1170, 511] width 26 height 26
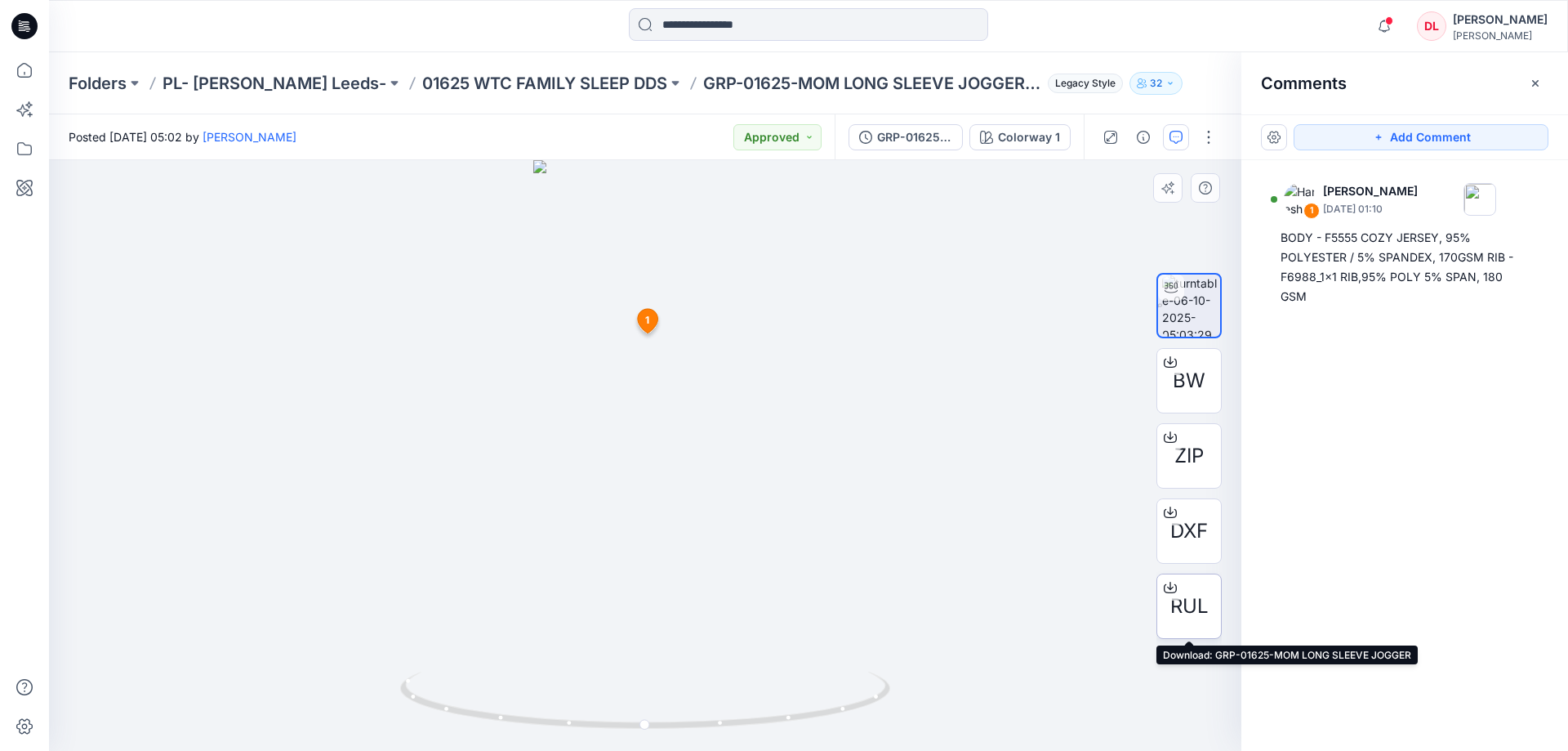
click at [1198, 610] on span "RUL" at bounding box center [1189, 605] width 38 height 30
click at [479, 73] on p "01625 WTC FAMILY SLEEP DDS" at bounding box center [544, 83] width 245 height 23
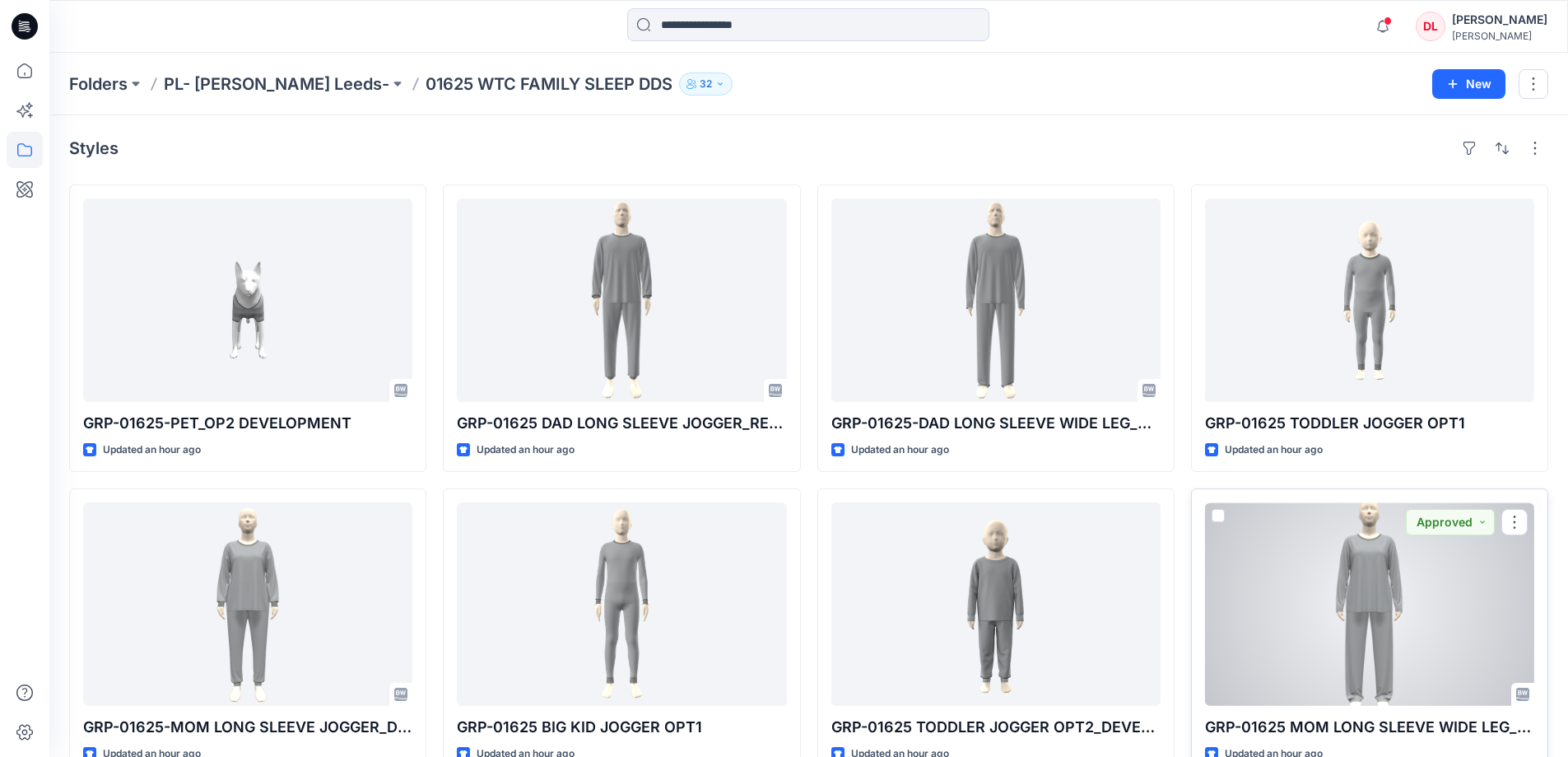
click at [1390, 620] on div at bounding box center [1370, 604] width 329 height 204
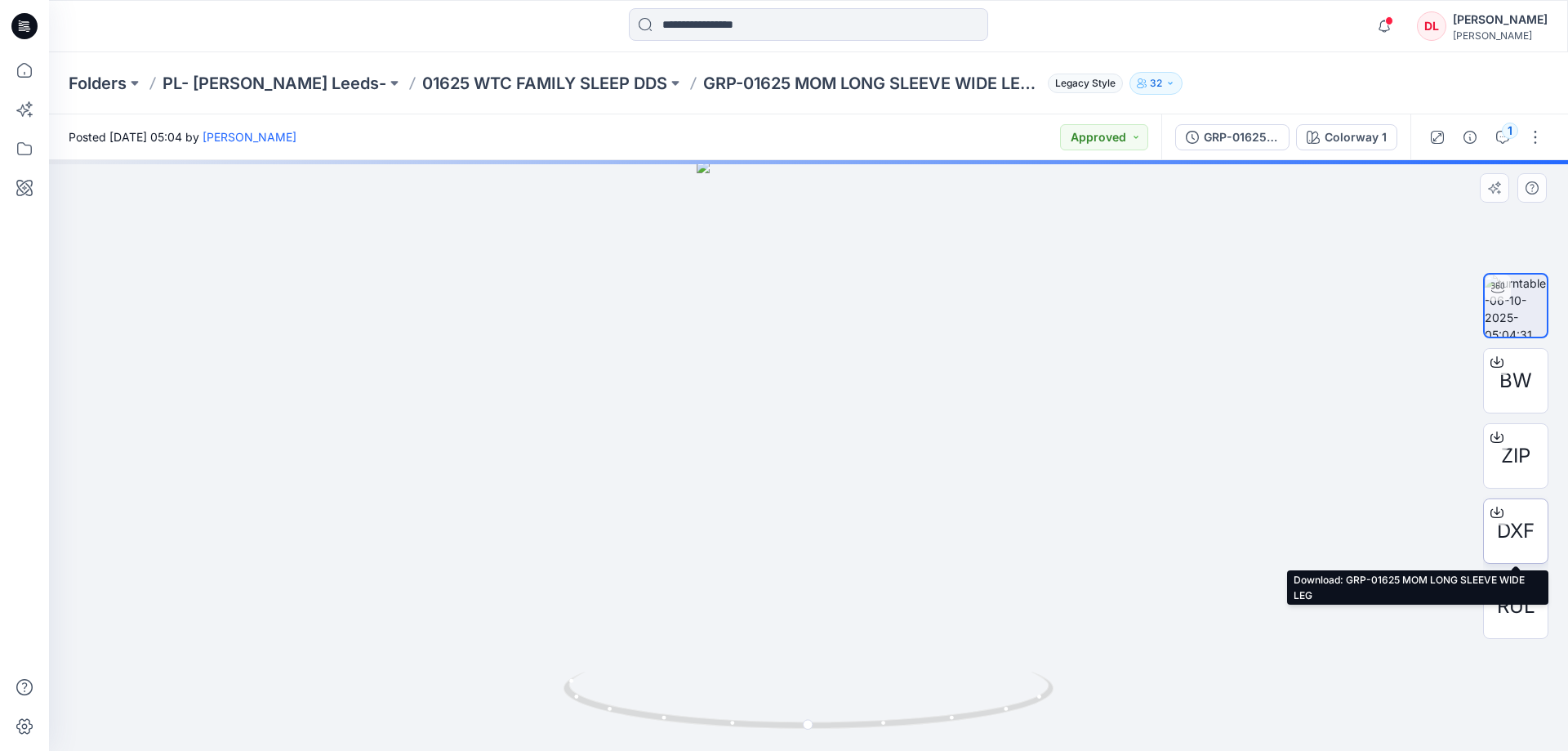
click at [1523, 545] on div "DXF" at bounding box center [1515, 530] width 65 height 65
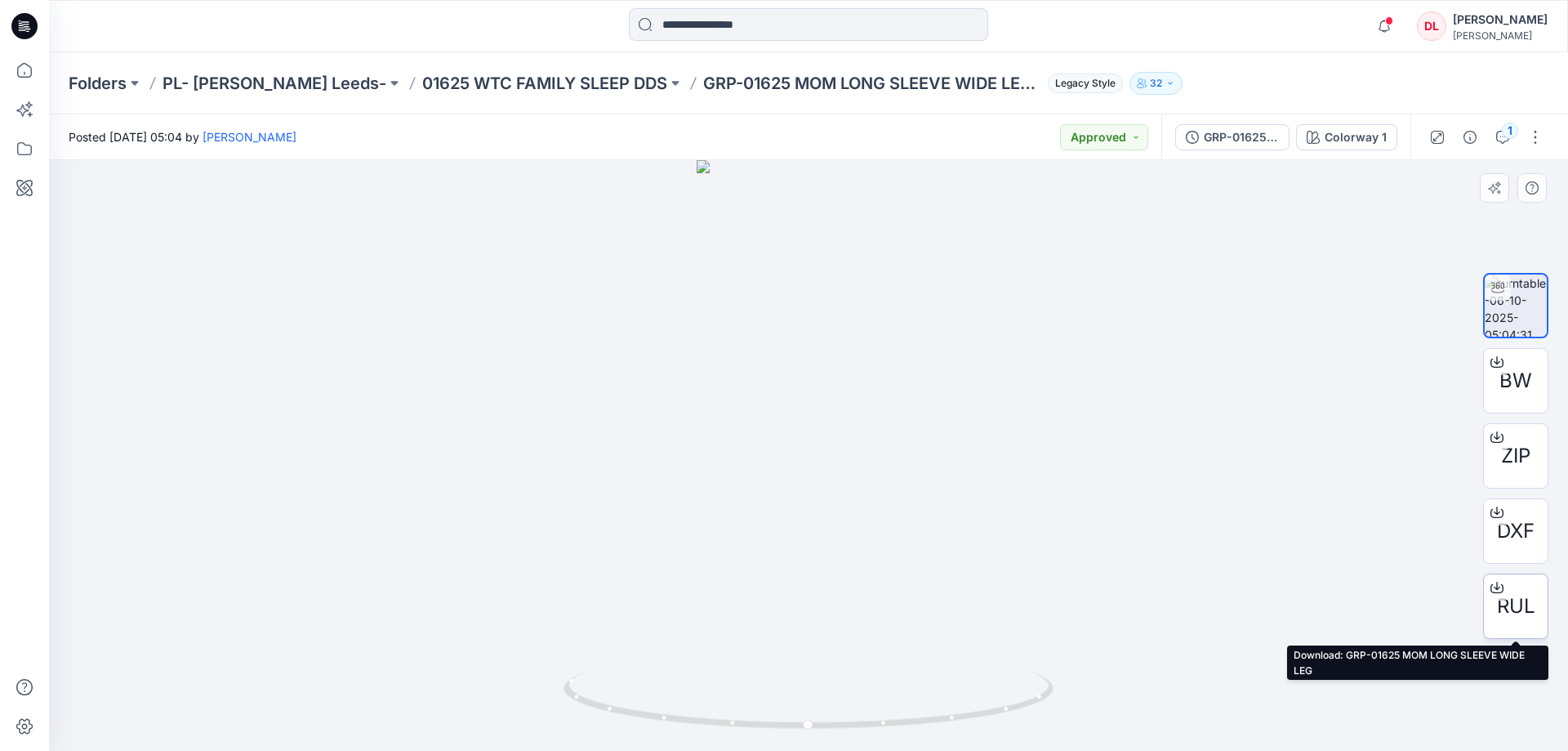
click at [1510, 610] on span "RUL" at bounding box center [1516, 605] width 38 height 30
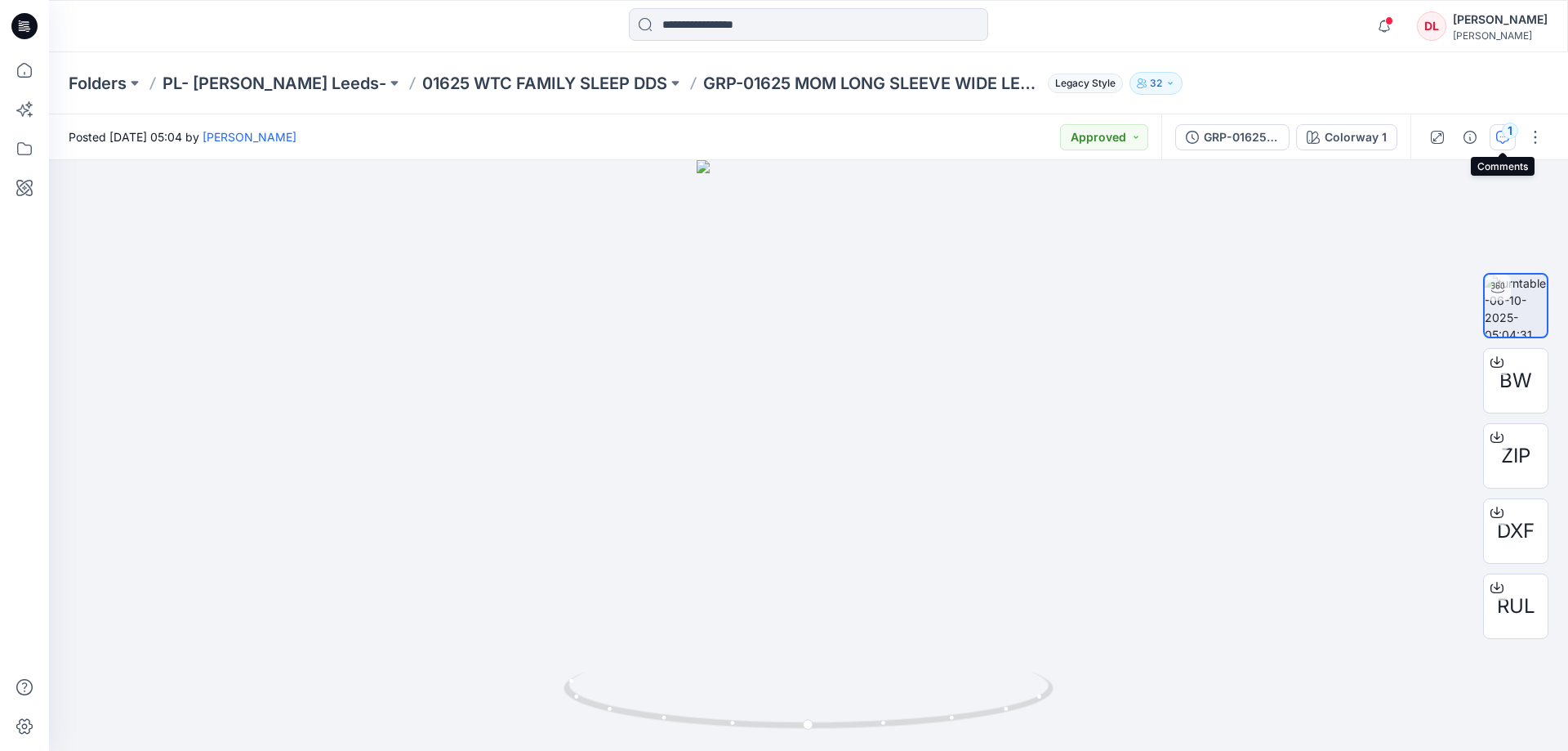
click at [1513, 131] on div "1" at bounding box center [1510, 131] width 16 height 16
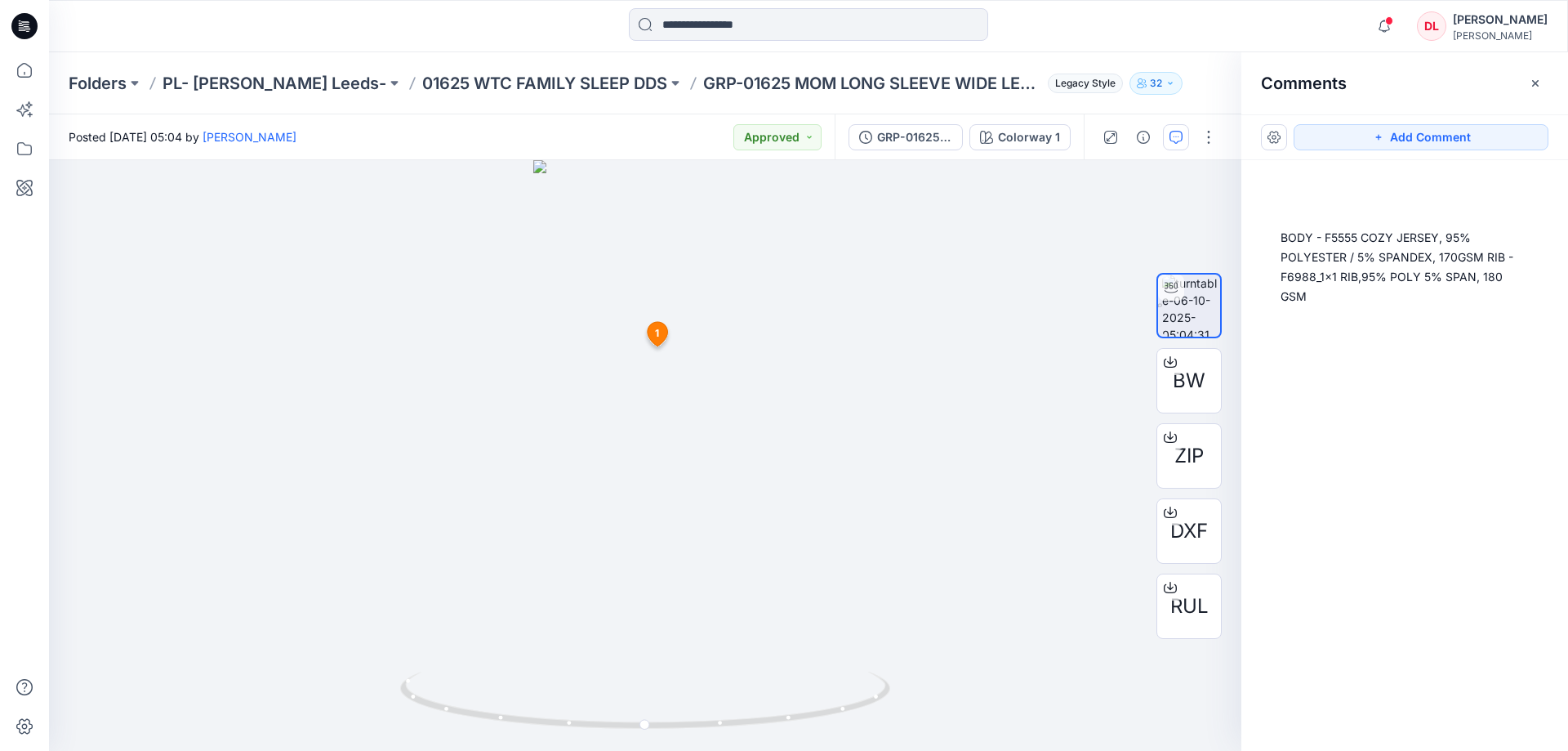
click at [1505, 134] on button "Add Comment" at bounding box center [1420, 137] width 255 height 26
click at [557, 85] on p "01625 WTC FAMILY SLEEP DDS" at bounding box center [544, 83] width 245 height 23
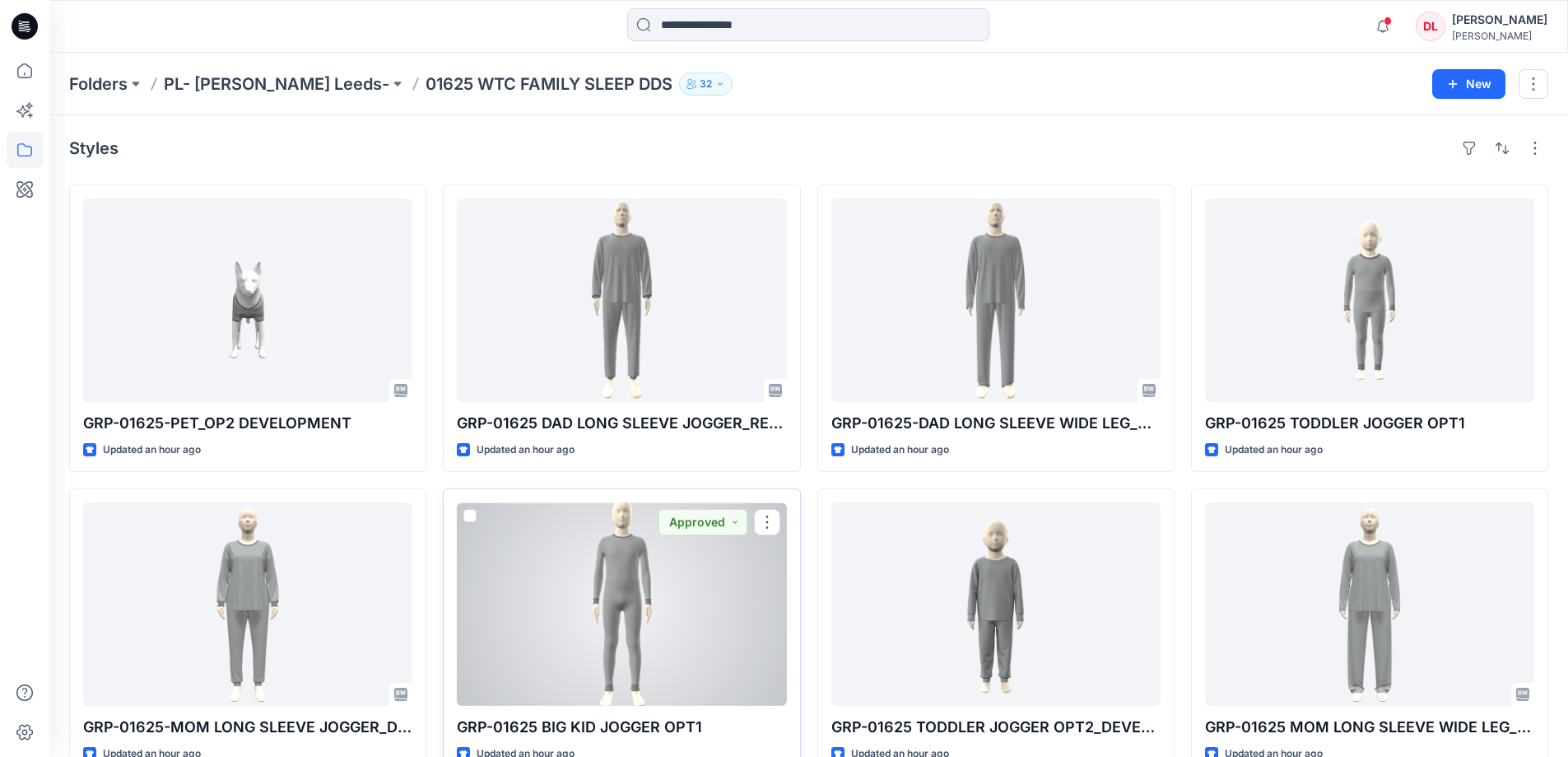
click at [615, 586] on div at bounding box center [621, 604] width 329 height 204
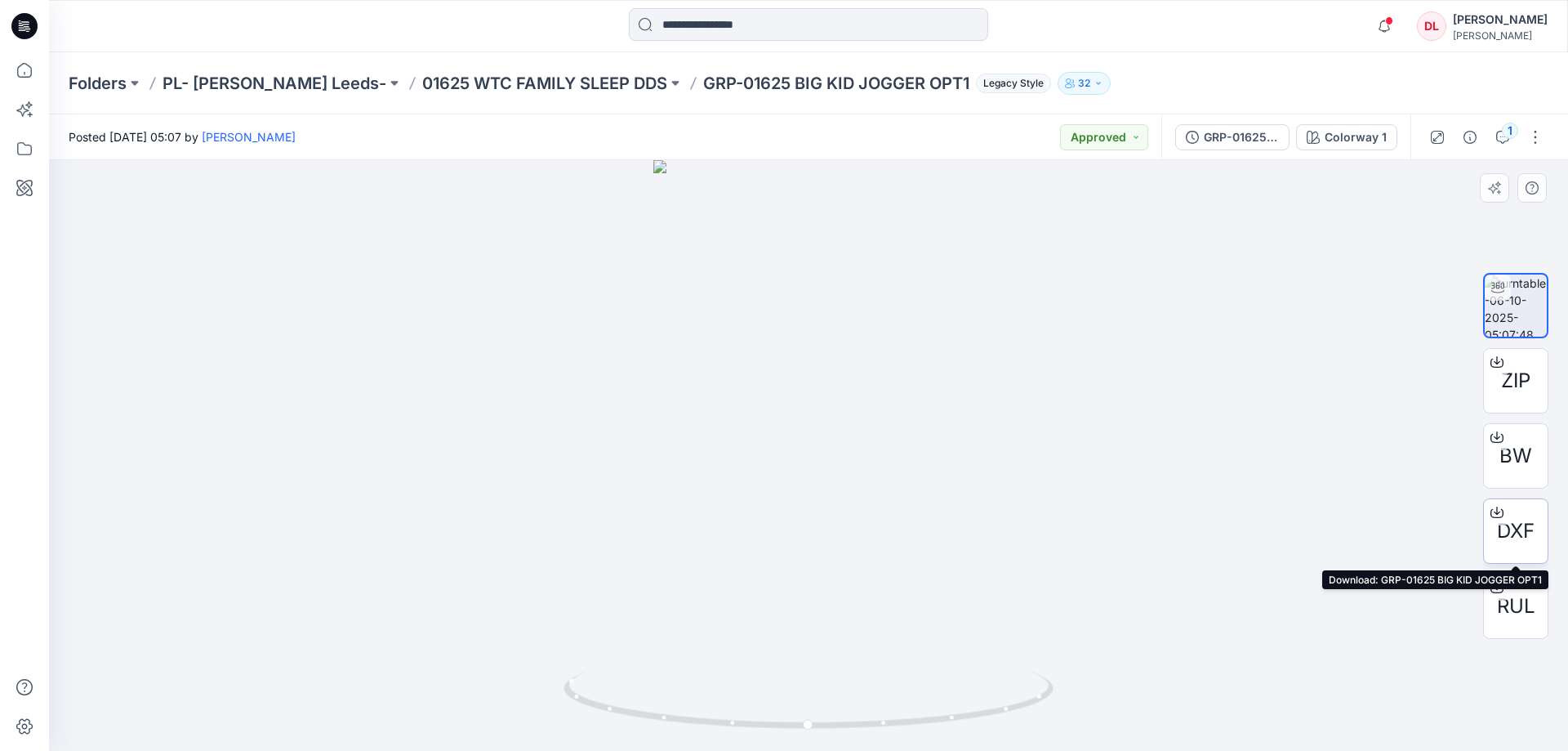
click at [1505, 533] on span "DXF" at bounding box center [1516, 530] width 38 height 30
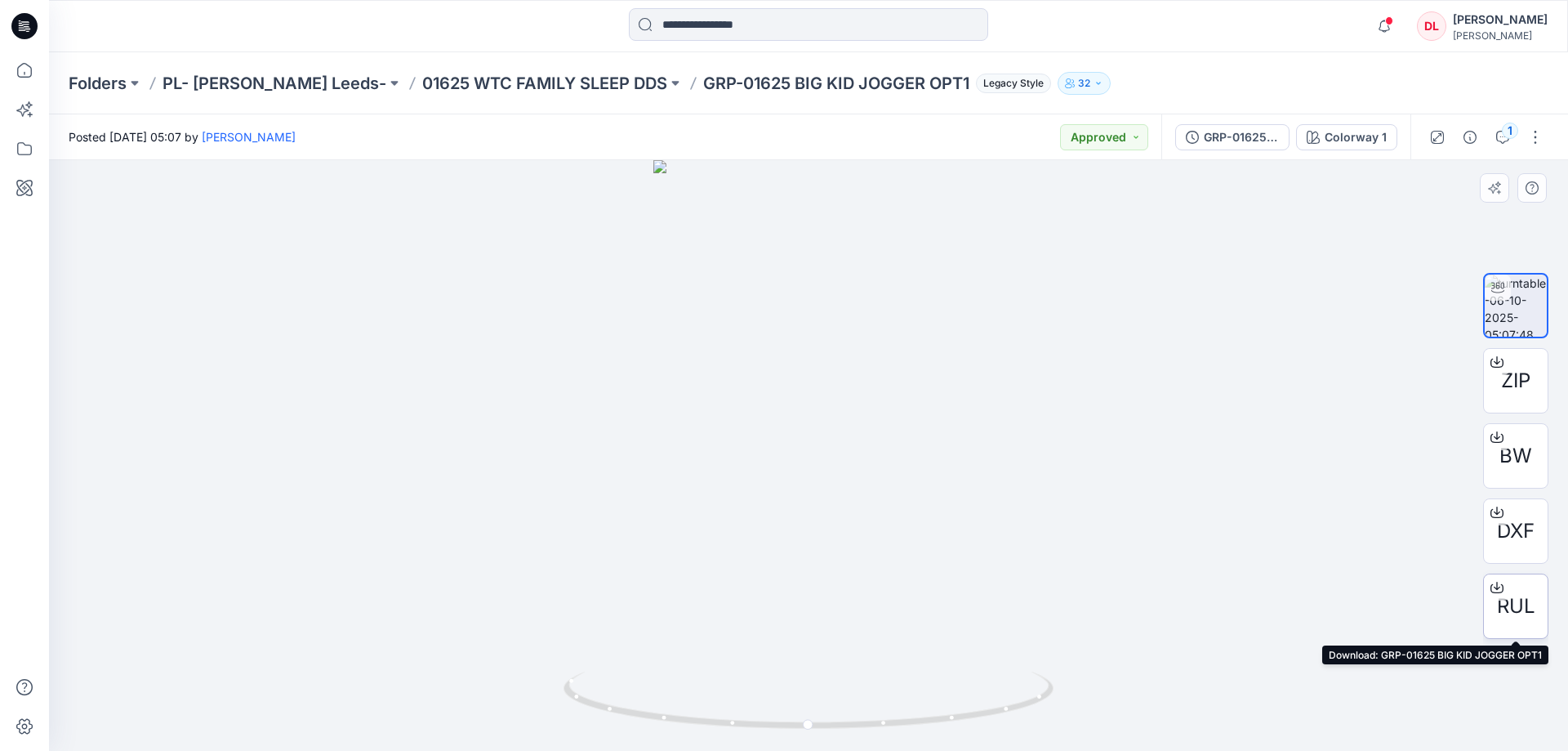
click at [1512, 598] on span "RUL" at bounding box center [1516, 605] width 38 height 30
click at [1505, 140] on icon "button" at bounding box center [1503, 137] width 13 height 13
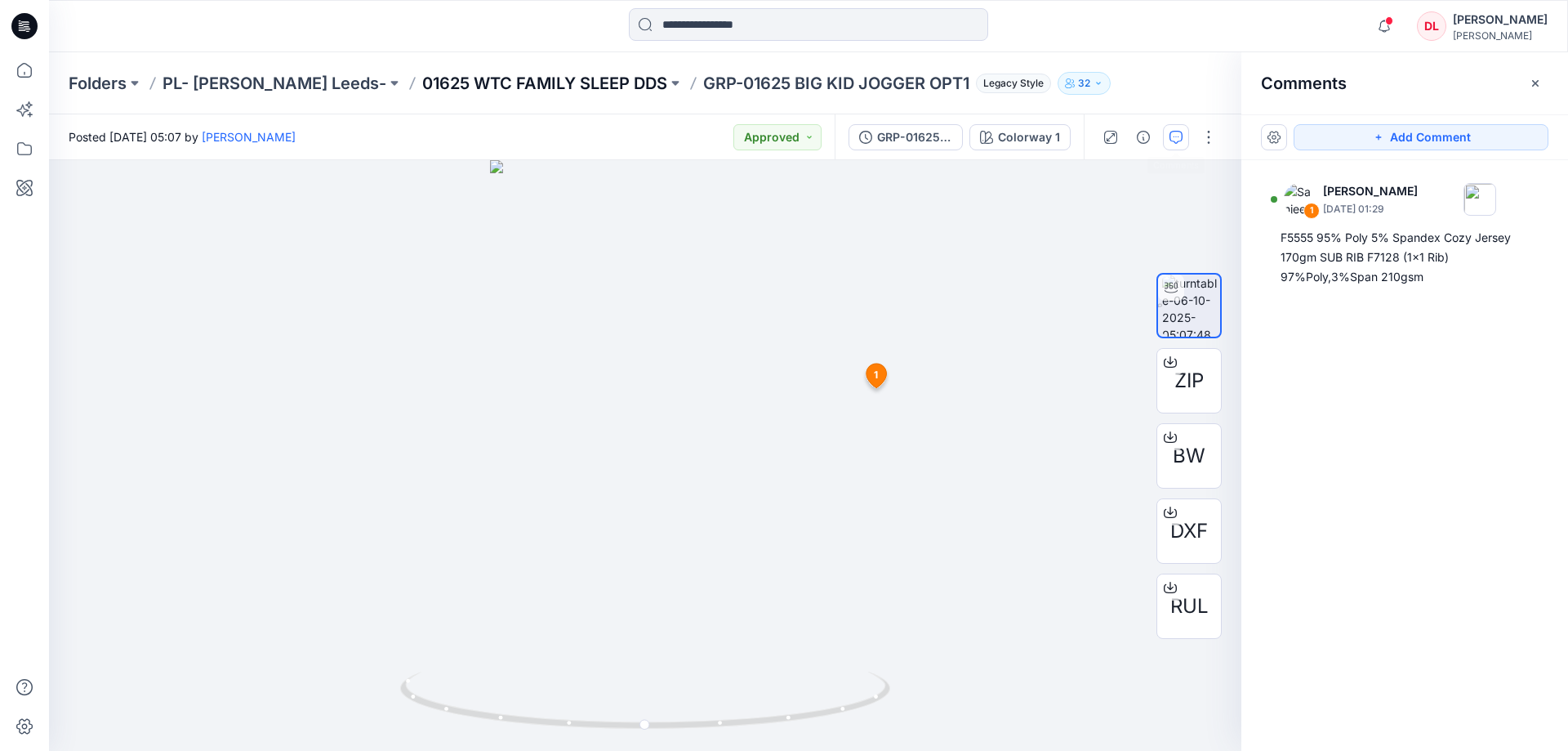
click at [485, 89] on p "01625 WTC FAMILY SLEEP DDS" at bounding box center [544, 83] width 245 height 23
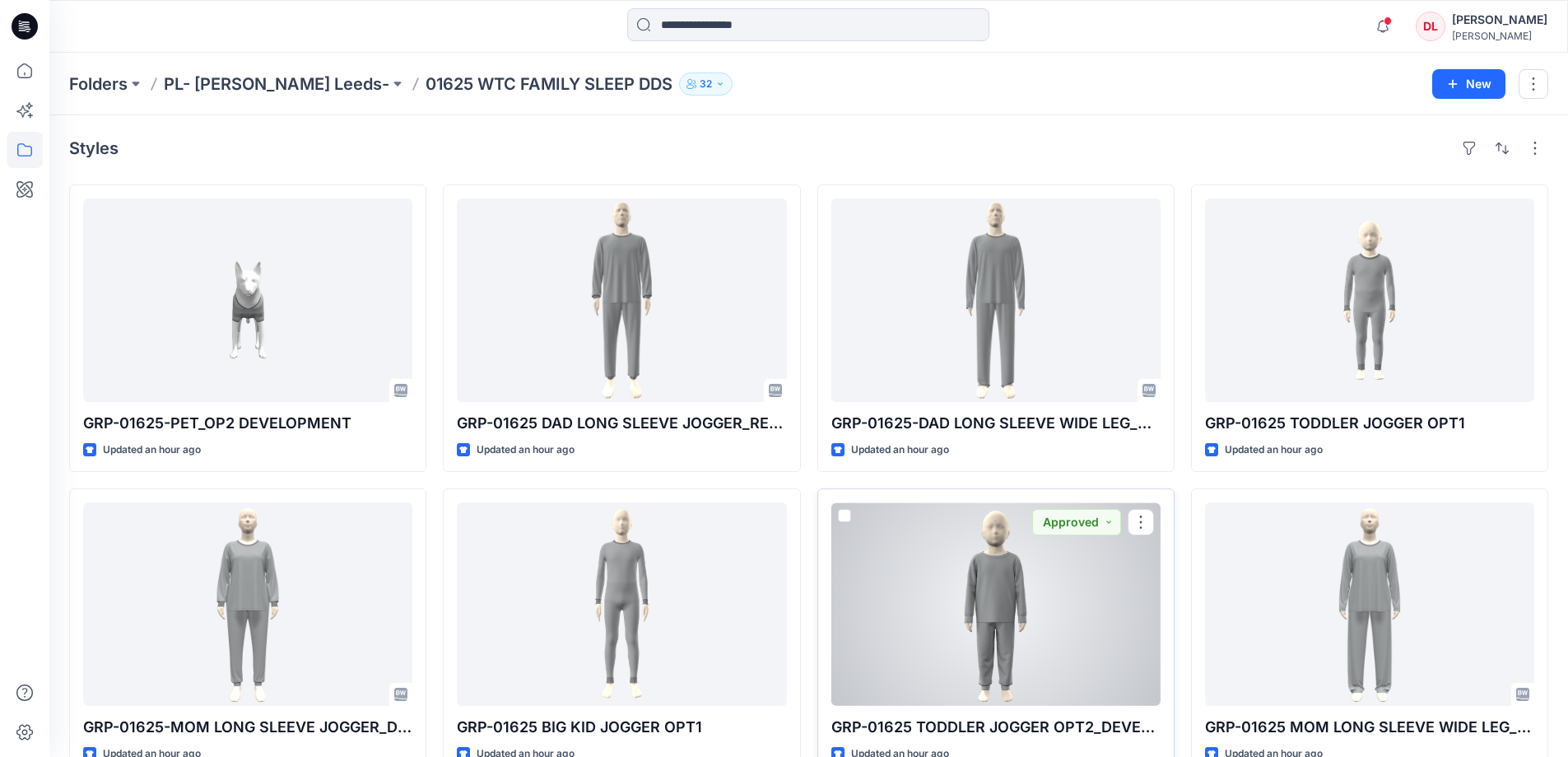
click at [989, 583] on div at bounding box center [996, 604] width 329 height 204
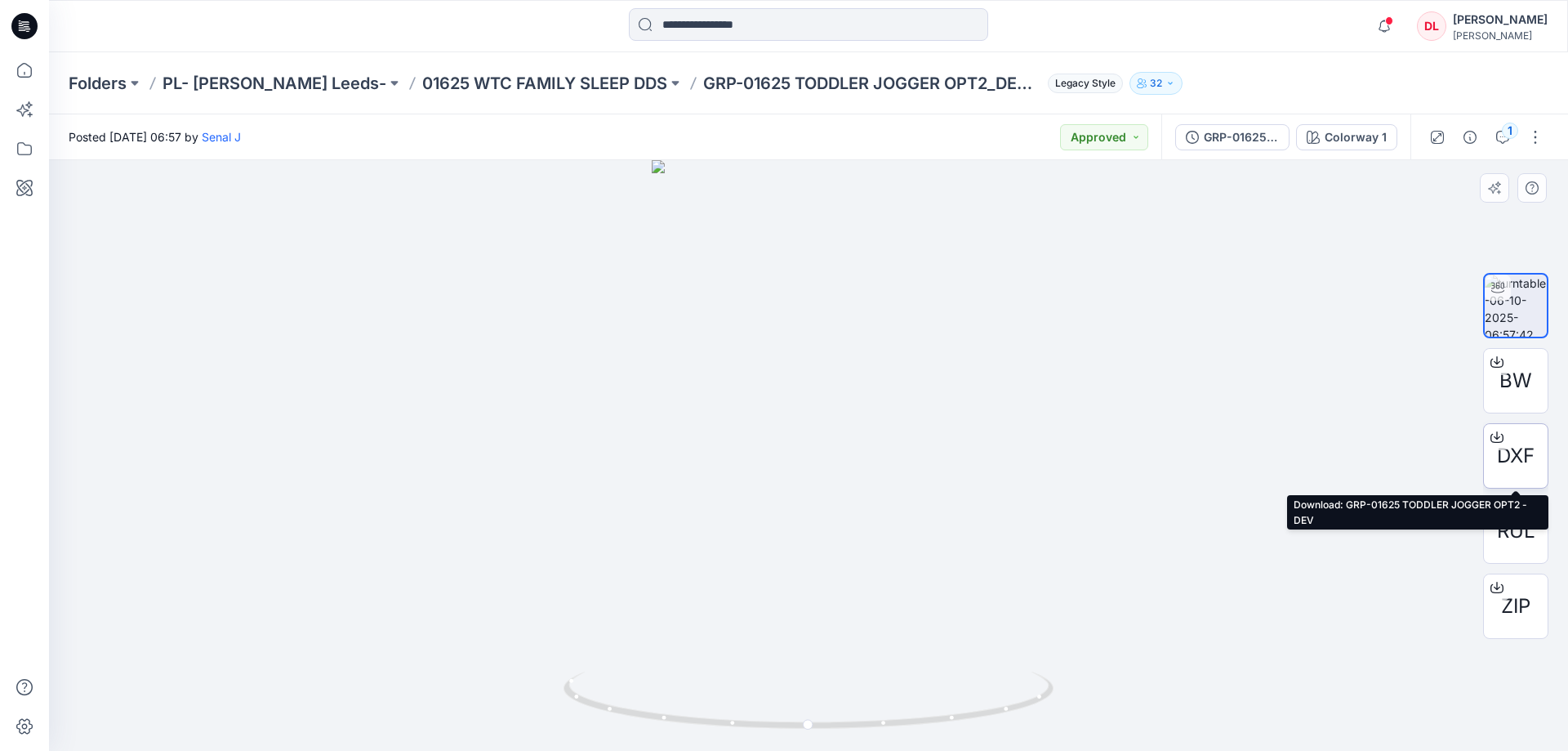
click at [1521, 441] on span "DXF" at bounding box center [1516, 455] width 38 height 30
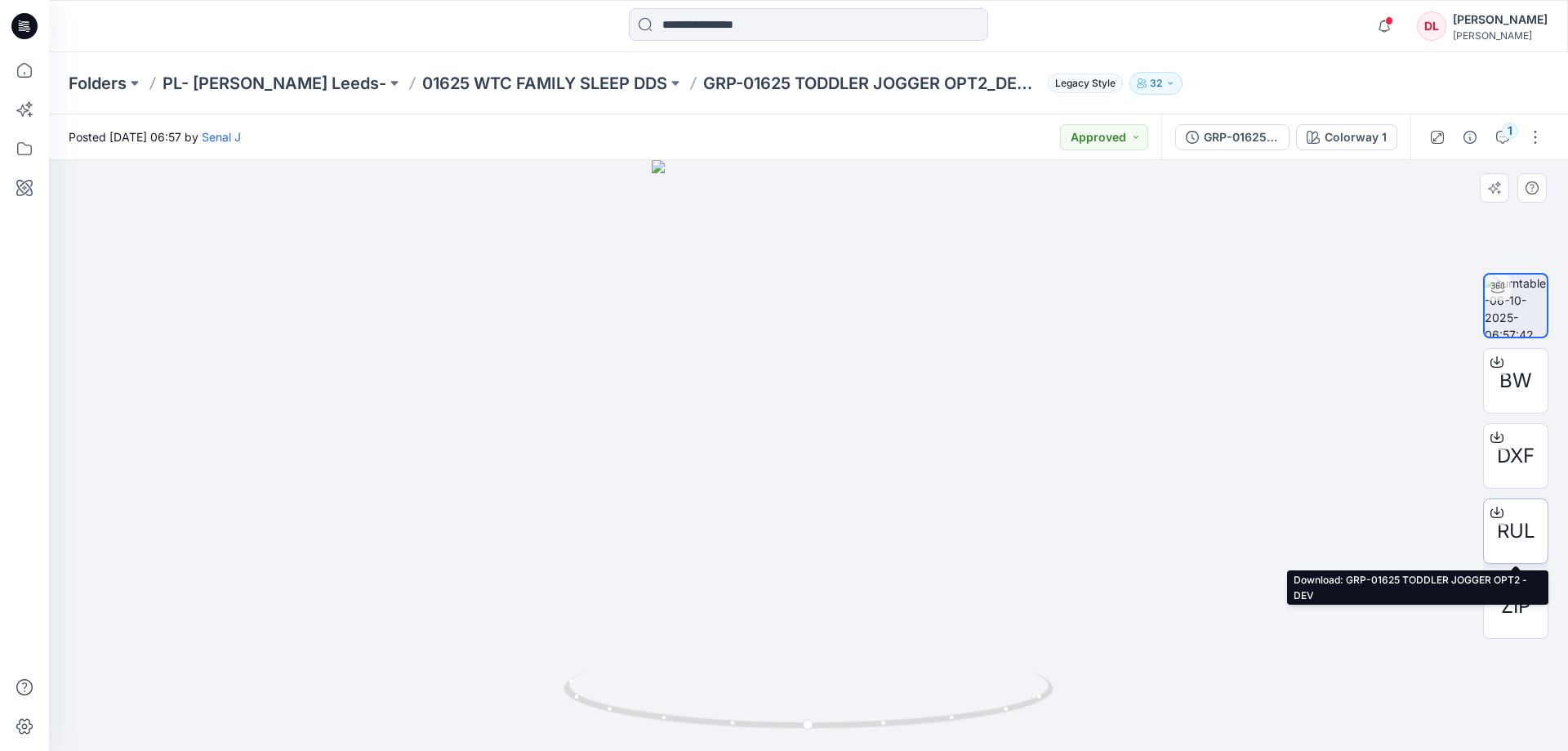
click at [1509, 524] on span "RUL" at bounding box center [1516, 530] width 38 height 30
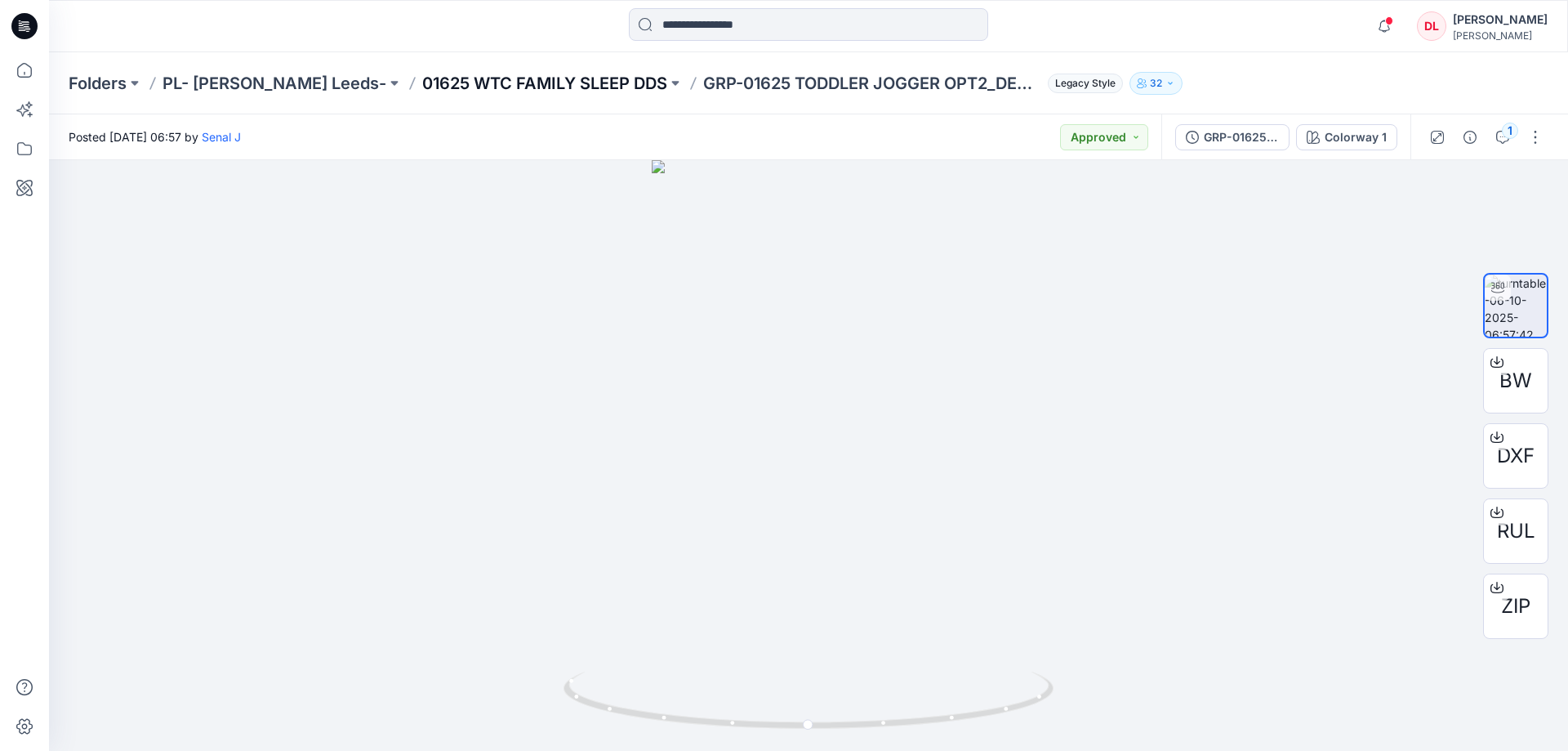
click at [425, 77] on p "01625 WTC FAMILY SLEEP DDS" at bounding box center [544, 83] width 245 height 23
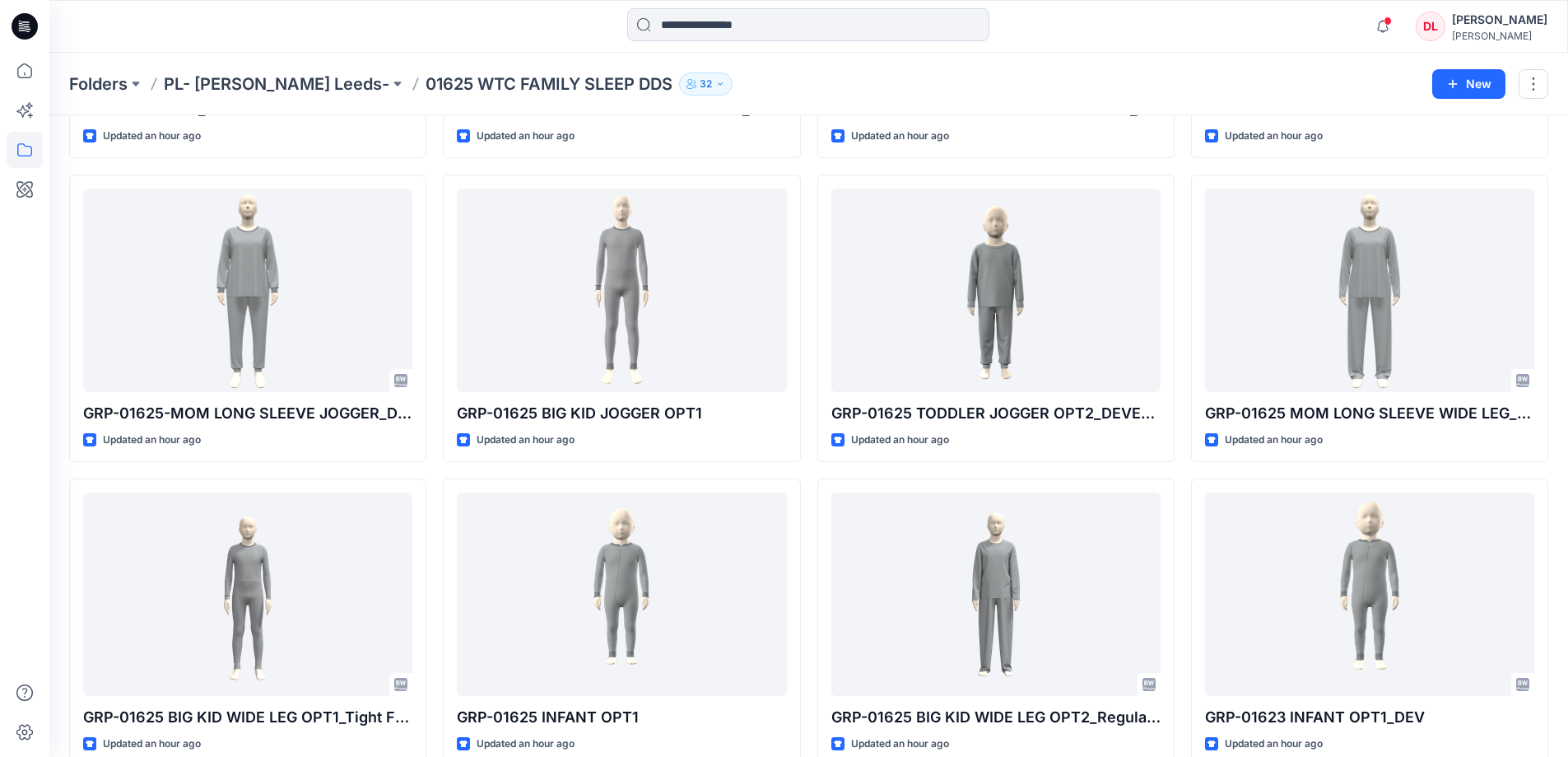
scroll to position [329, 0]
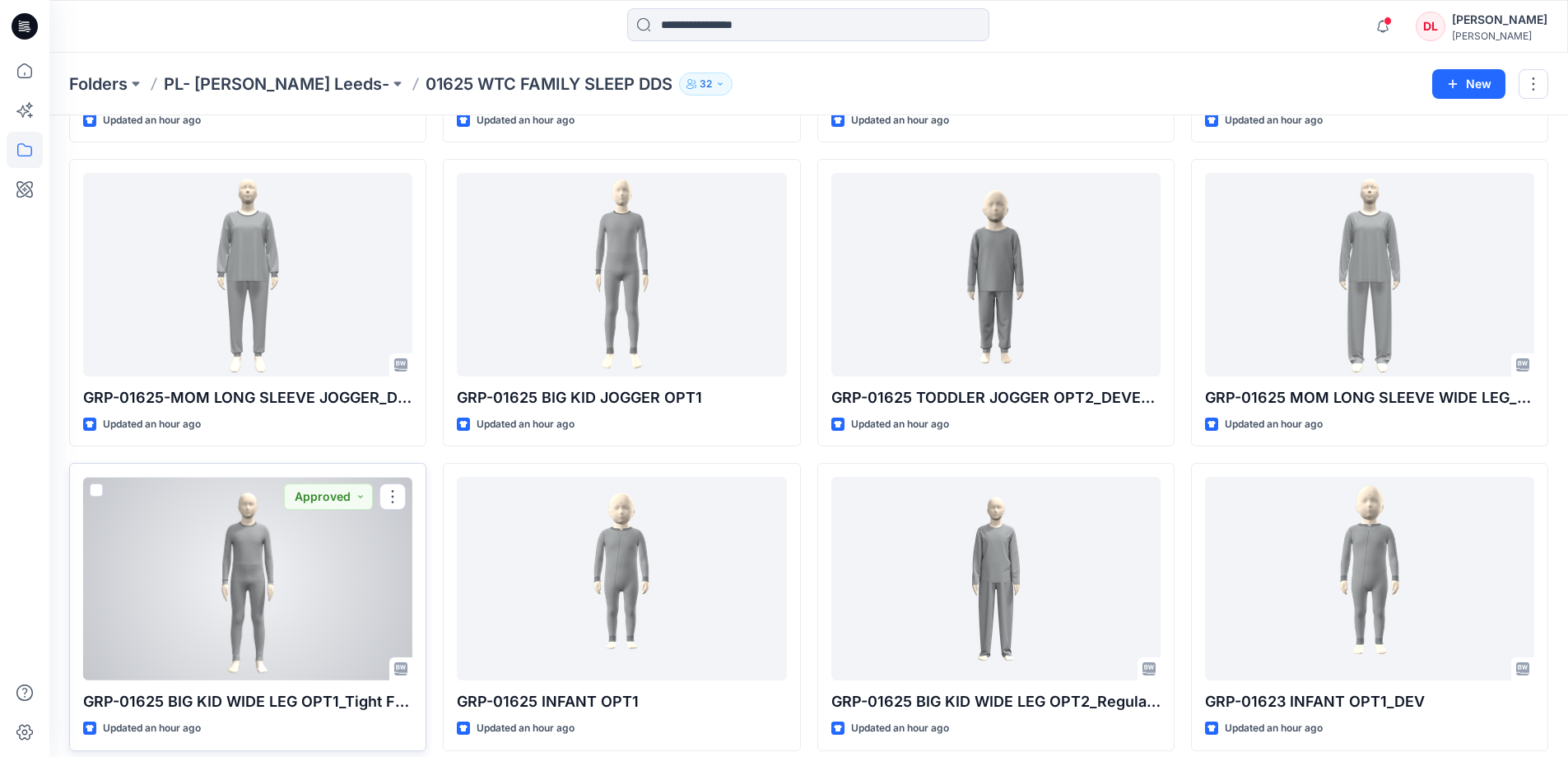
click at [241, 548] on div at bounding box center [247, 579] width 329 height 204
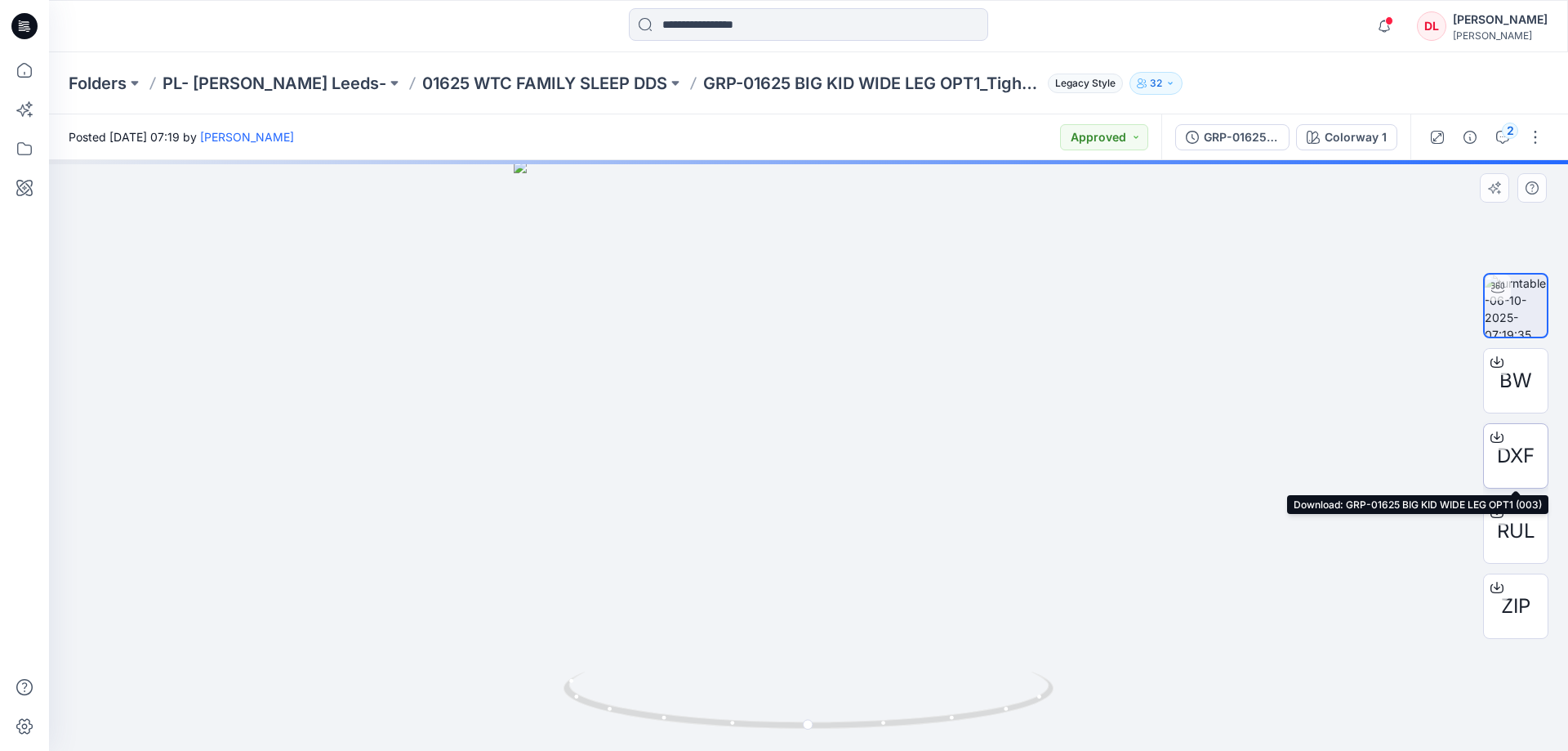
click at [1499, 455] on span "DXF" at bounding box center [1516, 455] width 38 height 30
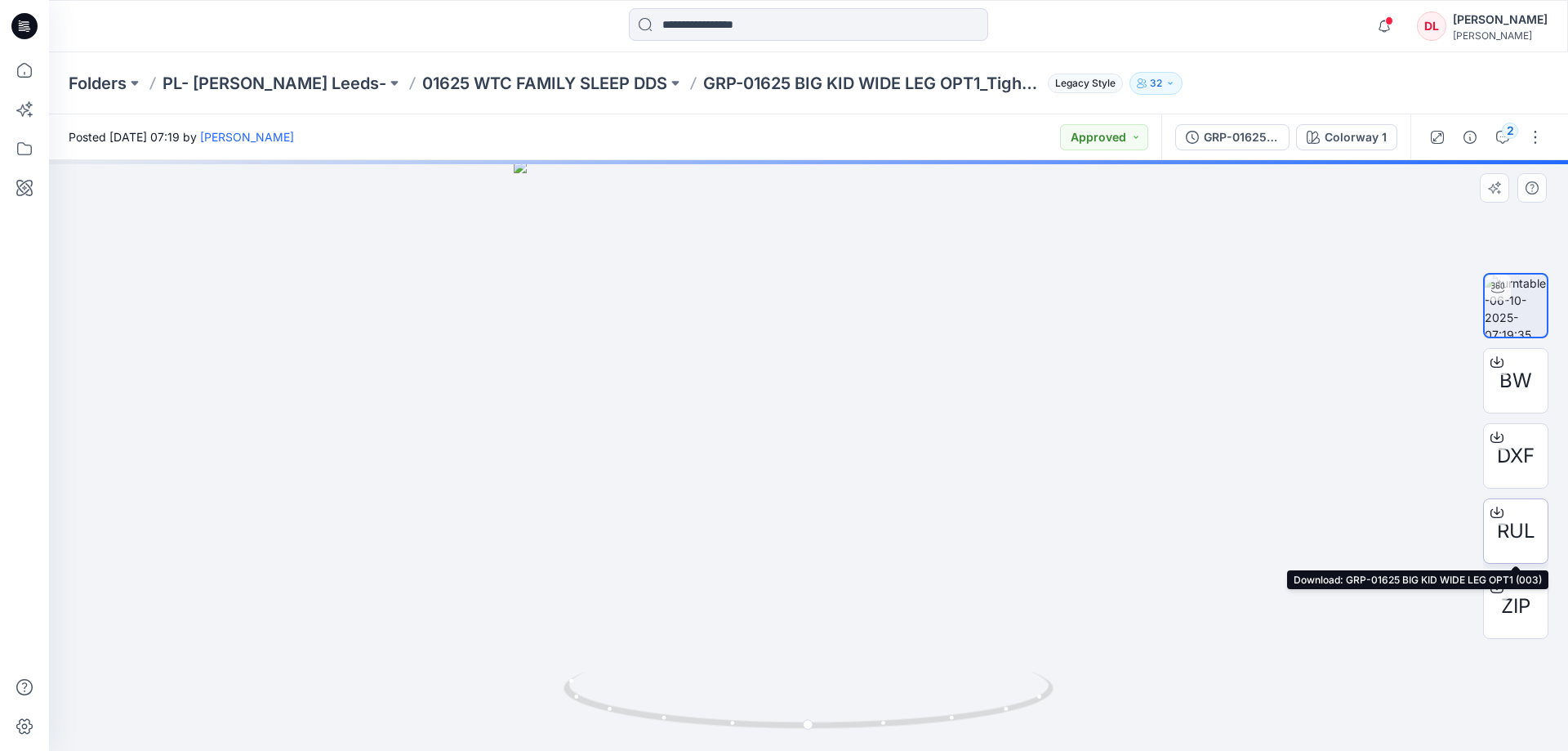
click at [1515, 532] on span "RUL" at bounding box center [1516, 530] width 38 height 30
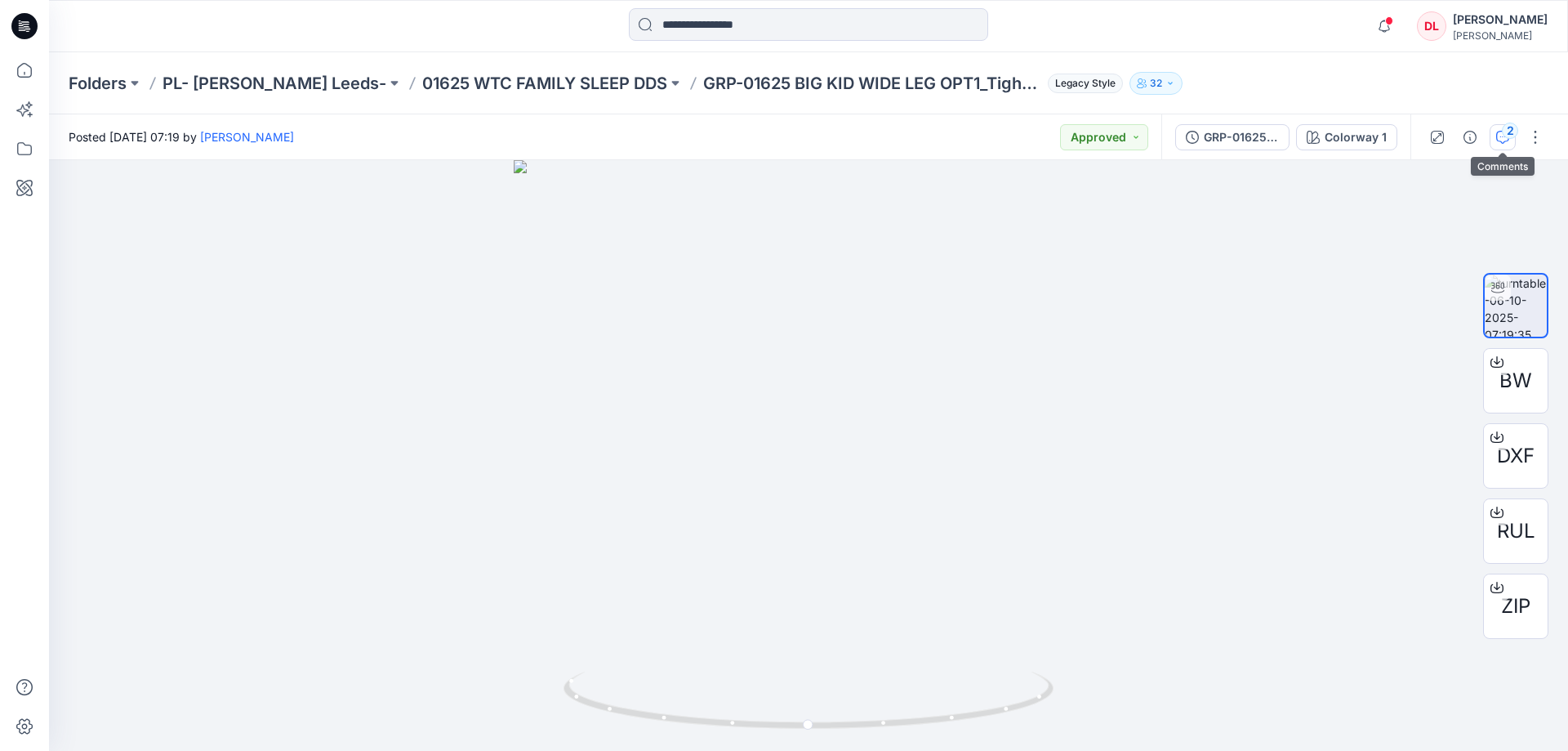
click at [1498, 146] on button "2" at bounding box center [1502, 137] width 26 height 26
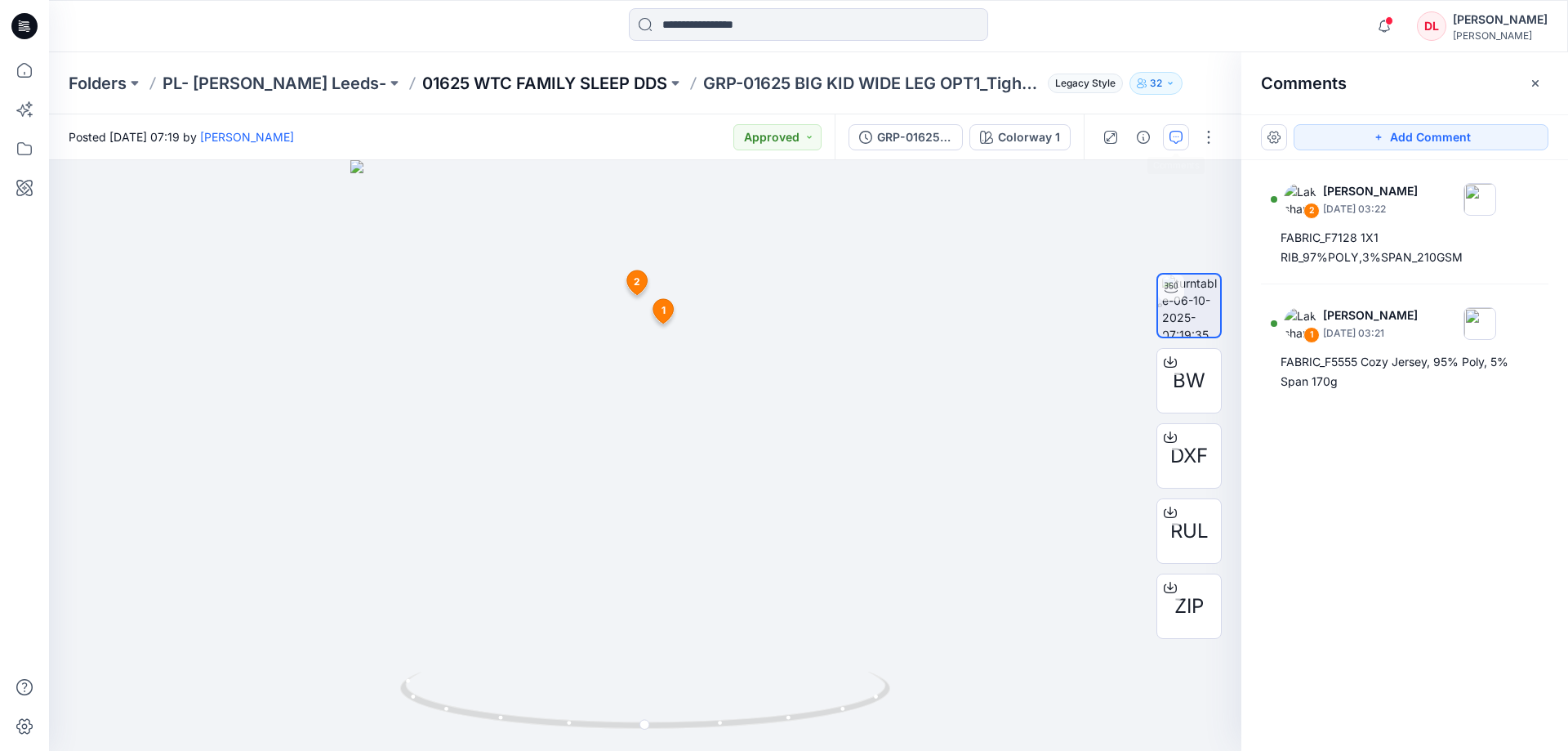
click at [506, 80] on p "01625 WTC FAMILY SLEEP DDS" at bounding box center [544, 83] width 245 height 23
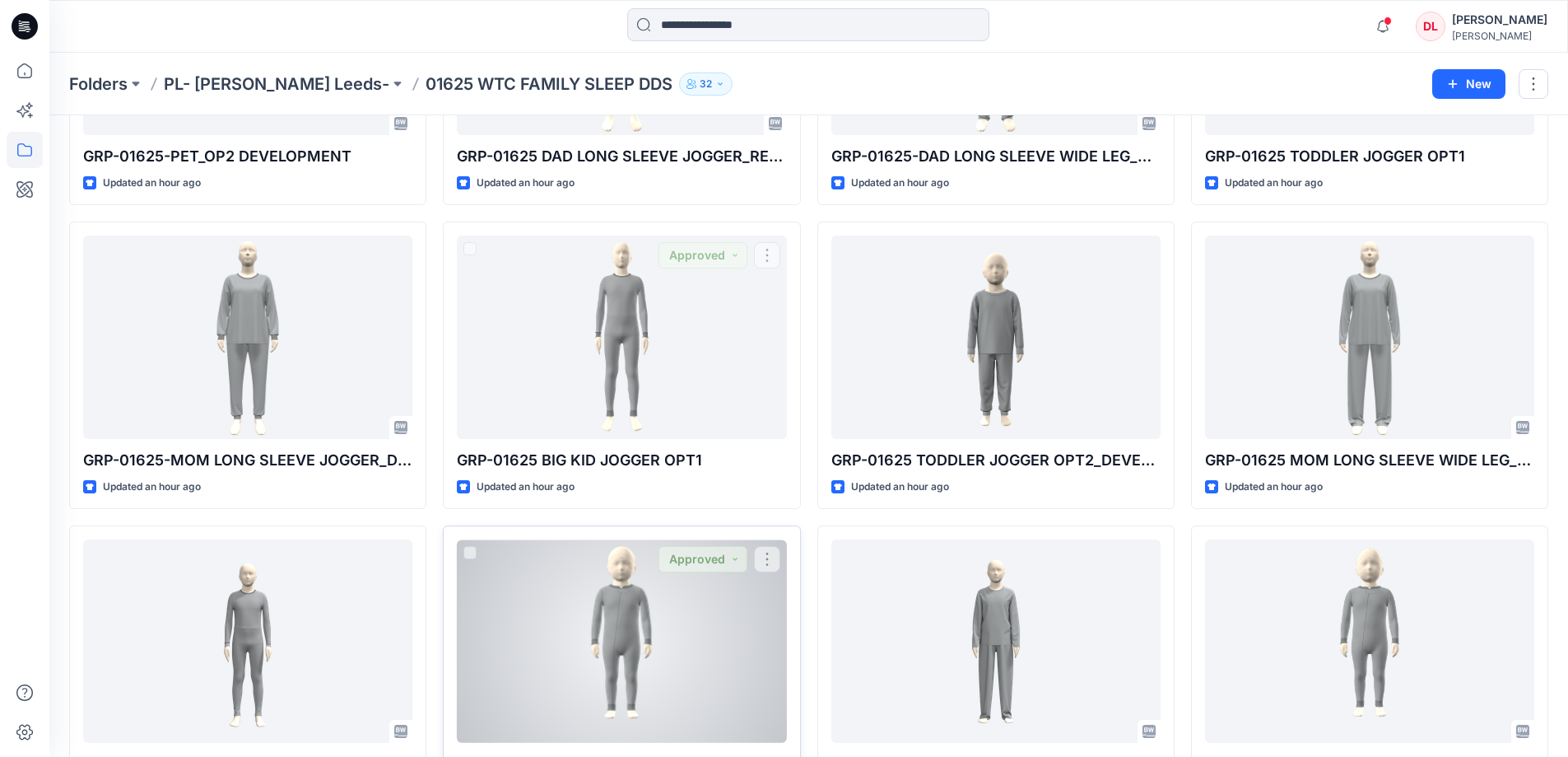
scroll to position [403, 0]
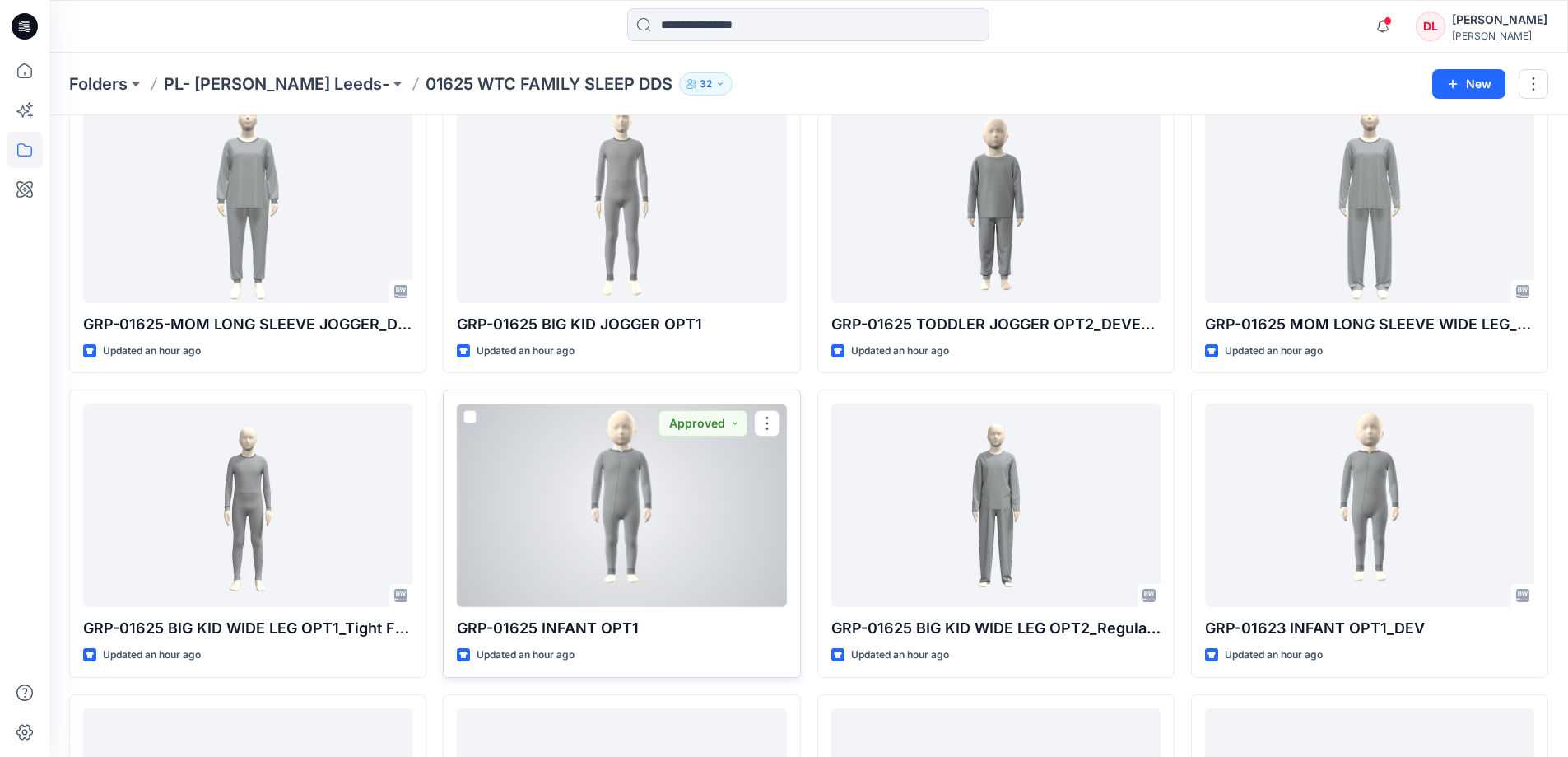
click at [615, 513] on div at bounding box center [621, 506] width 329 height 204
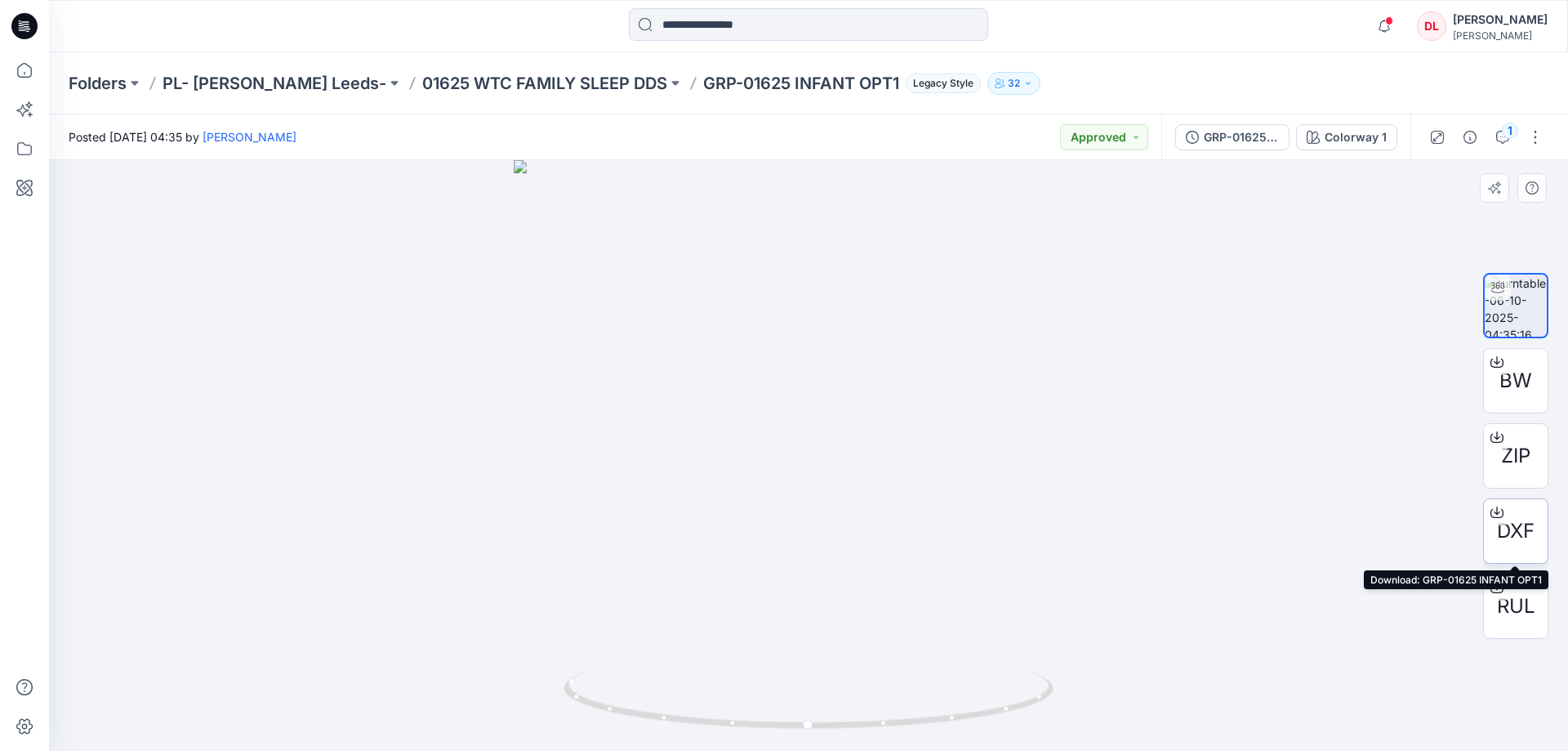
click at [1517, 529] on span "DXF" at bounding box center [1516, 530] width 38 height 30
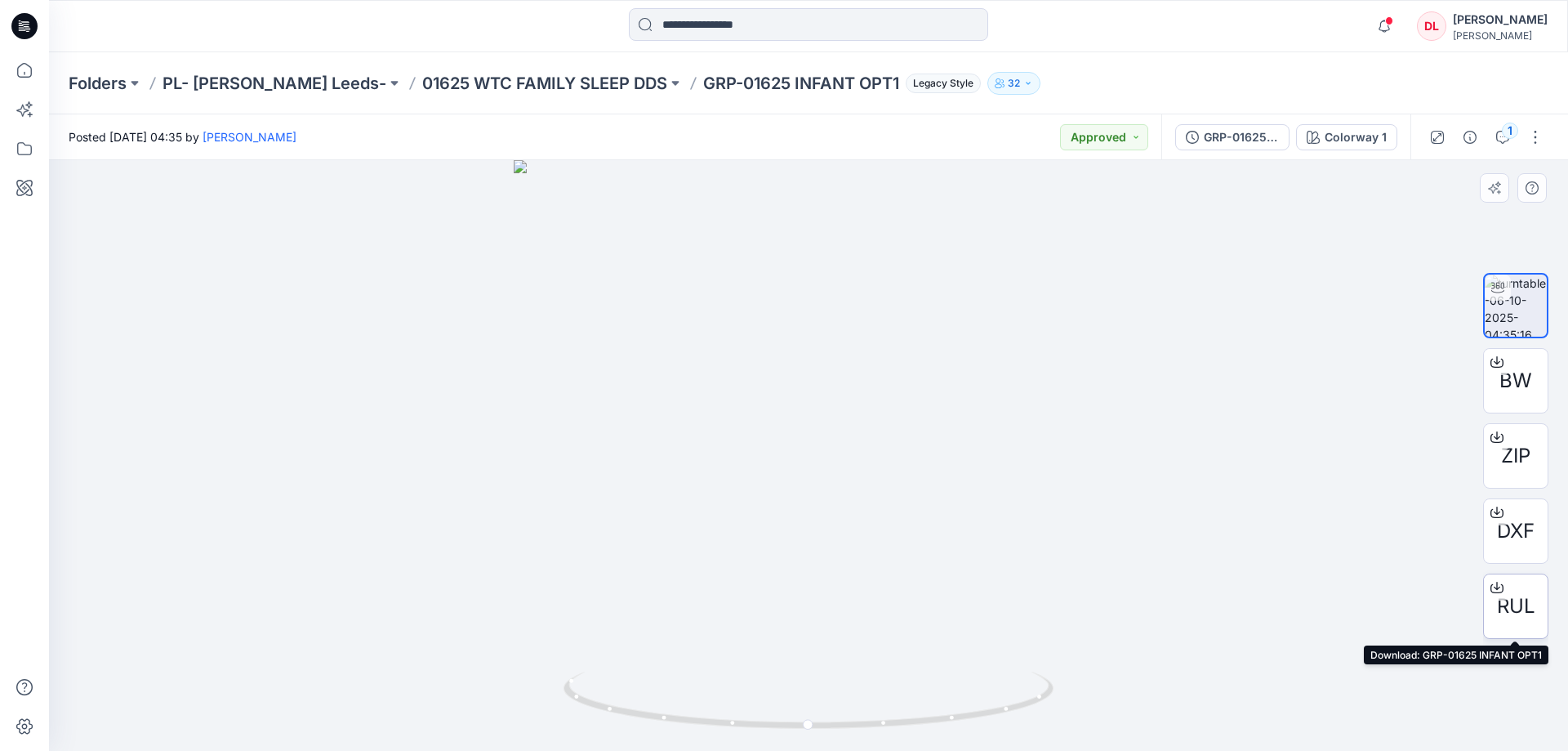
click at [1511, 604] on span "RUL" at bounding box center [1516, 605] width 38 height 30
click at [1058, 309] on div at bounding box center [808, 455] width 1519 height 591
click at [1503, 137] on icon "button" at bounding box center [1503, 137] width 13 height 13
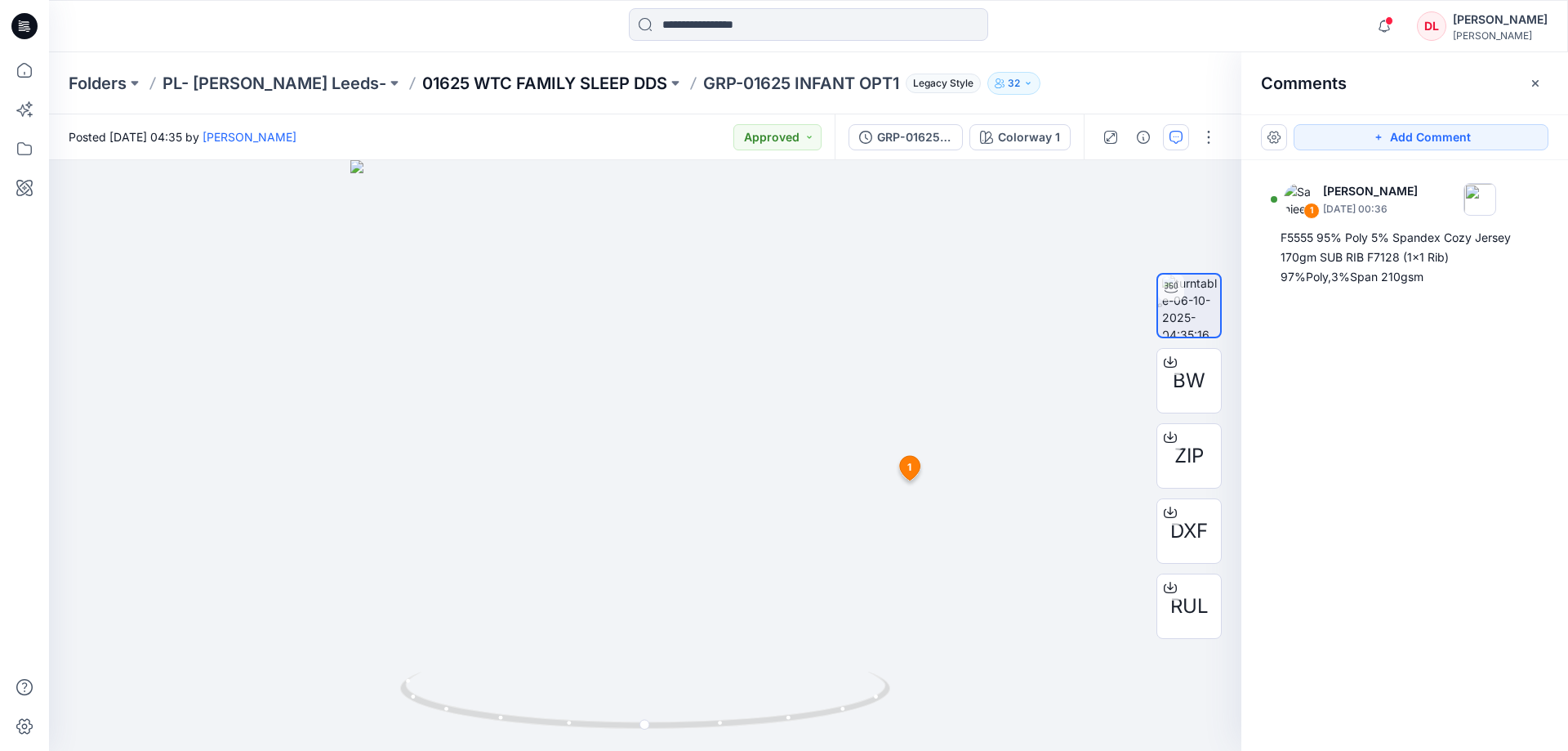
click at [515, 82] on p "01625 WTC FAMILY SLEEP DDS" at bounding box center [544, 83] width 245 height 23
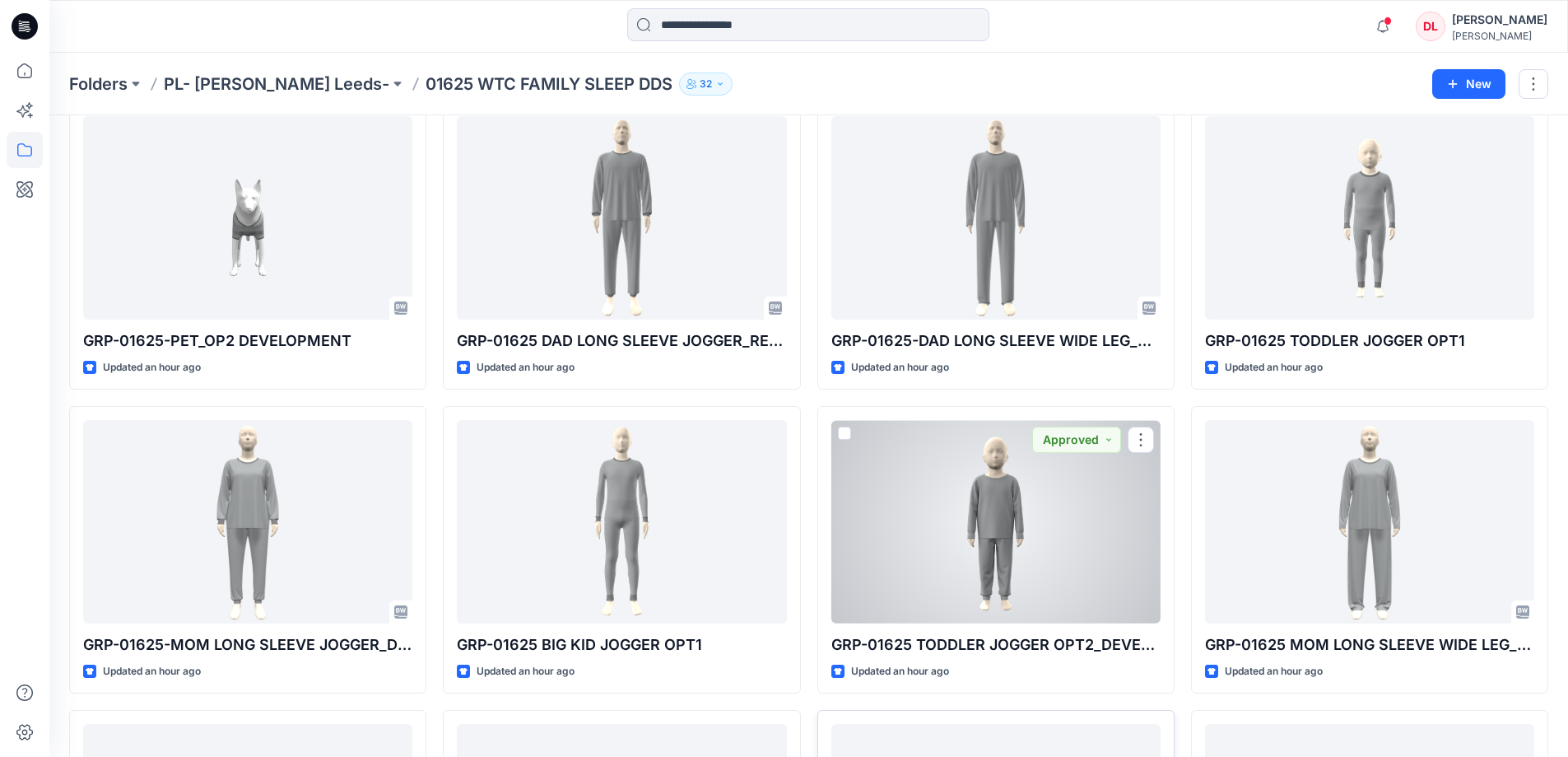
scroll to position [494, 0]
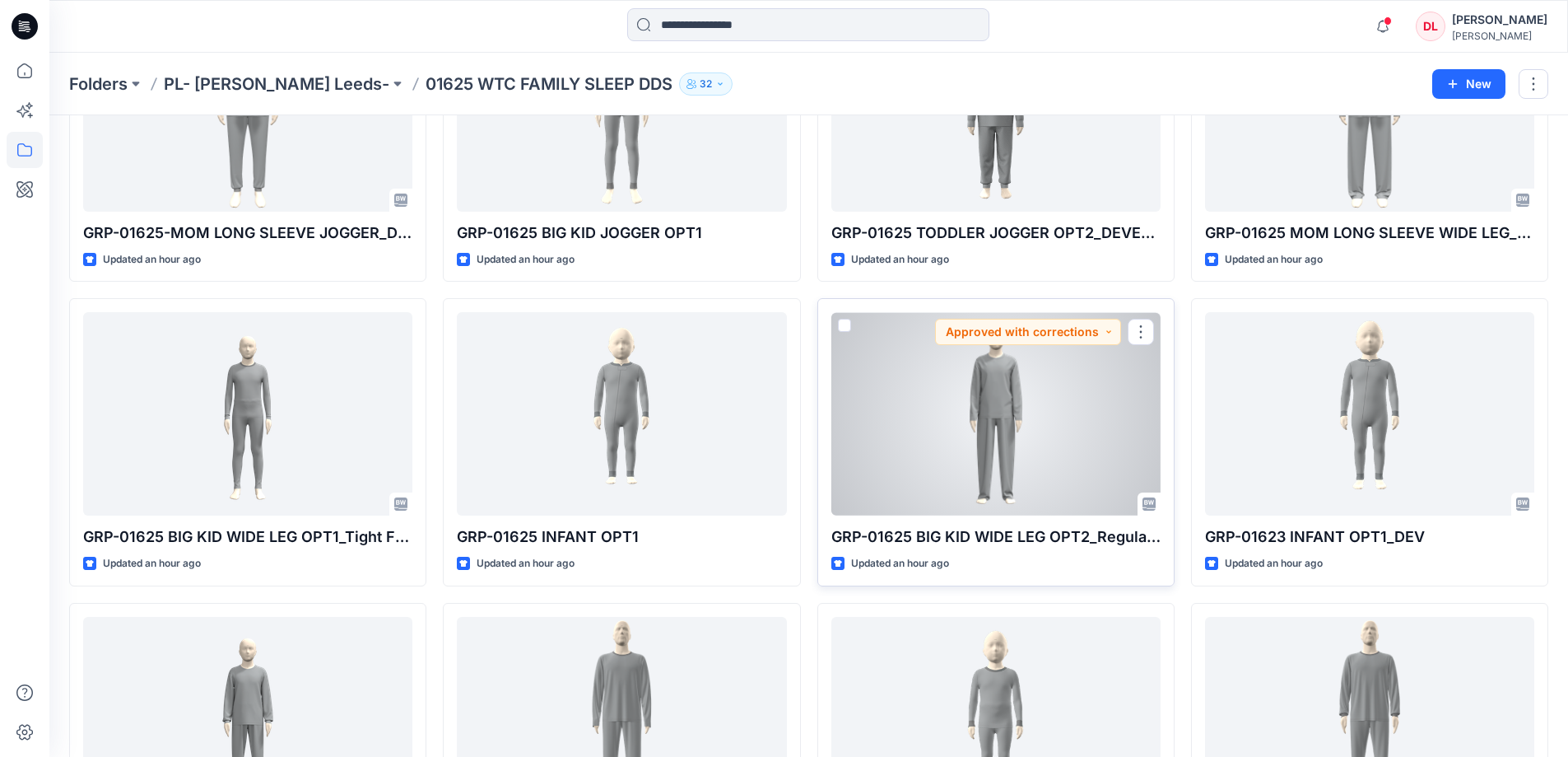
click at [984, 400] on div at bounding box center [996, 414] width 329 height 204
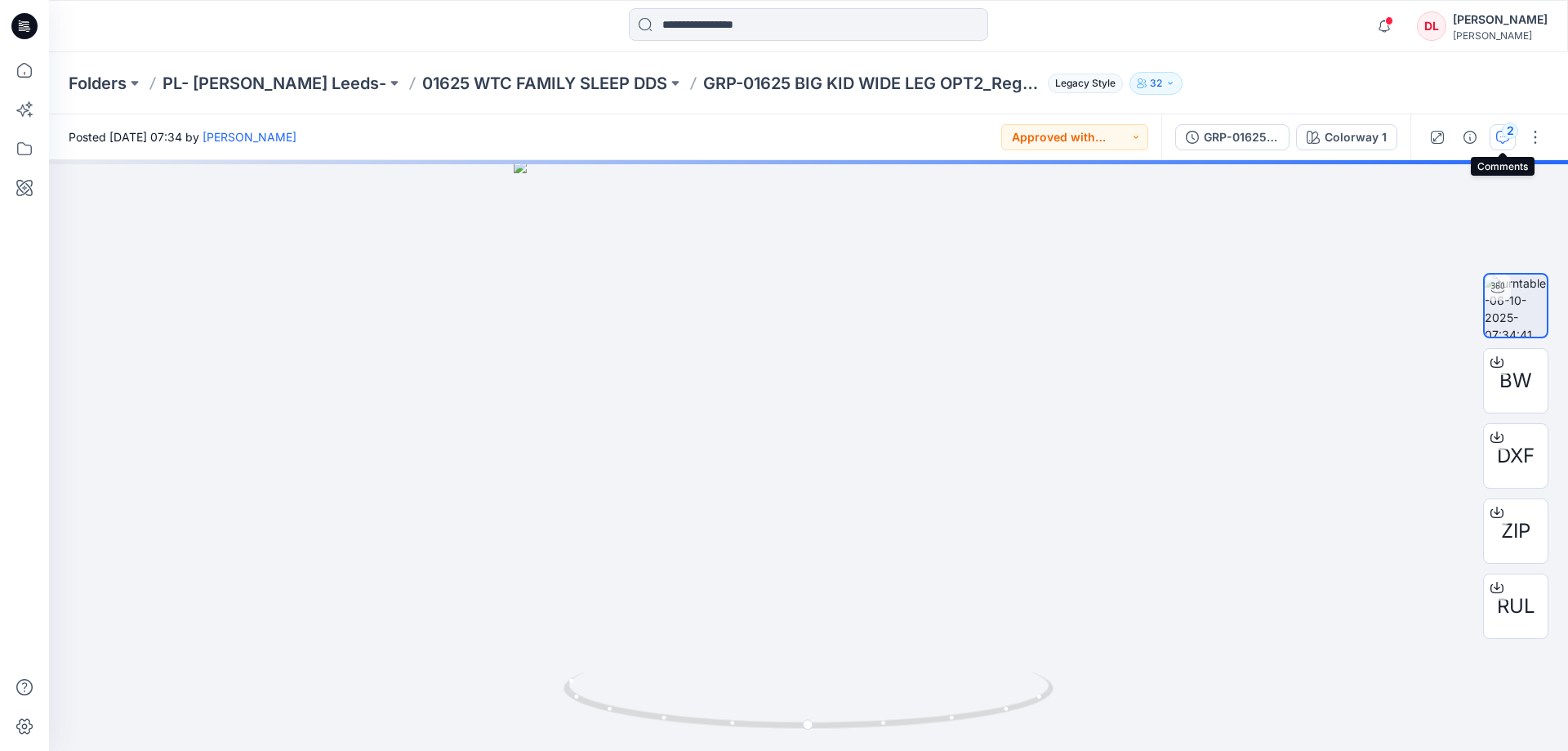
click at [1499, 145] on button "2" at bounding box center [1502, 137] width 26 height 26
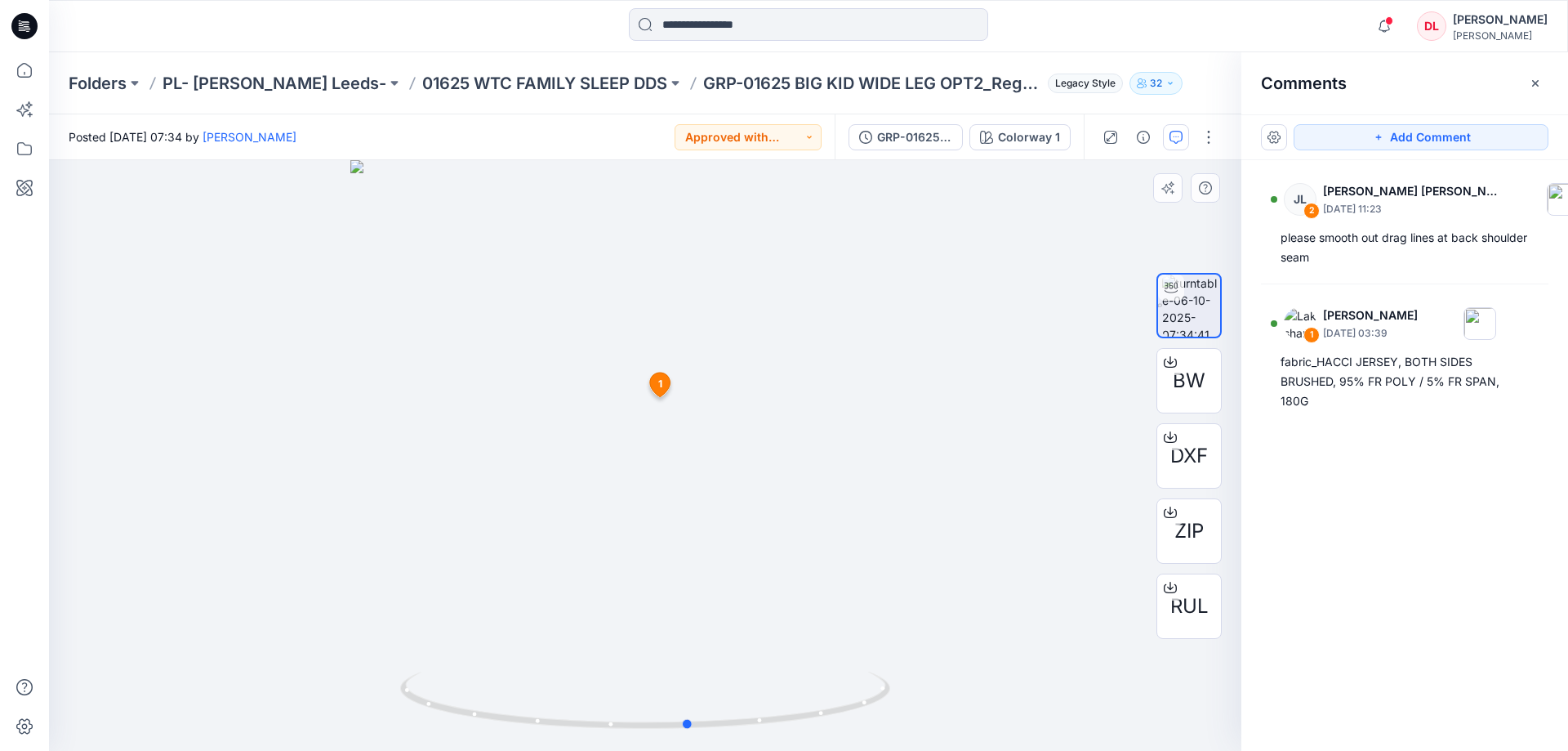
drag, startPoint x: 750, startPoint y: 727, endPoint x: 794, endPoint y: 738, distance: 45.4
click at [794, 738] on div at bounding box center [645, 455] width 1193 height 591
click at [534, 80] on p "01625 WTC FAMILY SLEEP DDS" at bounding box center [544, 83] width 245 height 23
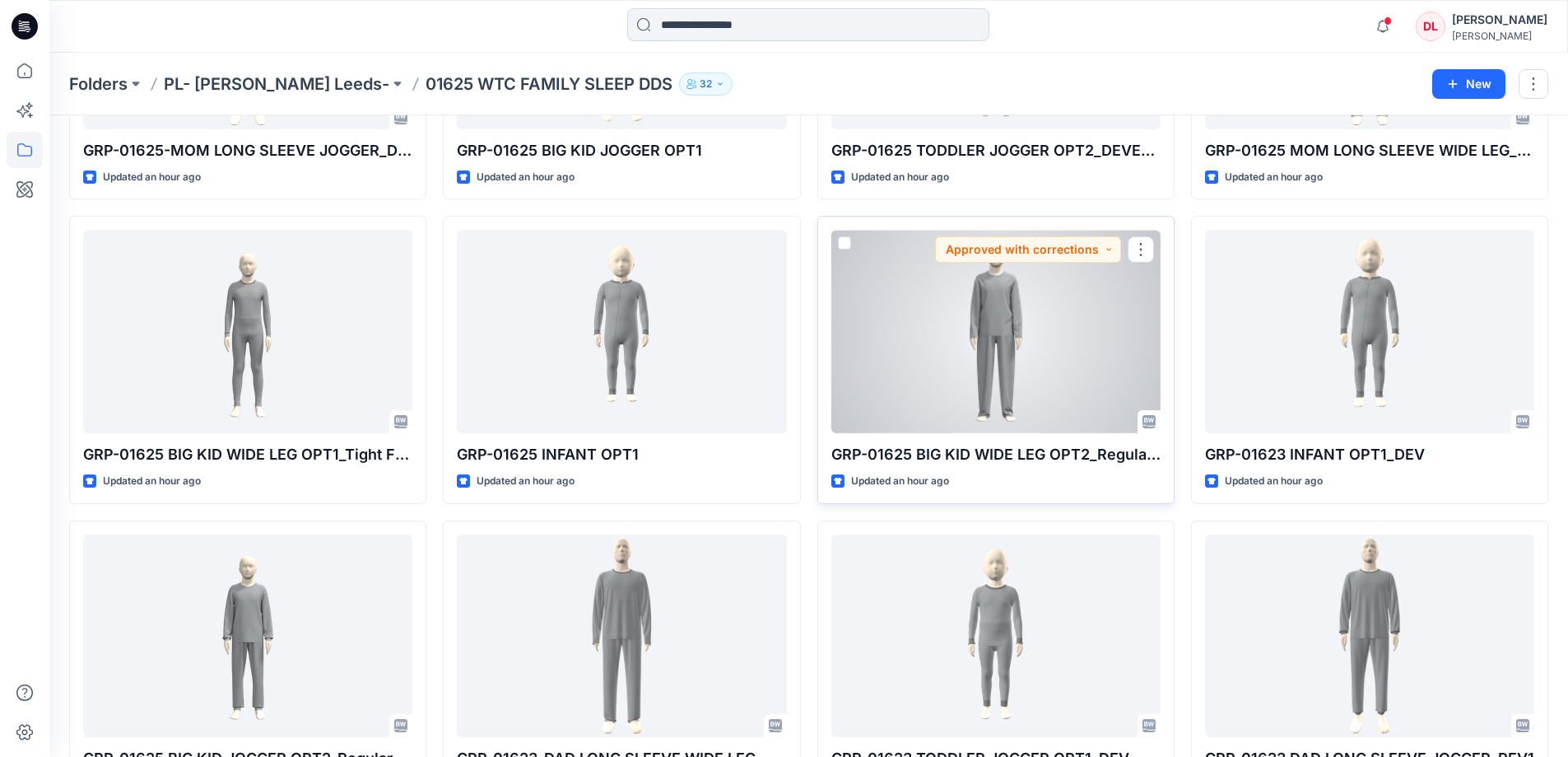
scroll to position [659, 0]
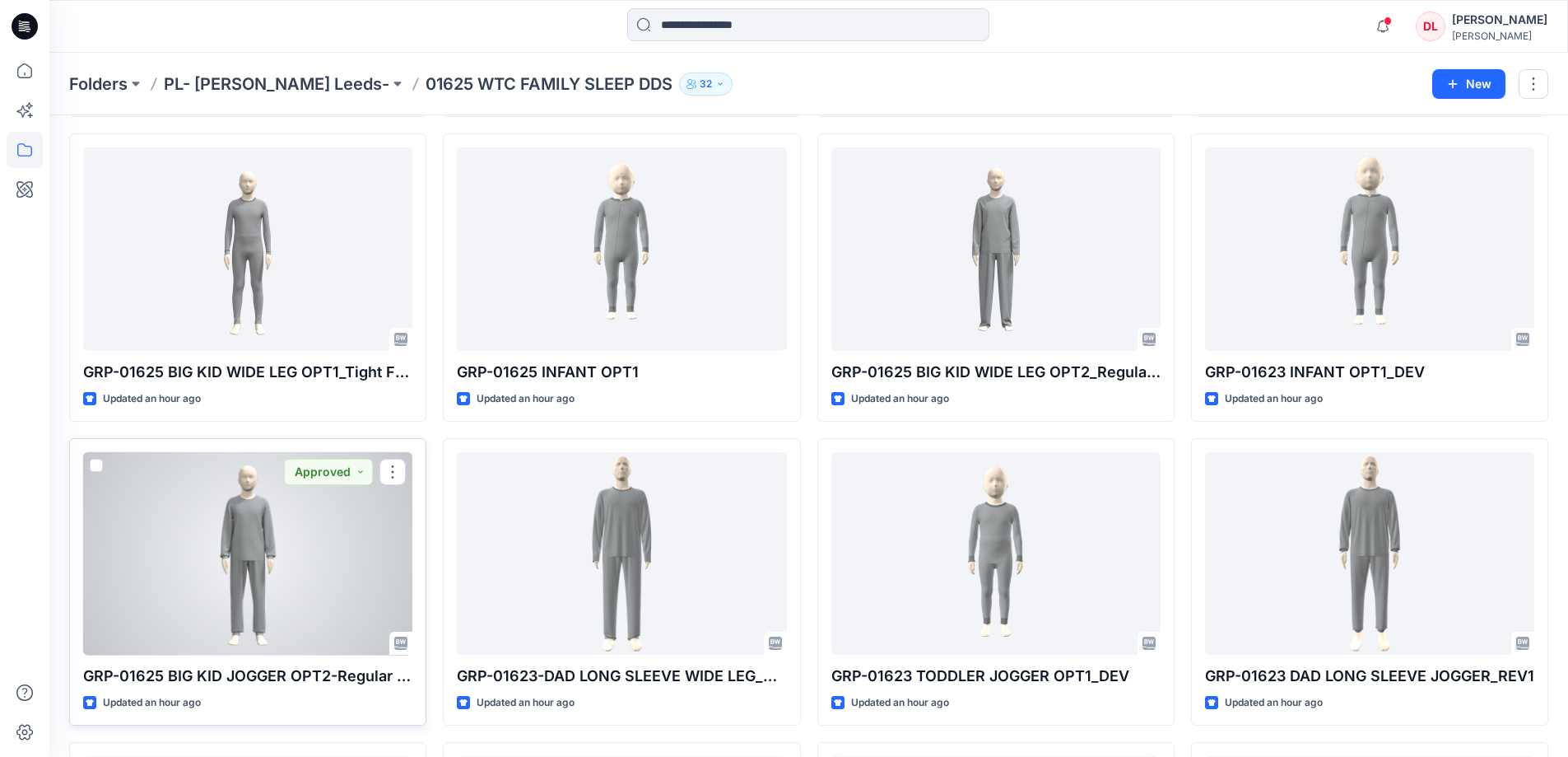
click at [245, 543] on div at bounding box center [247, 554] width 329 height 204
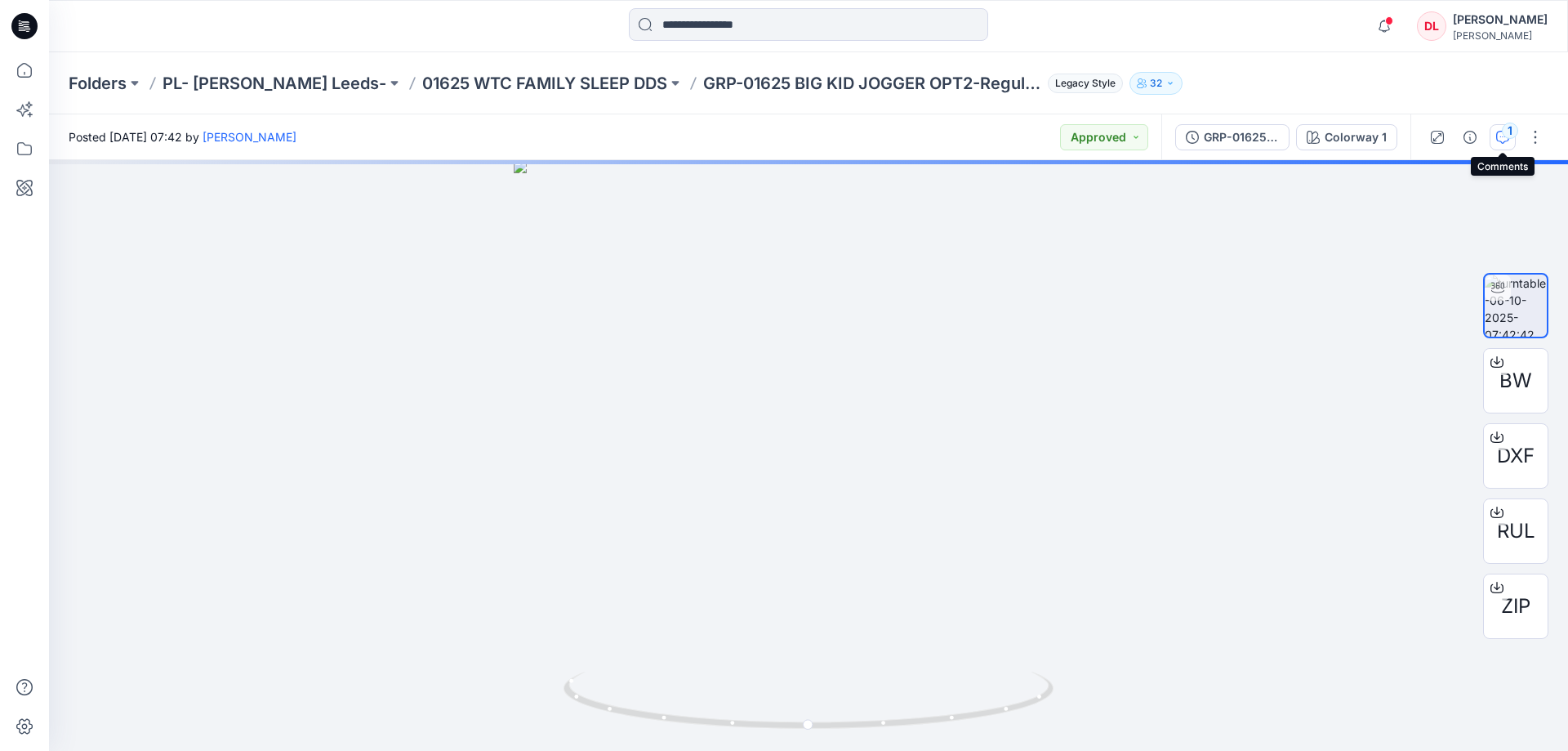
click at [1500, 137] on icon "button" at bounding box center [1503, 136] width 5 height 1
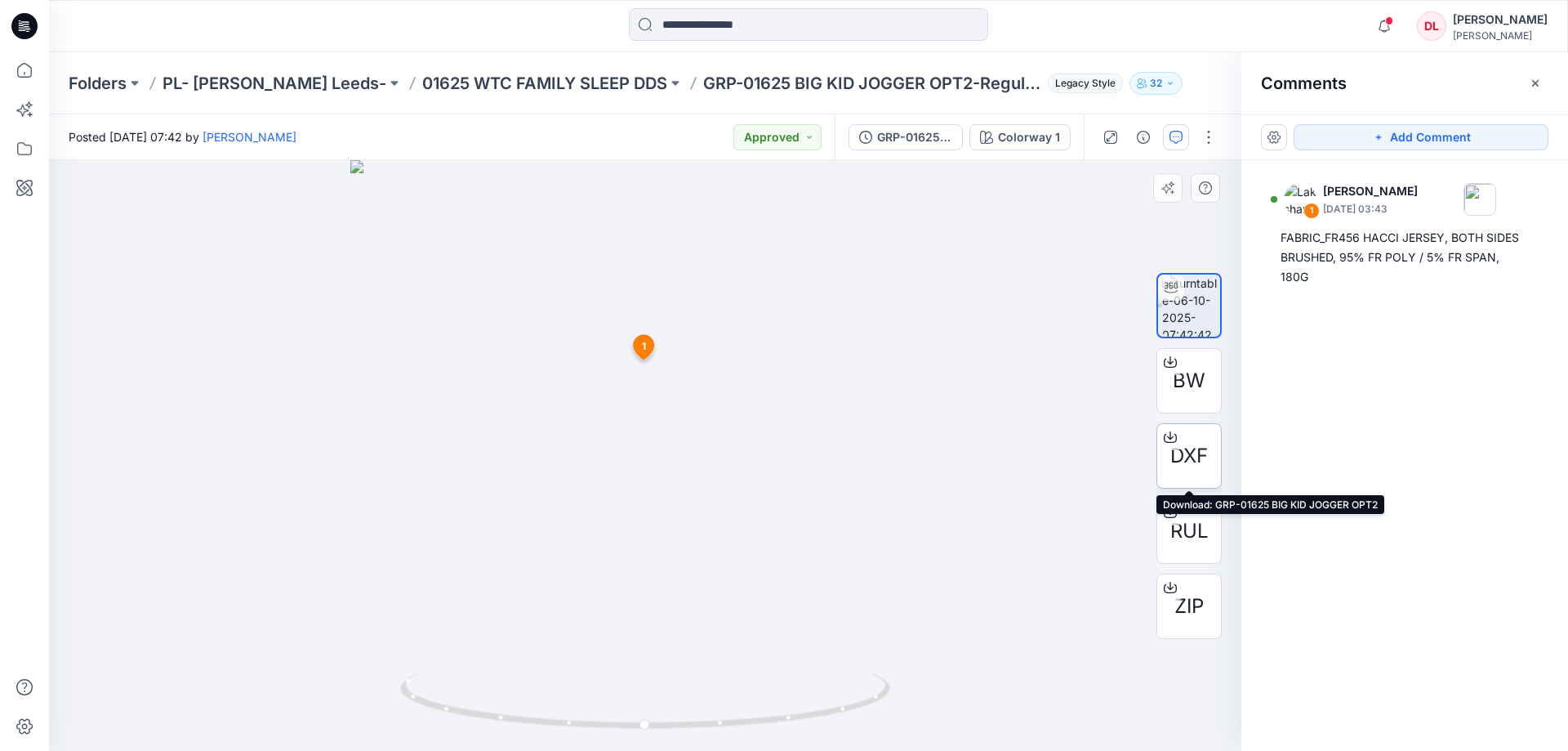
click at [1193, 443] on span "DXF" at bounding box center [1189, 455] width 38 height 30
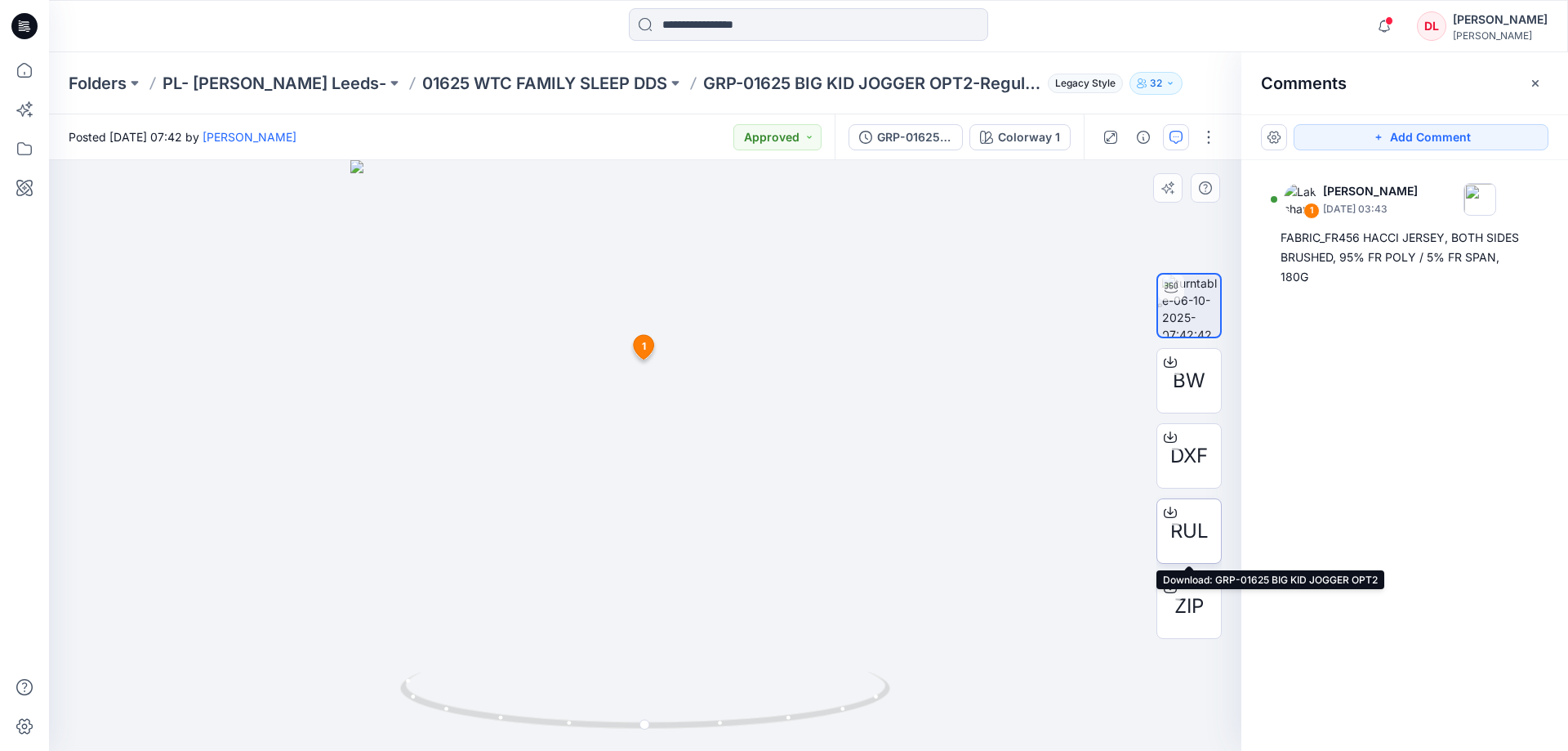
click at [1186, 534] on span "RUL" at bounding box center [1189, 530] width 38 height 30
click at [490, 78] on p "01625 WTC FAMILY SLEEP DDS" at bounding box center [544, 83] width 245 height 23
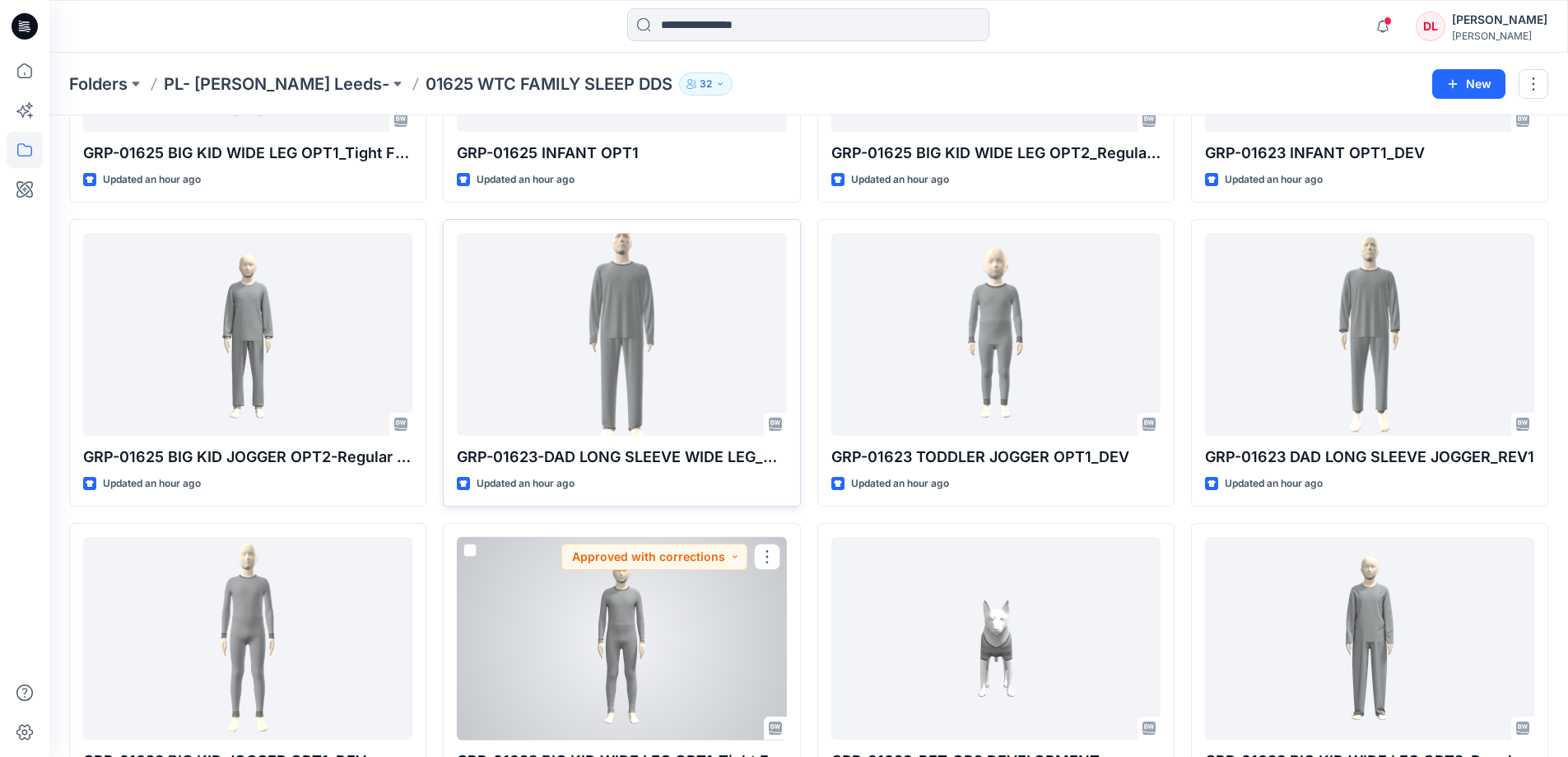
scroll to position [824, 0]
